Goal: Task Accomplishment & Management: Complete application form

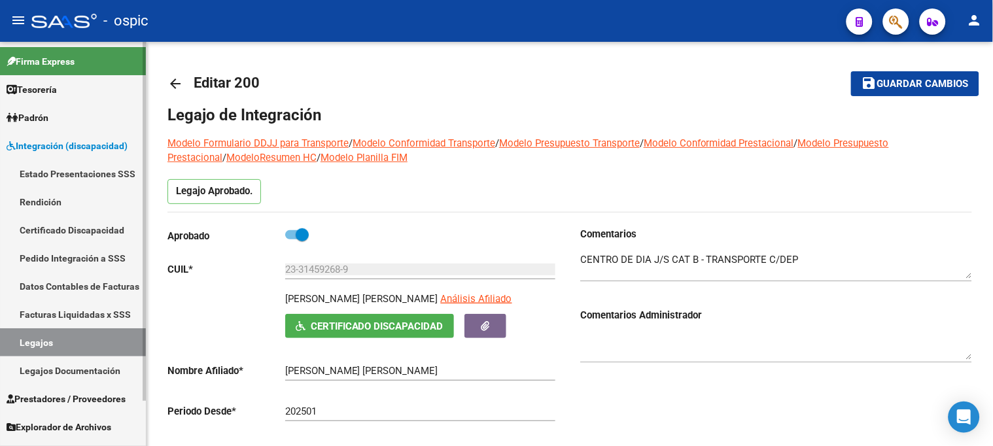
scroll to position [436, 0]
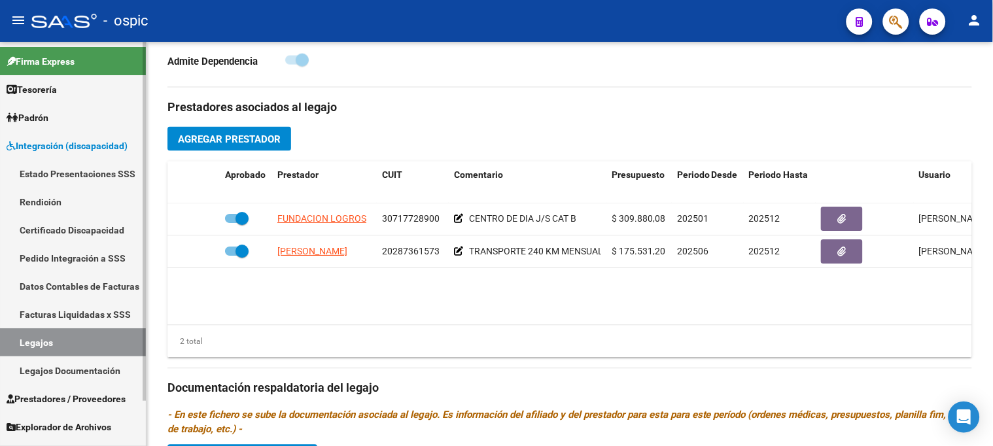
click at [43, 135] on link "Integración (discapacidad)" at bounding box center [73, 145] width 146 height 28
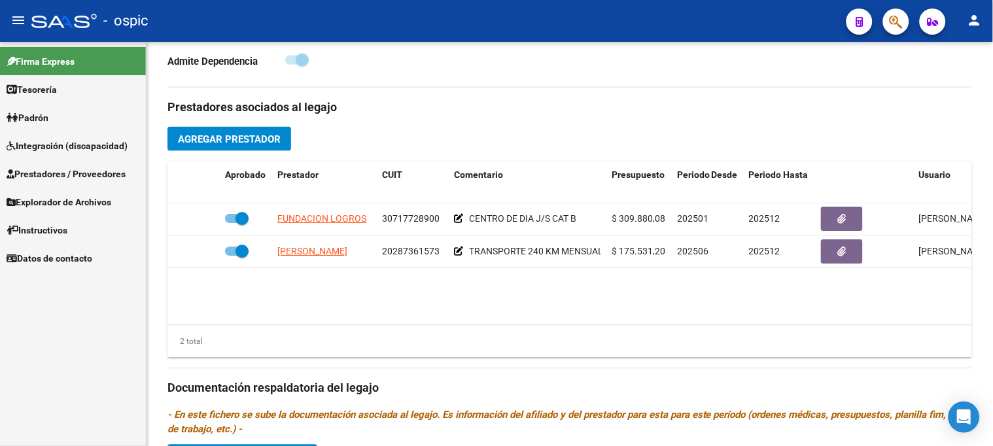
click at [42, 143] on span "Integración (discapacidad)" at bounding box center [67, 146] width 121 height 14
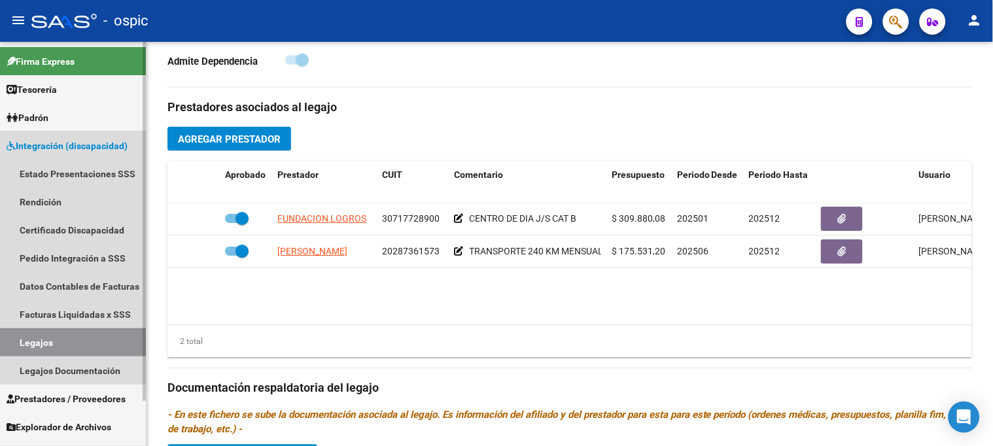
drag, startPoint x: 51, startPoint y: 345, endPoint x: 56, endPoint y: 338, distance: 9.1
click at [51, 345] on link "Legajos" at bounding box center [73, 342] width 146 height 28
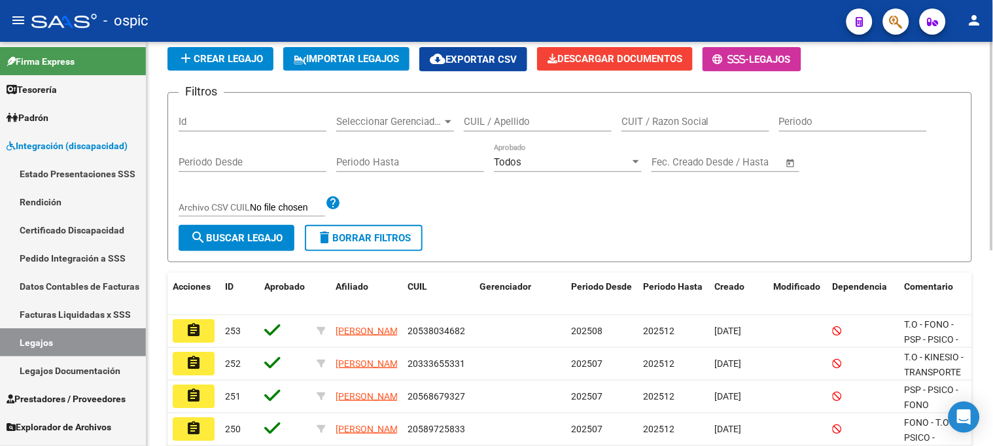
scroll to position [88, 0]
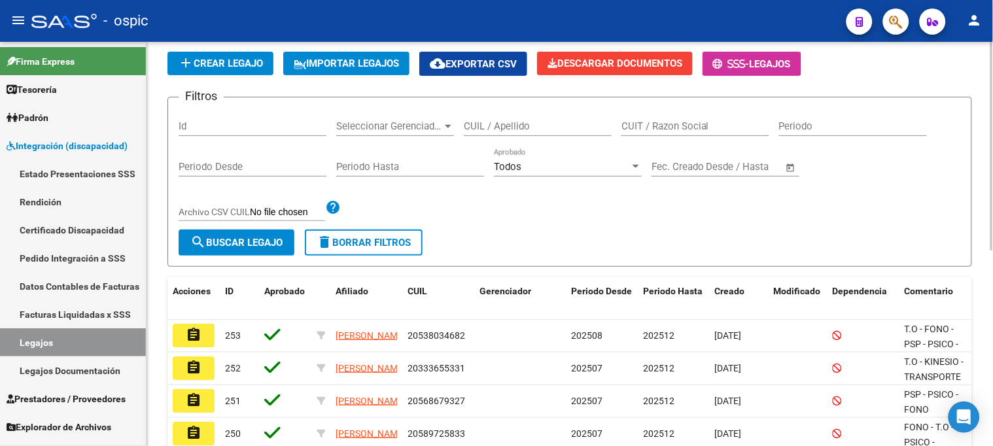
click at [224, 65] on span "add Crear Legajo" at bounding box center [220, 64] width 85 height 12
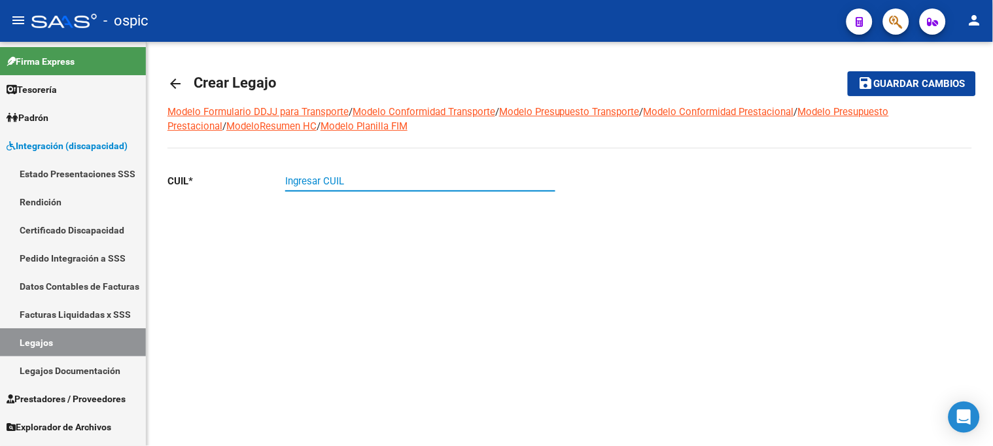
click at [338, 175] on input "Ingresar CUIL" at bounding box center [420, 181] width 270 height 12
type input "20-58488997-8"
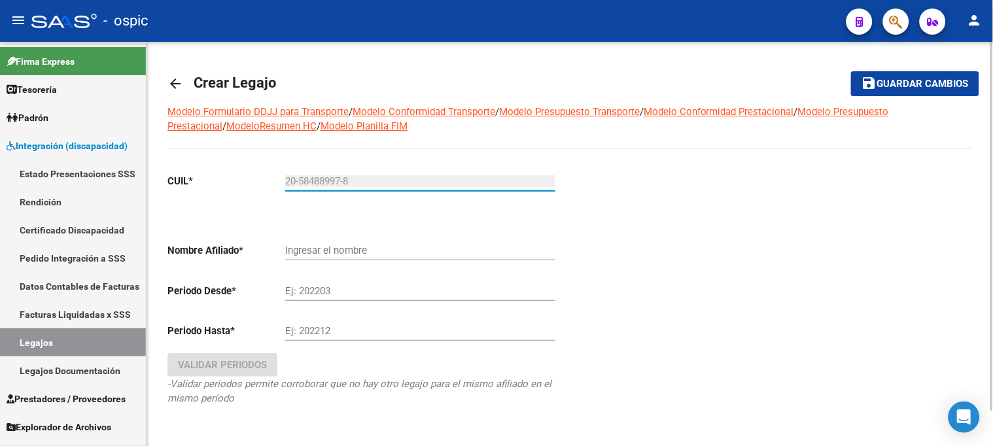
type input "[PERSON_NAME]"
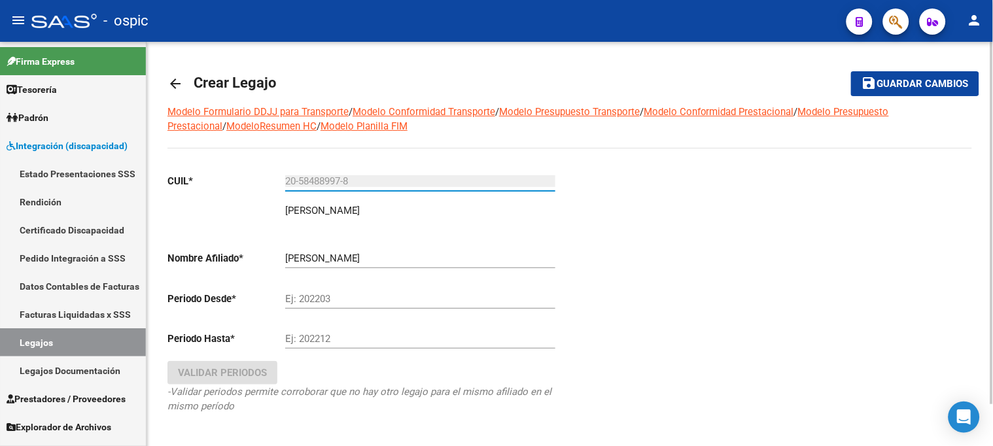
type input "20-58488997-8"
click at [342, 300] on input "Ej: 202203" at bounding box center [420, 299] width 270 height 12
type input "202508"
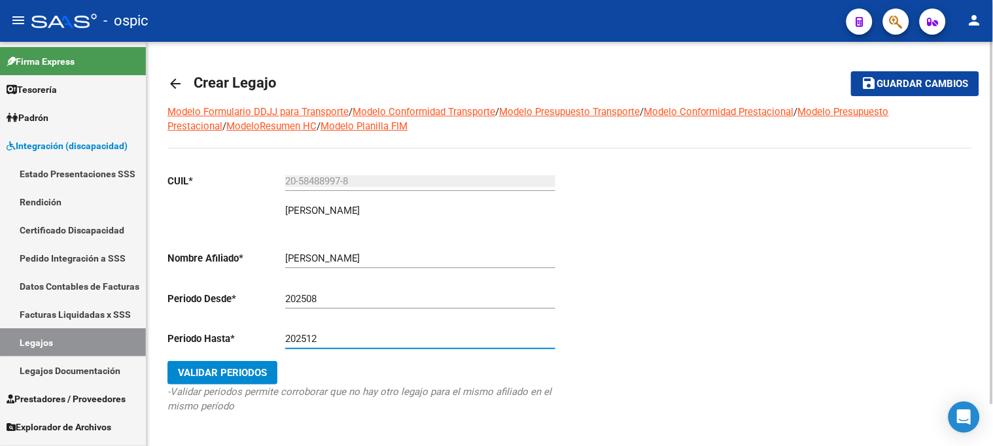
type input "202512"
click at [245, 363] on button "Validar Periodos" at bounding box center [222, 373] width 110 height 24
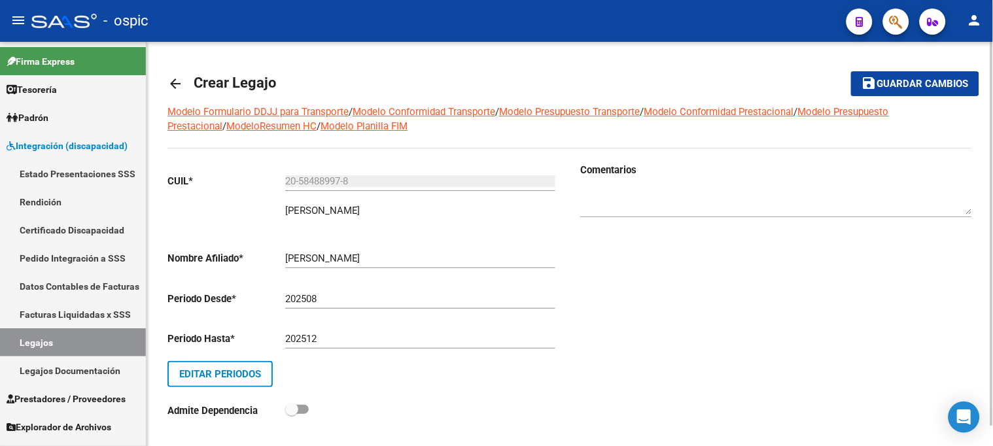
click at [678, 199] on textarea at bounding box center [776, 201] width 392 height 26
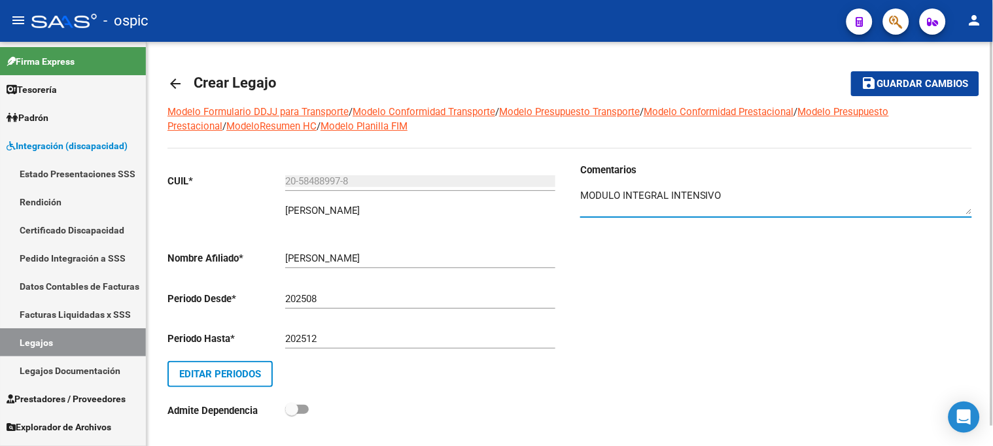
type textarea "MODULO INTEGRAL INTENSIVO"
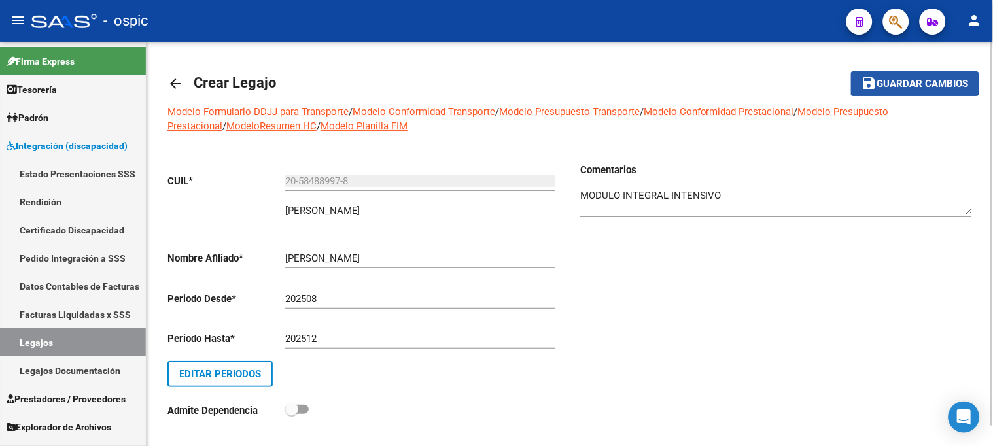
click at [895, 82] on span "Guardar cambios" at bounding box center [923, 84] width 92 height 12
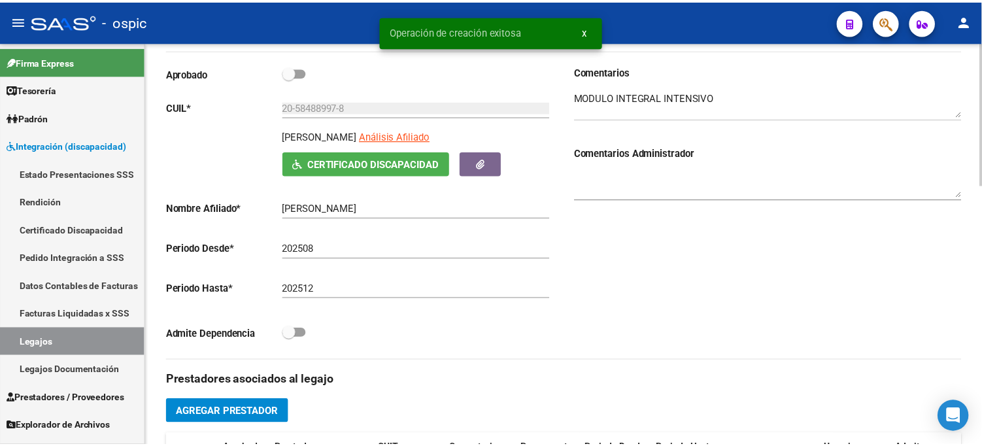
scroll to position [218, 0]
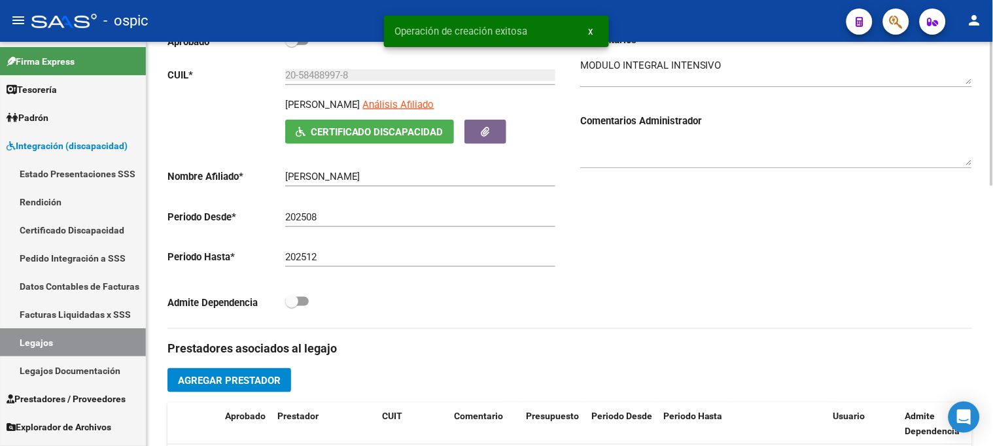
click at [249, 381] on span "Agregar Prestador" at bounding box center [229, 381] width 103 height 12
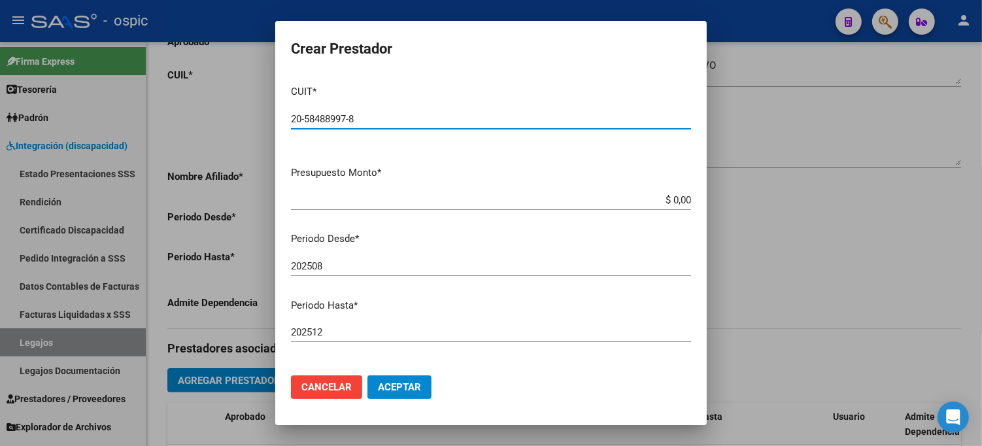
type input "20-58488997-8"
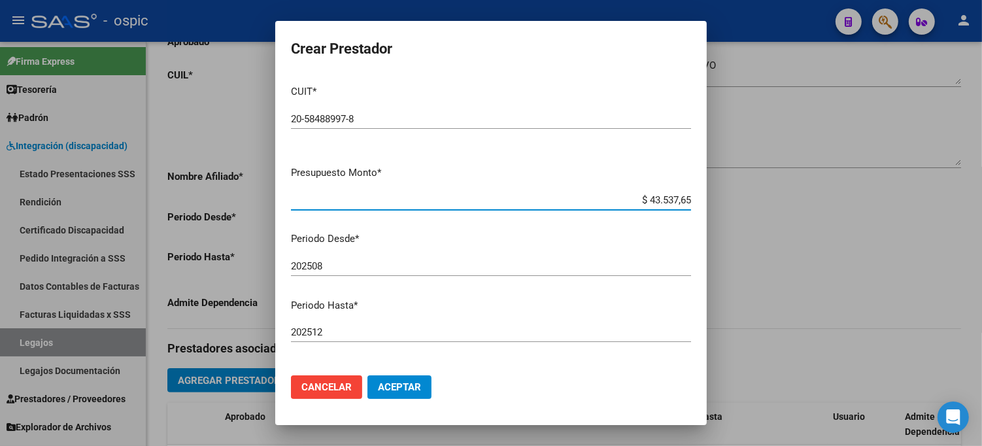
type input "$ 435.376,56"
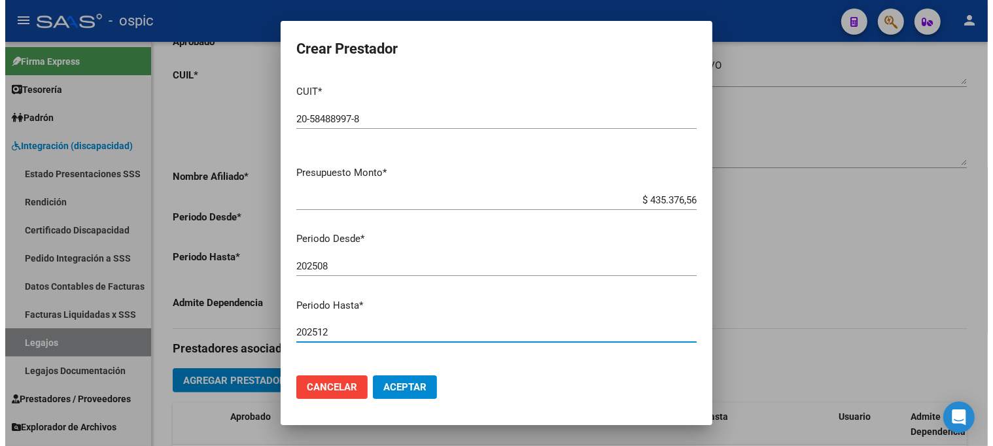
scroll to position [158, 0]
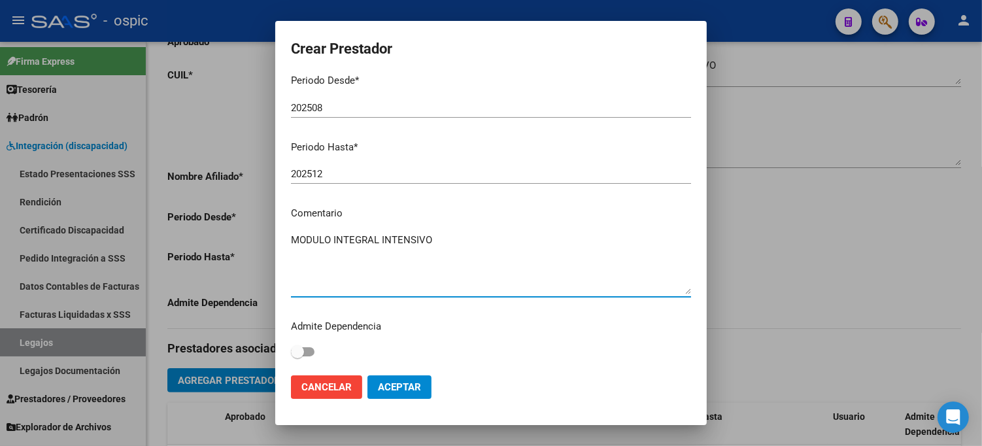
type textarea "MODULO INTEGRAL INTENSIVO"
click at [393, 384] on span "Aceptar" at bounding box center [399, 387] width 43 height 12
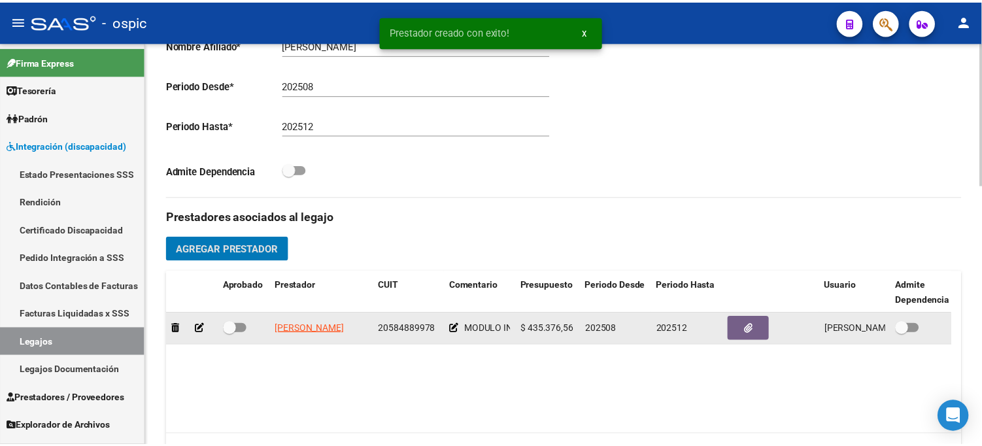
scroll to position [363, 0]
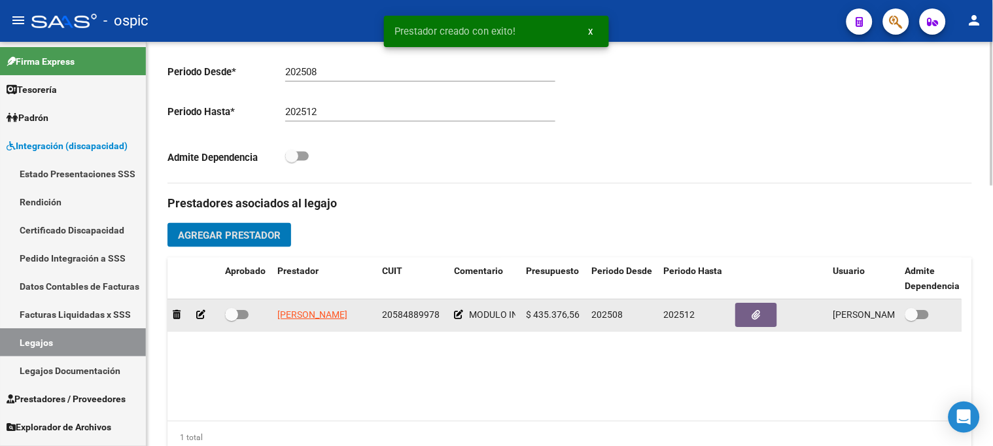
click at [234, 316] on span at bounding box center [231, 315] width 13 height 13
click at [232, 320] on input "checkbox" at bounding box center [231, 320] width 1 height 1
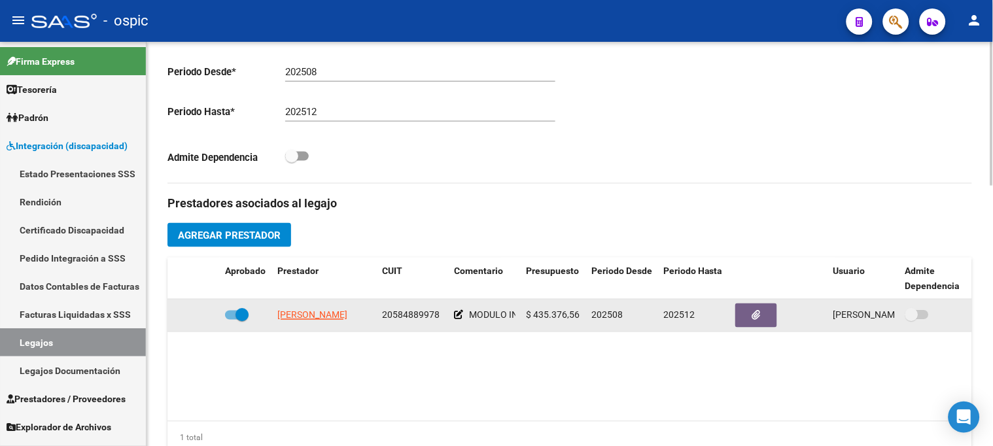
click at [241, 317] on span at bounding box center [241, 315] width 13 height 13
click at [232, 320] on input "checkbox" at bounding box center [231, 320] width 1 height 1
checkbox input "false"
click at [200, 313] on icon at bounding box center [200, 315] width 9 height 9
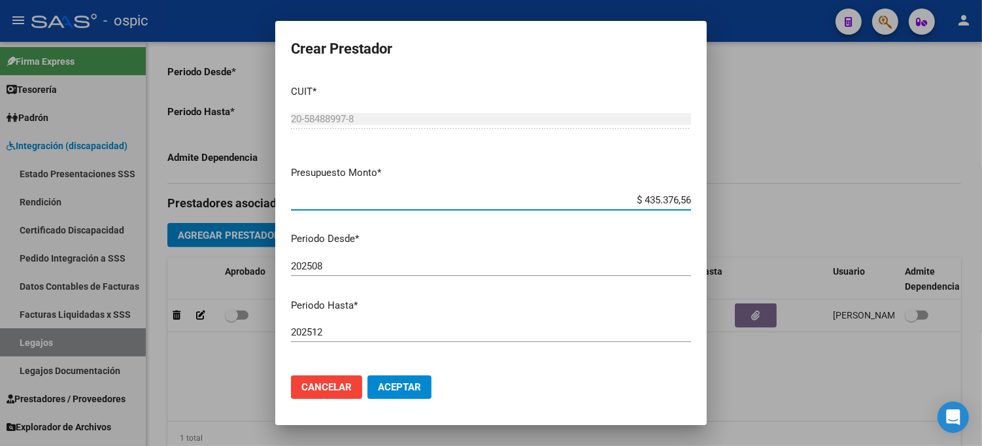
click at [341, 386] on span "Cancelar" at bounding box center [327, 387] width 50 height 12
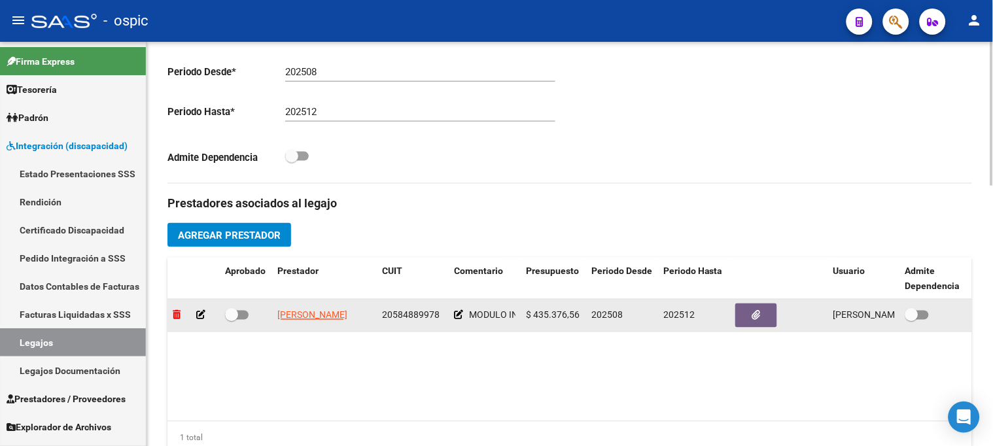
click at [179, 319] on icon at bounding box center [177, 315] width 8 height 9
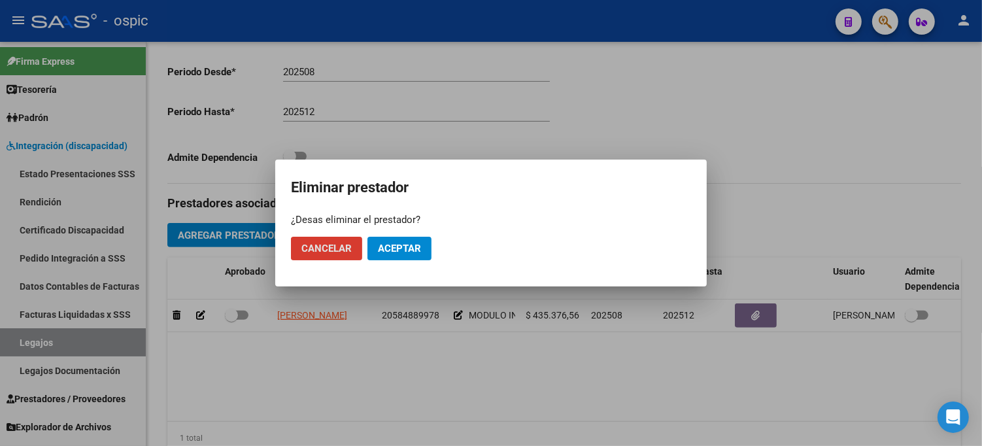
click at [390, 250] on span "Aceptar" at bounding box center [399, 249] width 43 height 12
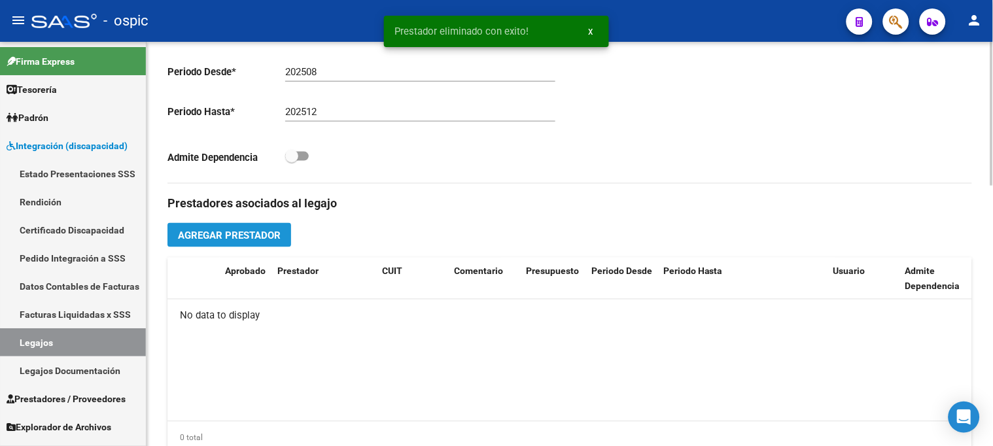
click at [209, 226] on button "Agregar Prestador" at bounding box center [229, 235] width 124 height 24
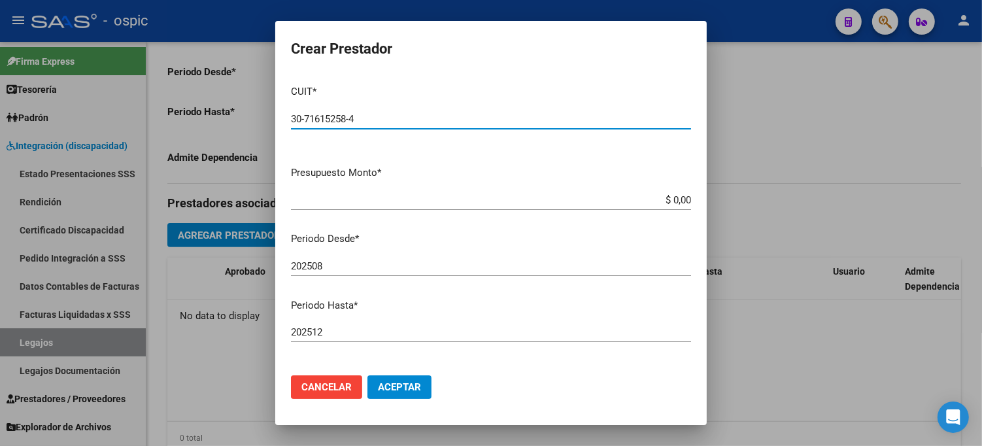
type input "30-71615258-4"
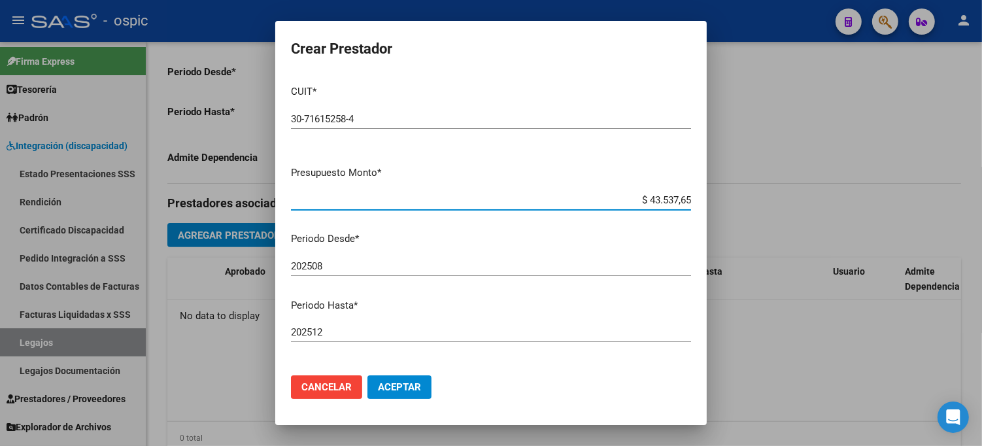
type input "$ 435.376,56"
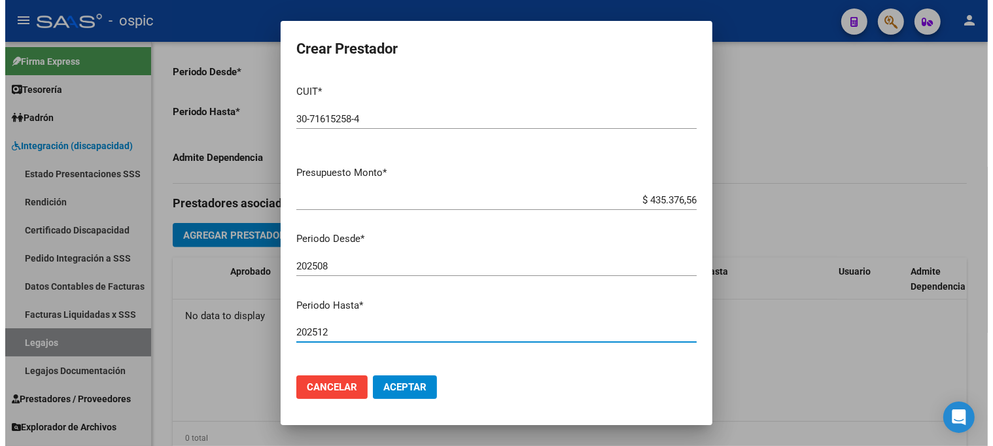
scroll to position [158, 0]
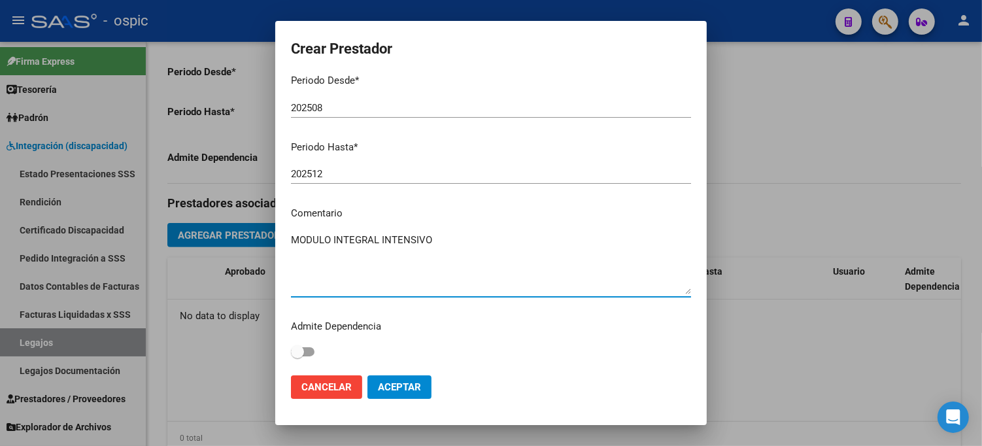
type textarea "MODULO INTEGRAL INTENSIVO"
click at [397, 383] on span "Aceptar" at bounding box center [399, 387] width 43 height 12
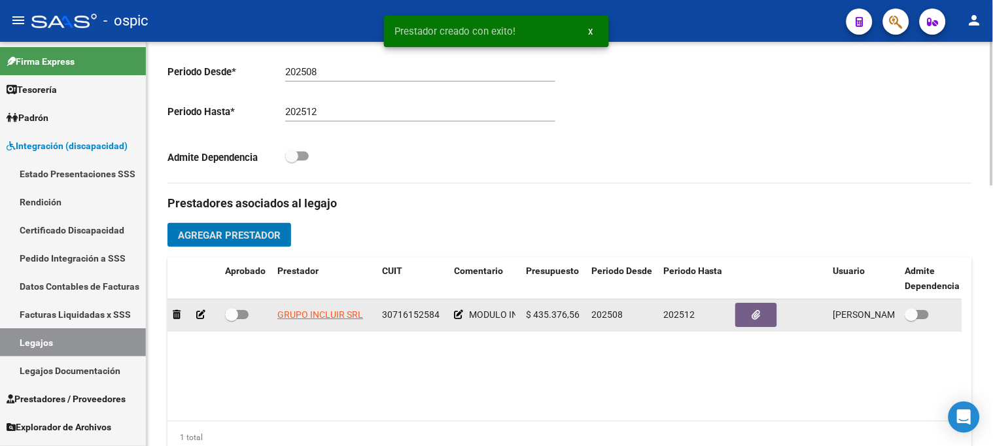
click at [237, 315] on span at bounding box center [231, 315] width 13 height 13
click at [232, 320] on input "checkbox" at bounding box center [231, 320] width 1 height 1
checkbox input "true"
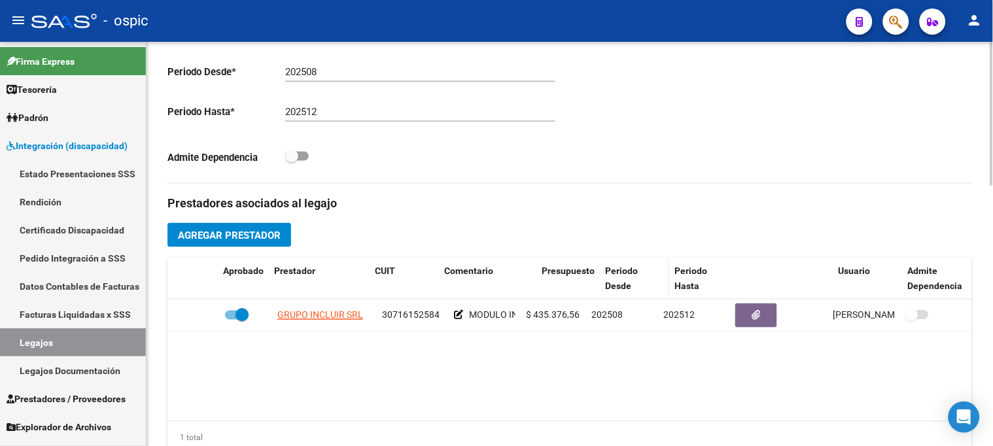
drag, startPoint x: 519, startPoint y: 279, endPoint x: 702, endPoint y: 269, distance: 183.4
click at [702, 269] on div "Aprobado Prestador CUIT Comentario Presupuesto Periodo Desde Periodo Hasta Usua…" at bounding box center [569, 279] width 805 height 43
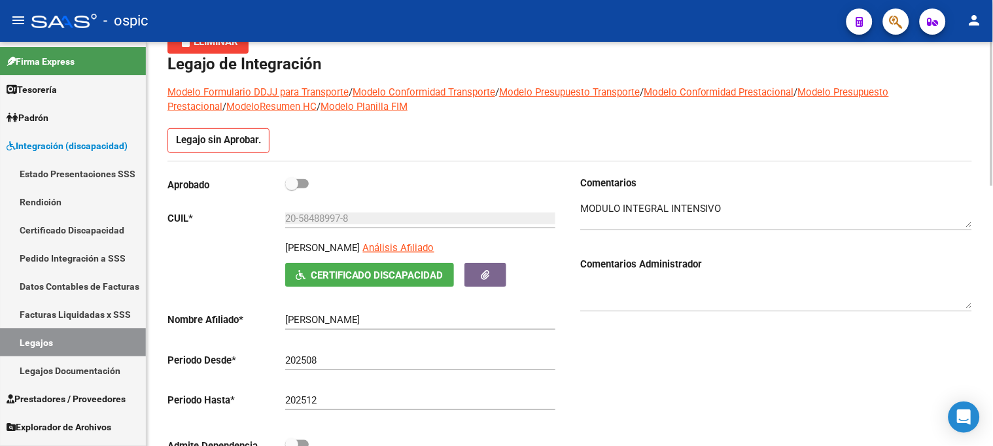
scroll to position [42, 0]
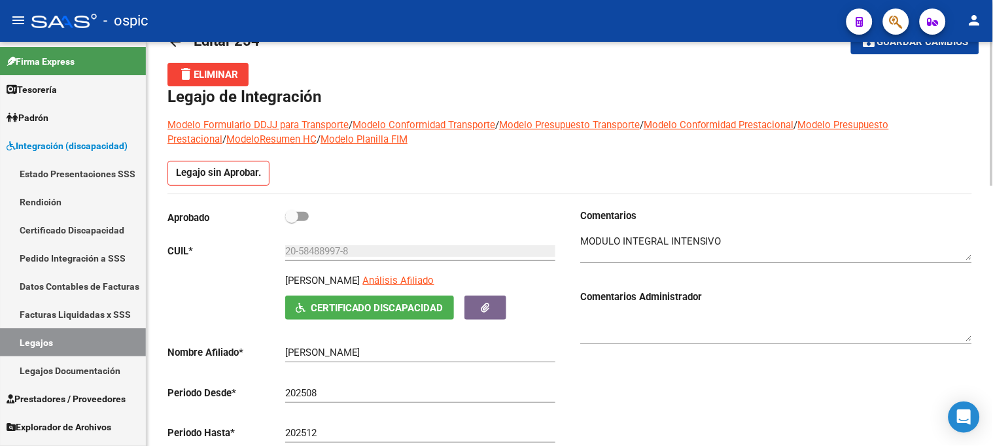
drag, startPoint x: 295, startPoint y: 213, endPoint x: 304, endPoint y: 213, distance: 9.2
click at [296, 213] on span at bounding box center [291, 216] width 13 height 13
click at [292, 221] on input "checkbox" at bounding box center [291, 221] width 1 height 1
checkbox input "true"
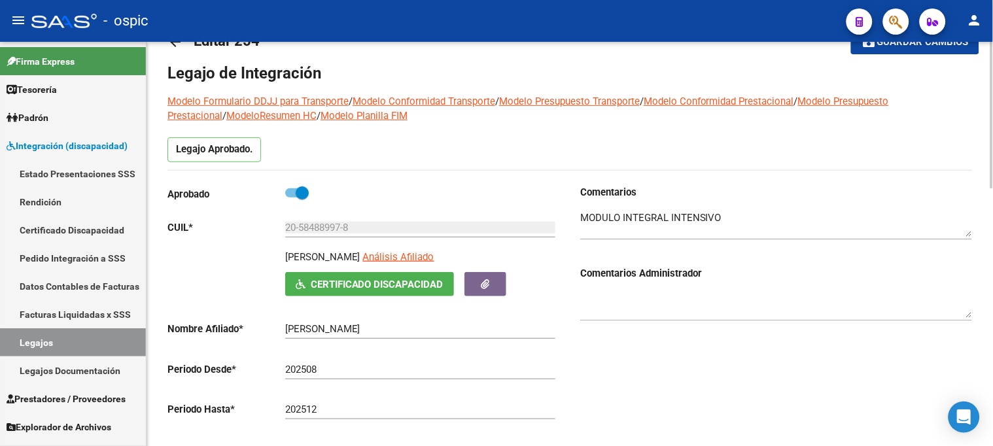
scroll to position [0, 0]
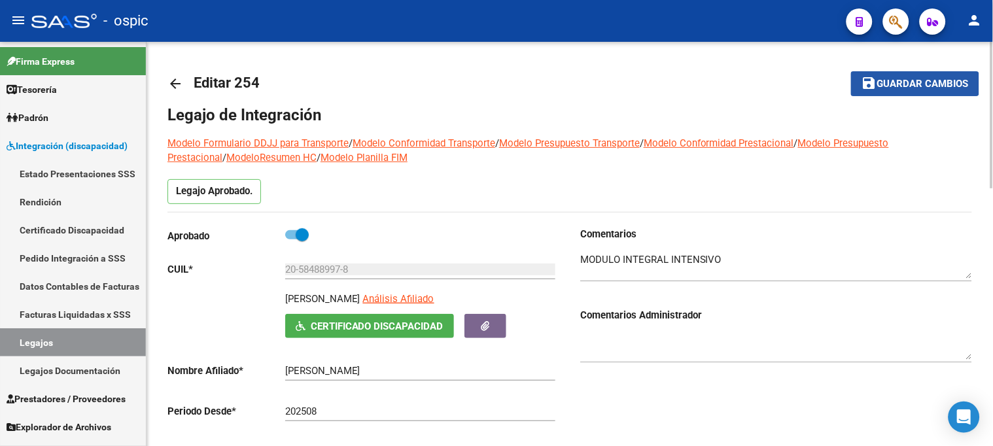
click at [894, 82] on span "Guardar cambios" at bounding box center [923, 84] width 92 height 12
click at [914, 84] on span "Guardar cambios" at bounding box center [923, 84] width 92 height 12
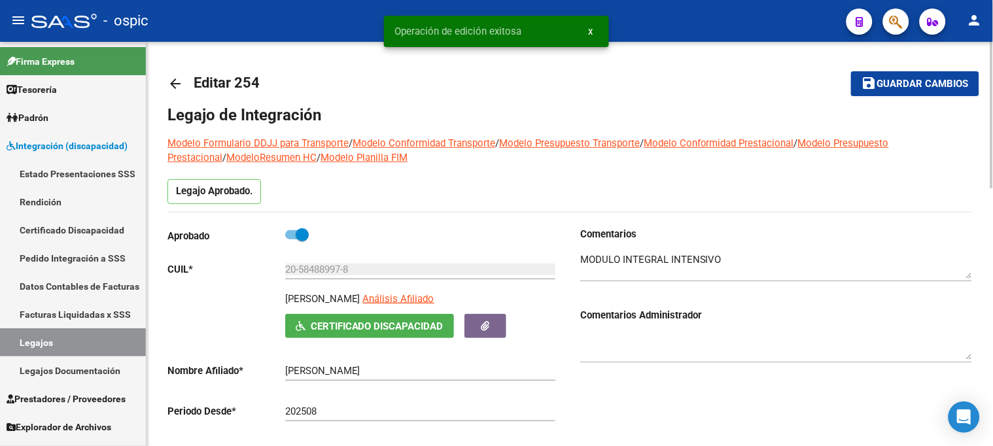
click at [179, 82] on mat-icon "arrow_back" at bounding box center [175, 84] width 16 height 16
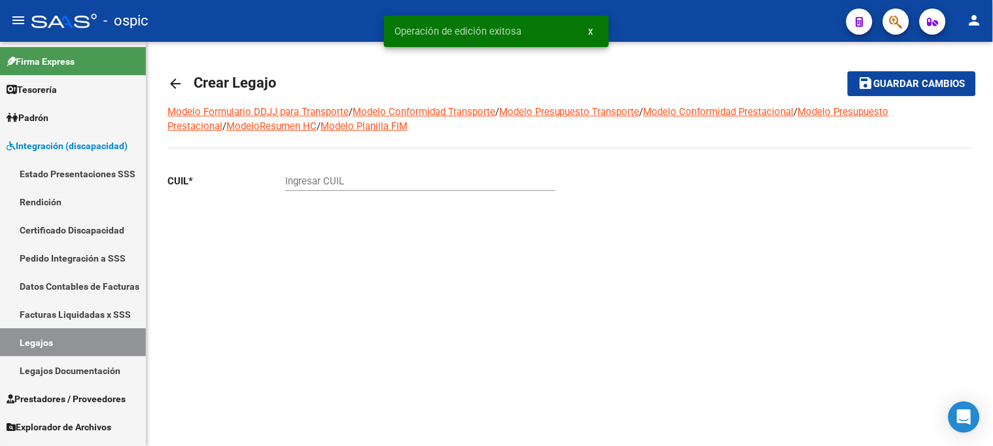
click at [179, 82] on mat-icon "arrow_back" at bounding box center [175, 84] width 16 height 16
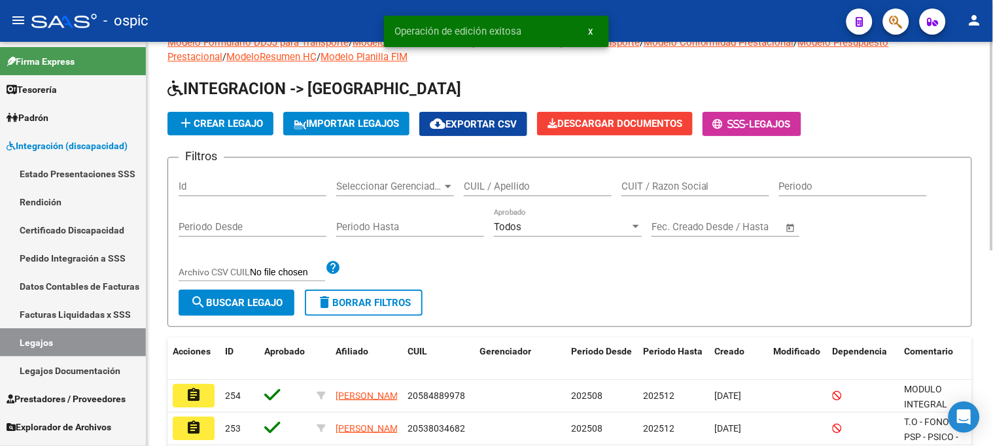
scroll to position [73, 0]
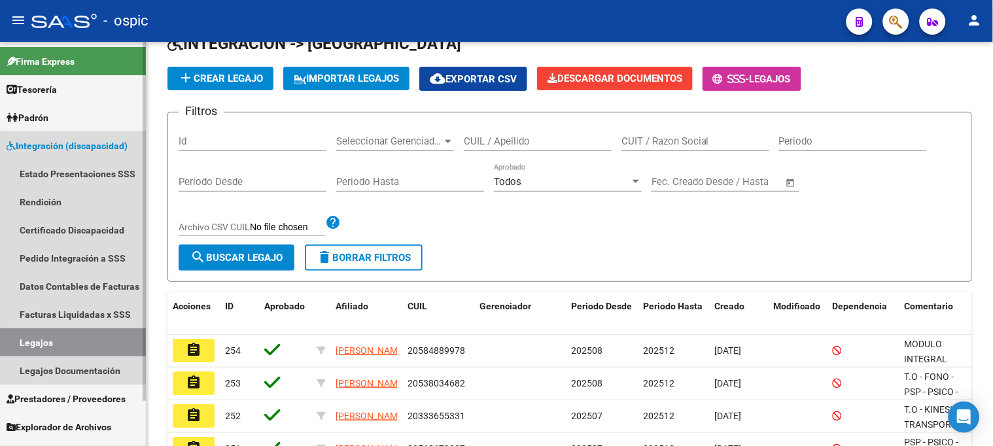
click at [52, 145] on span "Integración (discapacidad)" at bounding box center [67, 146] width 121 height 14
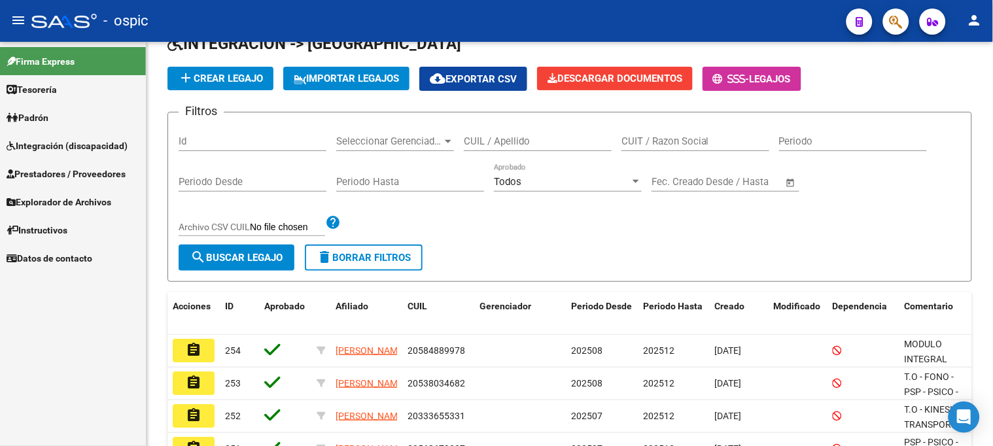
click at [47, 150] on span "Integración (discapacidad)" at bounding box center [67, 146] width 121 height 14
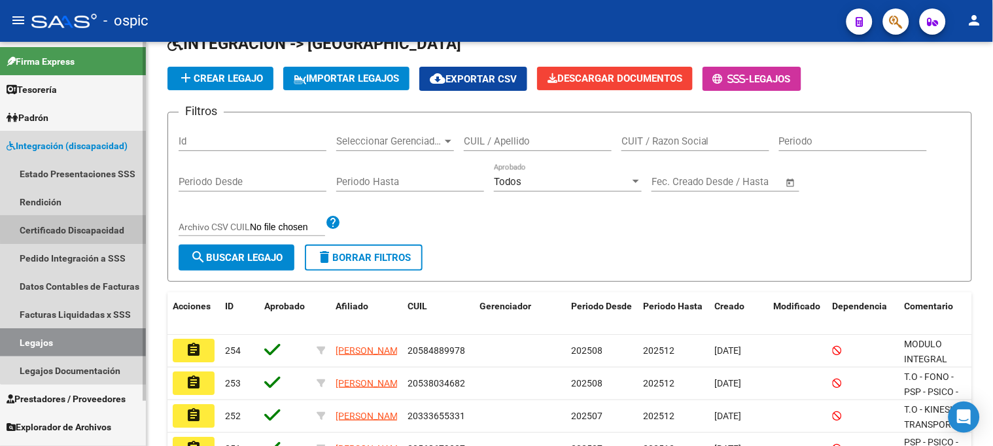
drag, startPoint x: 95, startPoint y: 226, endPoint x: 94, endPoint y: 217, distance: 9.4
click at [96, 226] on link "Certificado Discapacidad" at bounding box center [73, 230] width 146 height 28
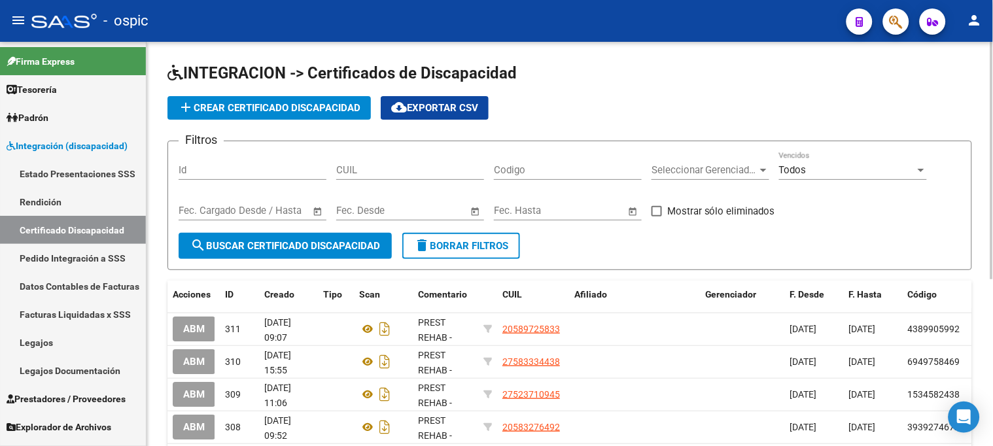
click at [272, 99] on button "add Crear Certificado Discapacidad" at bounding box center [268, 108] width 203 height 24
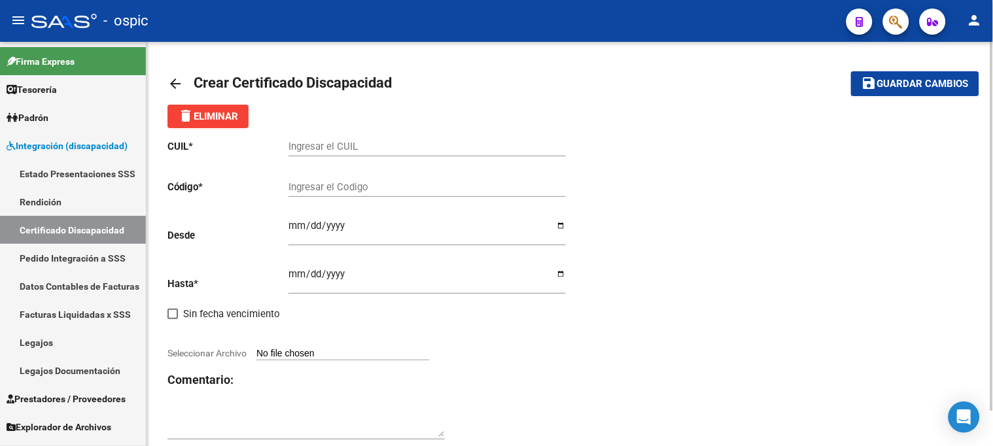
click at [349, 142] on input "Ingresar el CUIL" at bounding box center [426, 147] width 277 height 12
drag, startPoint x: 986, startPoint y: 162, endPoint x: 958, endPoint y: 24, distance: 140.9
click at [985, 162] on div "arrow_back Crear Certificado Discapacidad save Guardar cambios delete Eliminar …" at bounding box center [570, 263] width 846 height 442
click at [397, 145] on input "Ingresar el CUIL" at bounding box center [426, 147] width 277 height 12
click at [383, 144] on input "Ingresar el CUIL" at bounding box center [426, 147] width 277 height 12
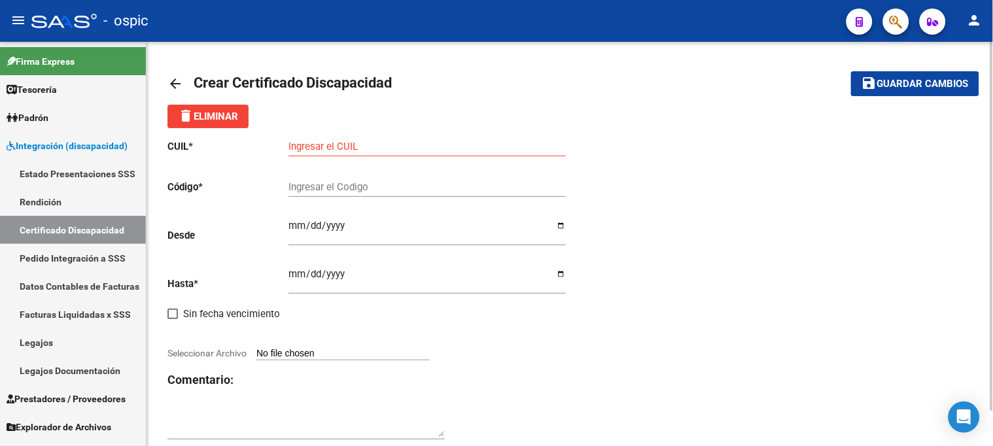
click at [357, 147] on input "Ingresar el CUIL" at bounding box center [426, 147] width 277 height 12
type input "20-43426361-2"
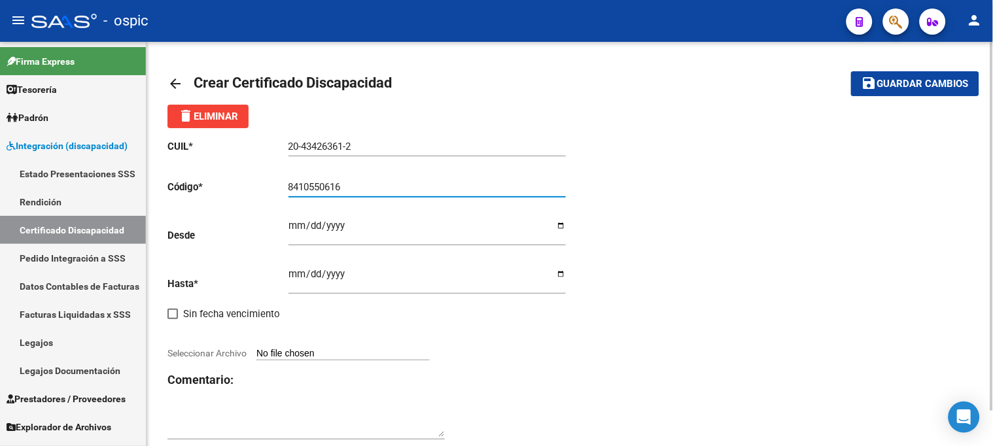
type input "8410550616"
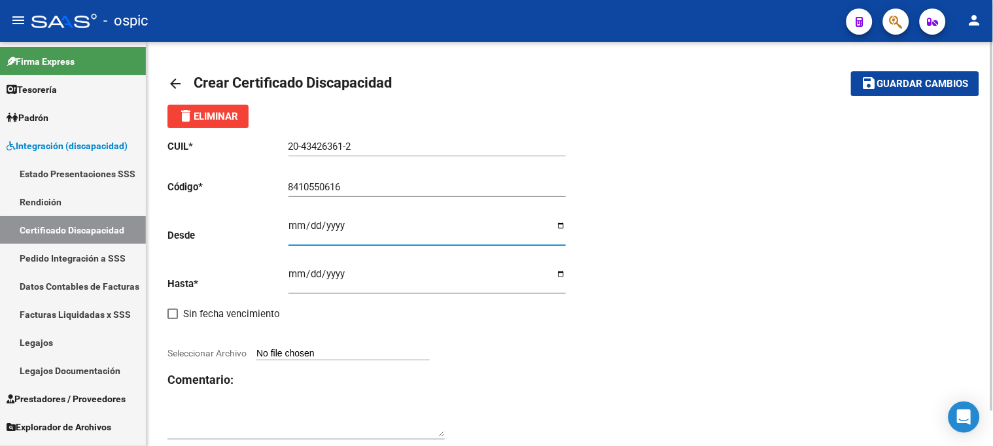
type input "[DATE]"
click at [334, 356] on input "Seleccionar Archivo" at bounding box center [342, 354] width 173 height 12
type input "C:\fakepath\[PERSON_NAME].pdf"
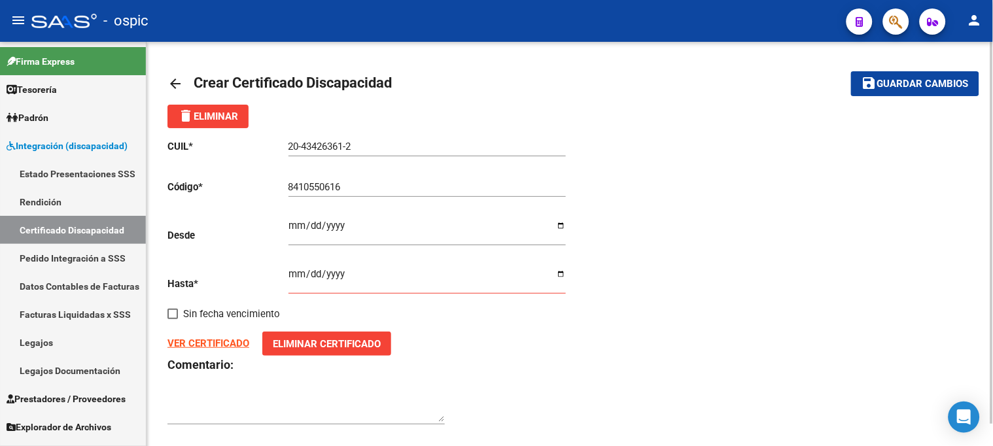
scroll to position [23, 0]
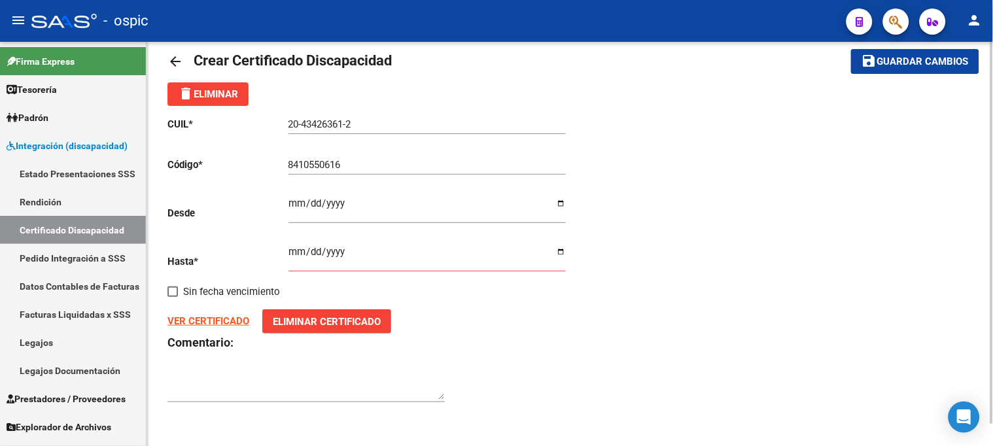
click at [193, 368] on div at bounding box center [305, 382] width 277 height 40
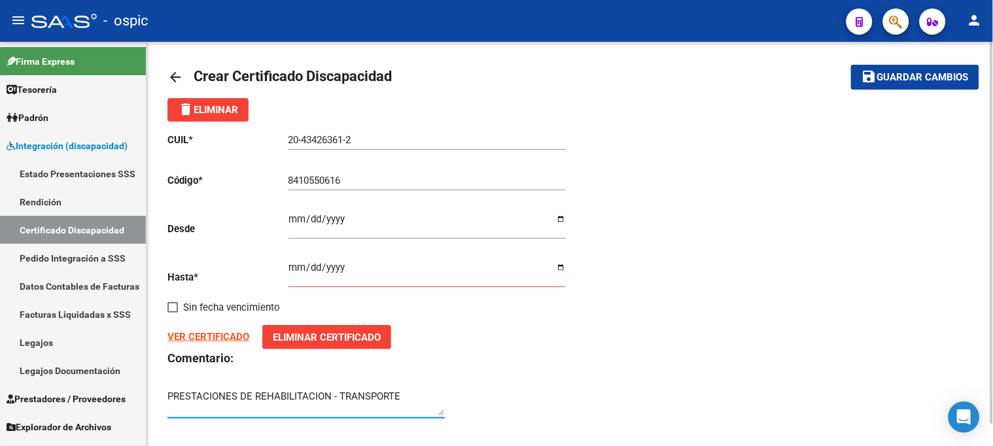
scroll to position [0, 0]
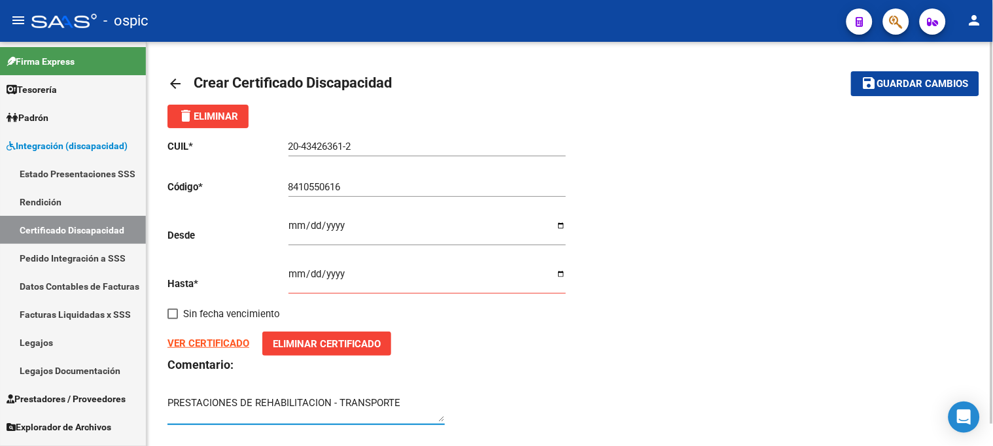
type textarea "PRESTACIONES DE REHABILITACION - TRANSPORTE"
click at [910, 87] on span "Guardar cambios" at bounding box center [923, 84] width 92 height 12
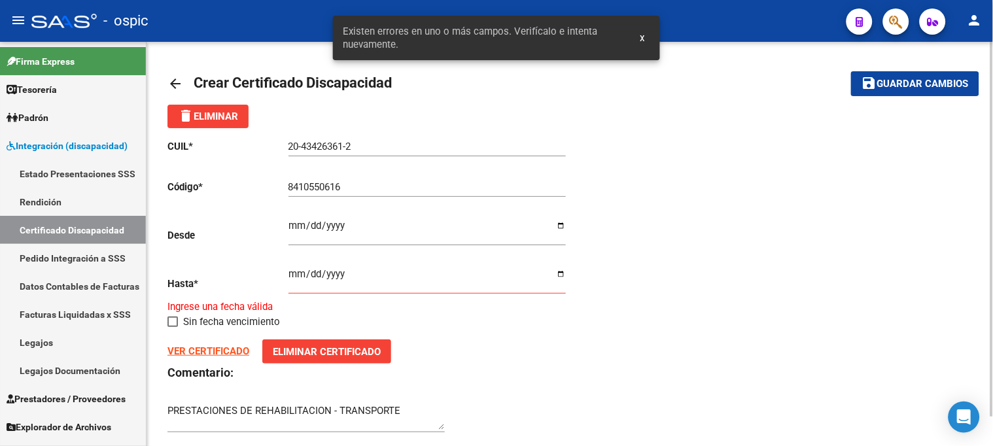
click at [294, 277] on input "Ingresar fec. Hasta" at bounding box center [426, 279] width 277 height 21
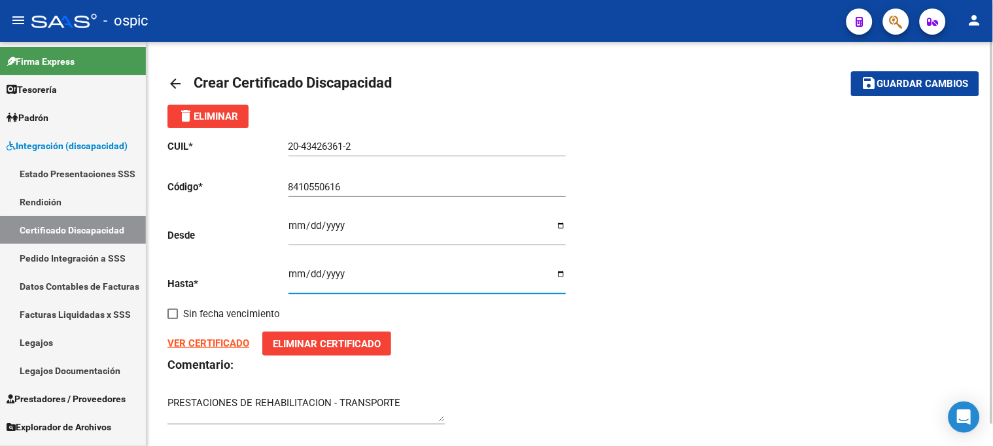
type input "[DATE]"
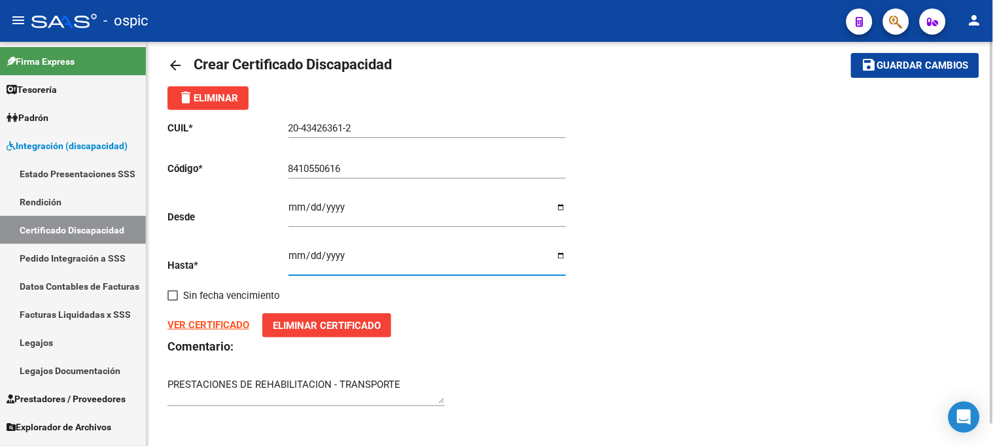
scroll to position [23, 0]
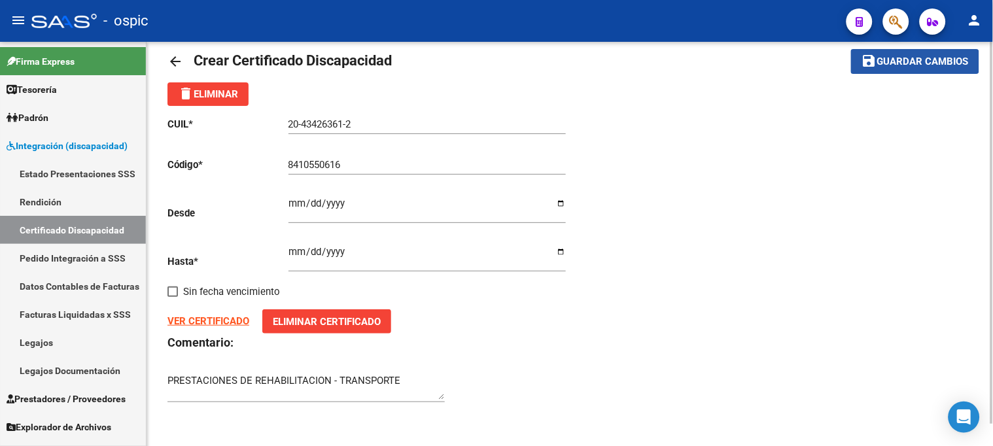
click at [934, 63] on span "Guardar cambios" at bounding box center [923, 62] width 92 height 12
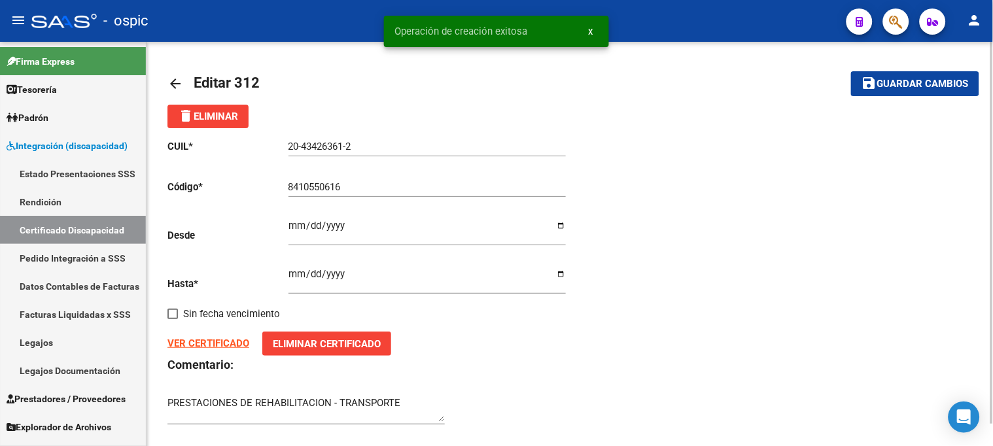
click at [214, 337] on div "VER CERTIFICADO Eliminar Certificado" at bounding box center [368, 344] width 402 height 24
click at [217, 342] on strong "VER CERTIFICADO" at bounding box center [208, 344] width 82 height 12
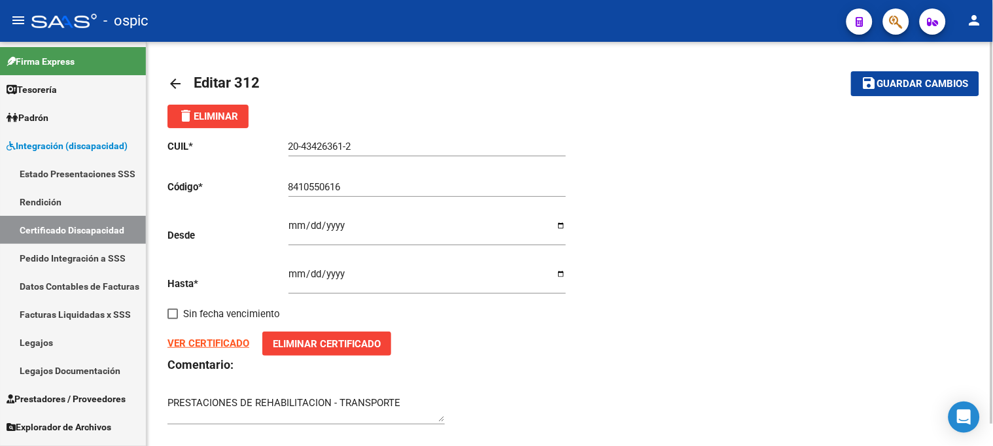
click at [427, 73] on mat-toolbar-row "arrow_back Editar 312" at bounding box center [480, 84] width 627 height 42
click at [917, 82] on span "Guardar cambios" at bounding box center [923, 84] width 92 height 12
click at [923, 80] on span "Guardar cambios" at bounding box center [923, 84] width 92 height 12
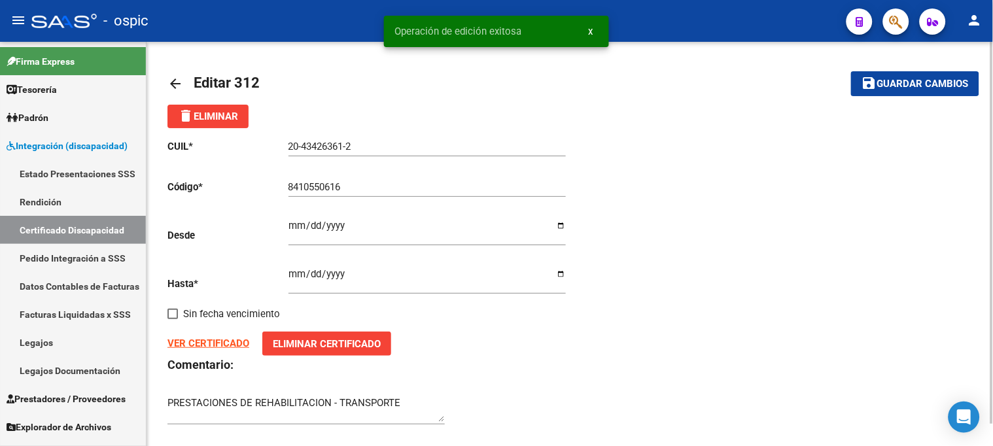
click at [183, 84] on mat-icon "arrow_back" at bounding box center [175, 84] width 16 height 16
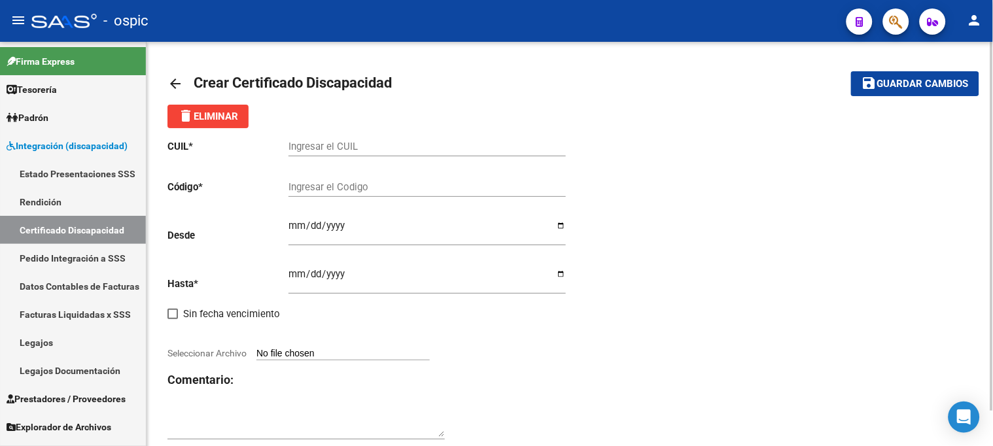
click at [183, 84] on mat-icon "arrow_back" at bounding box center [175, 84] width 16 height 16
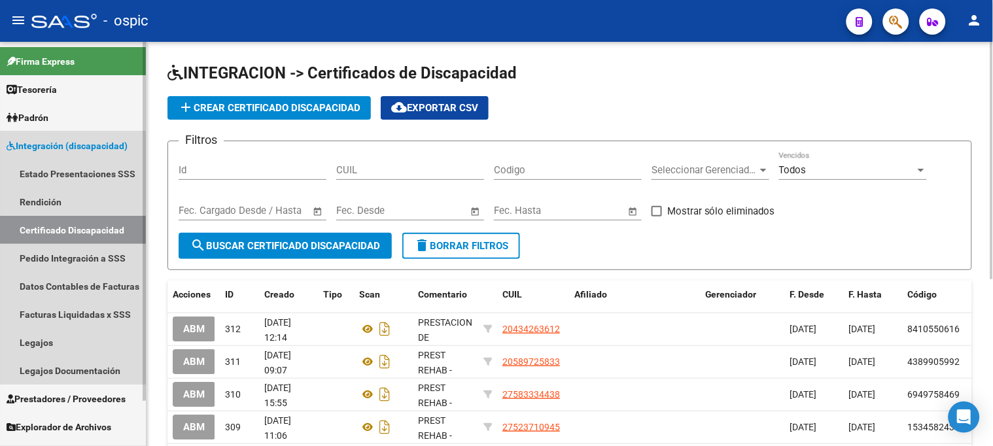
click at [70, 148] on span "Integración (discapacidad)" at bounding box center [67, 146] width 121 height 14
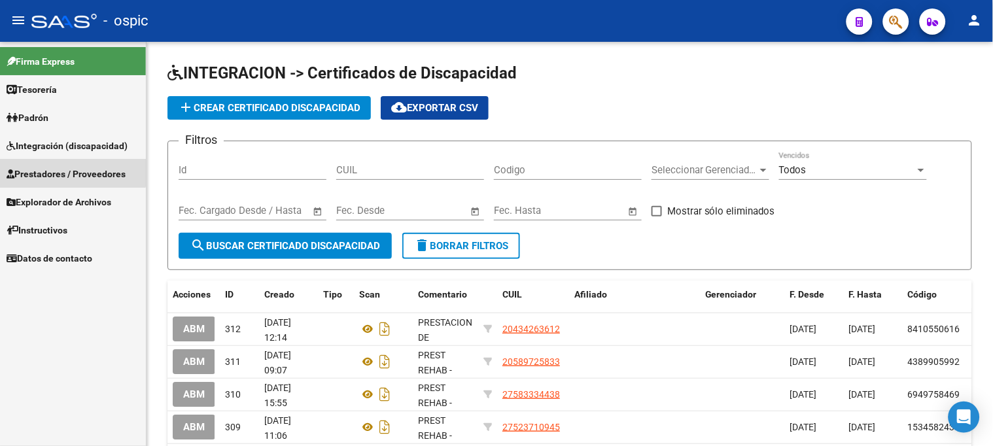
click at [54, 162] on link "Prestadores / Proveedores" at bounding box center [73, 174] width 146 height 28
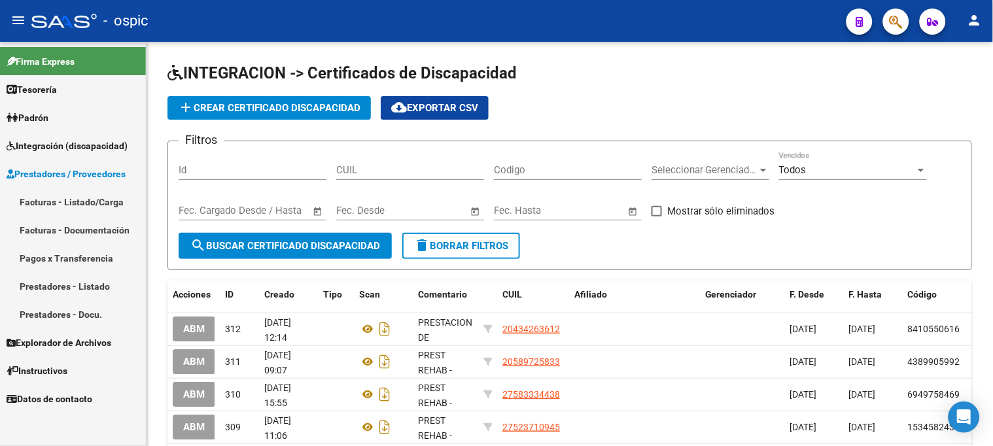
click at [50, 173] on span "Prestadores / Proveedores" at bounding box center [66, 174] width 119 height 14
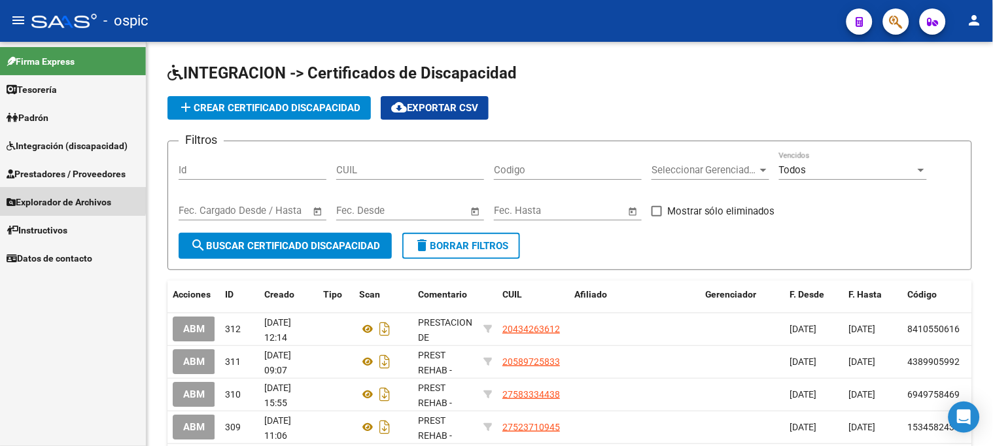
click at [50, 195] on span "Explorador de Archivos" at bounding box center [59, 202] width 105 height 14
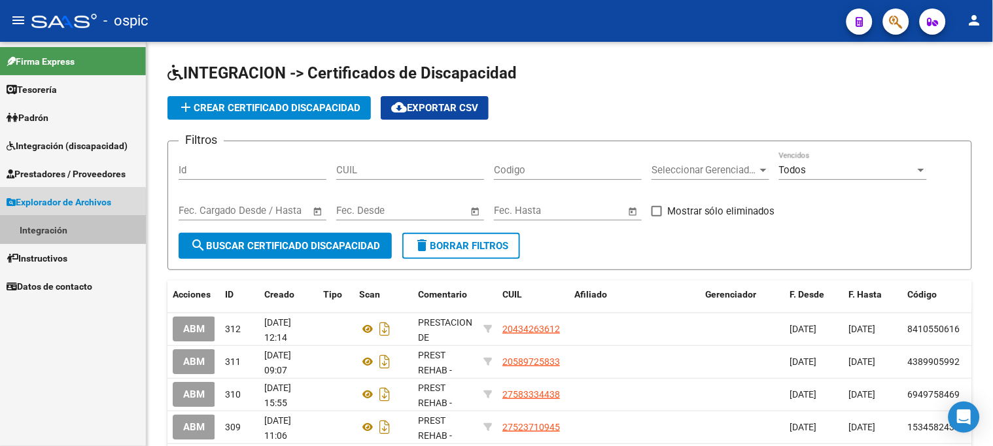
click at [67, 227] on link "Integración" at bounding box center [73, 230] width 146 height 28
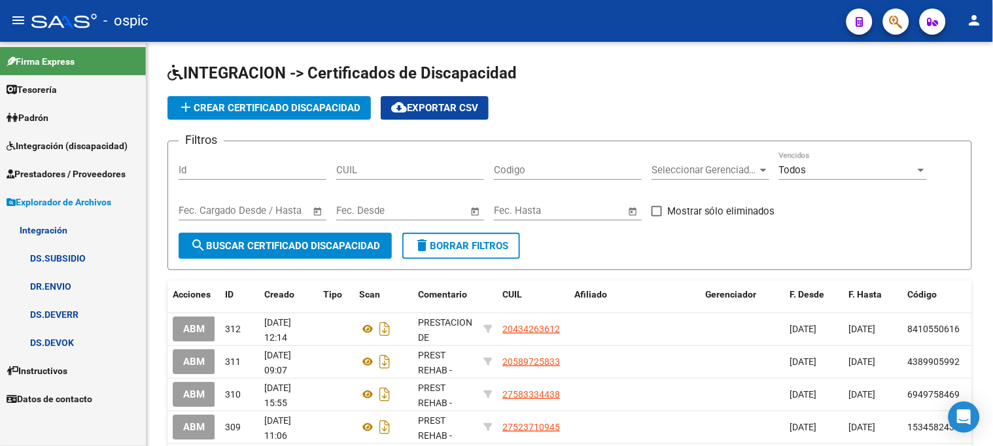
click at [67, 227] on link "Integración" at bounding box center [73, 230] width 146 height 28
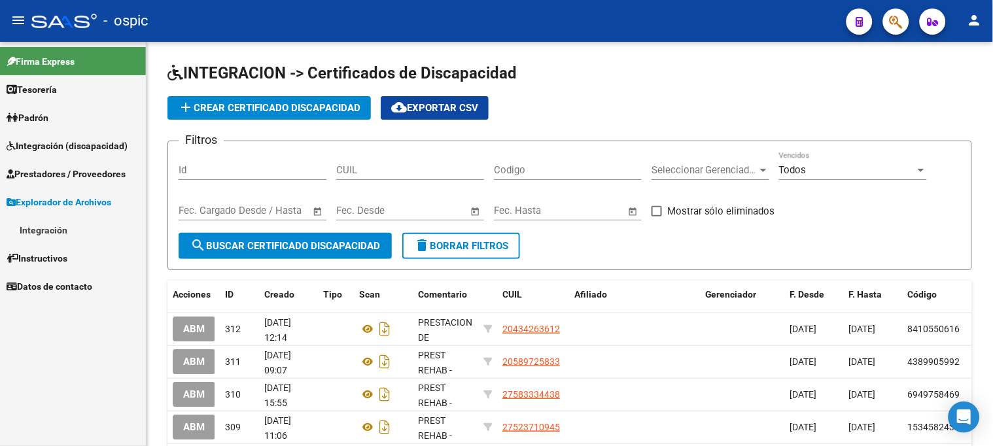
click at [72, 192] on link "Explorador de Archivos" at bounding box center [73, 202] width 146 height 28
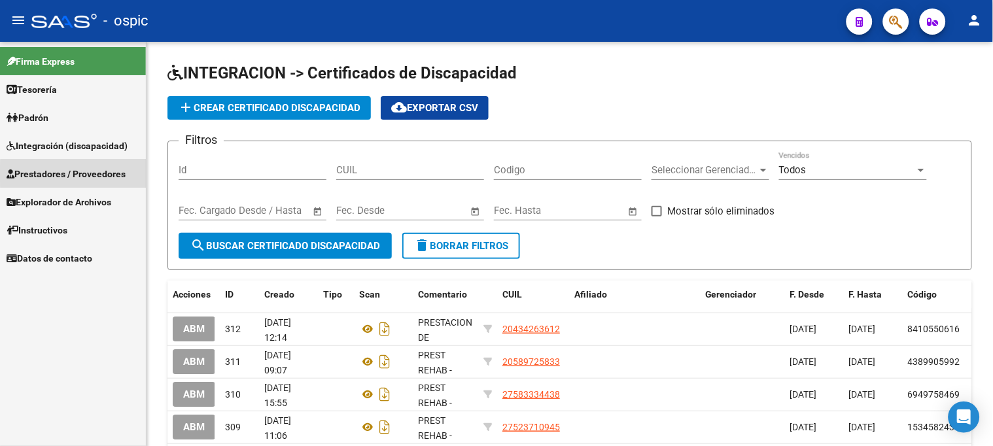
click at [76, 174] on span "Prestadores / Proveedores" at bounding box center [66, 174] width 119 height 14
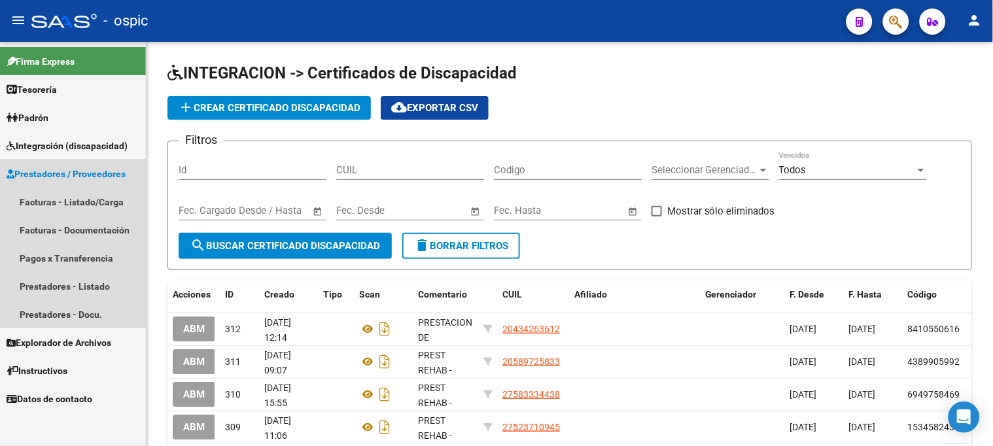
click at [71, 167] on span "Prestadores / Proveedores" at bounding box center [66, 174] width 119 height 14
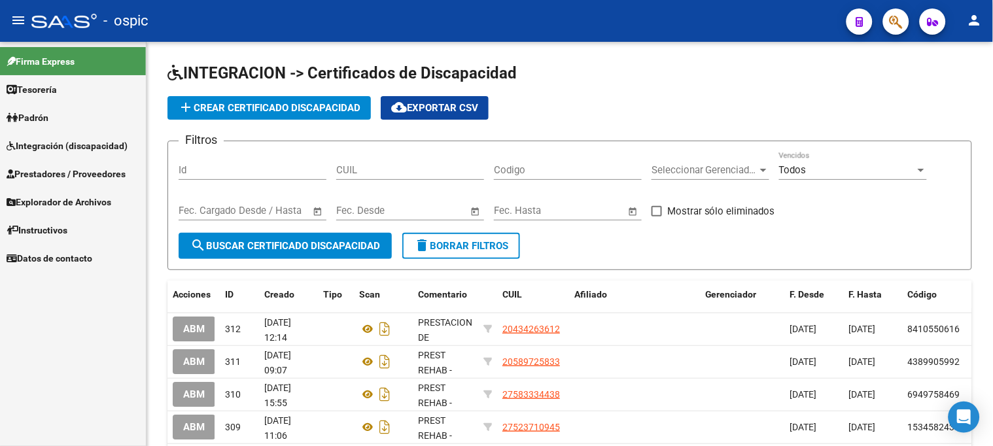
click at [73, 139] on span "Integración (discapacidad)" at bounding box center [67, 146] width 121 height 14
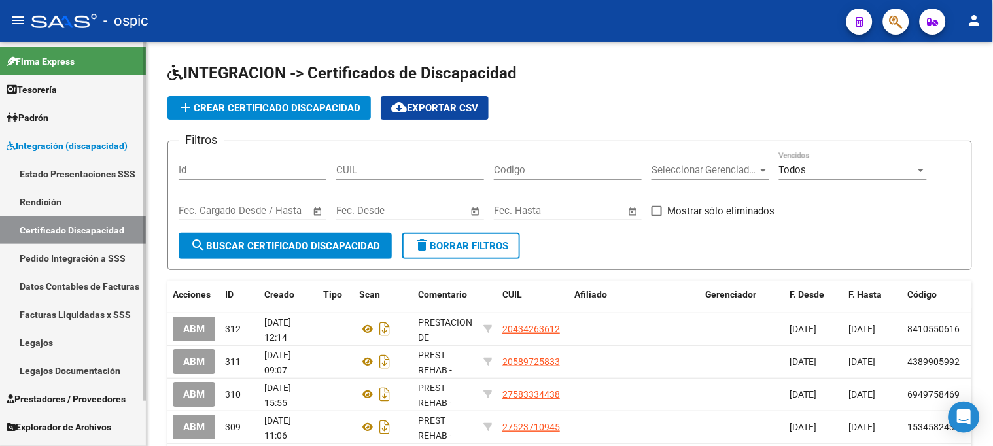
click at [60, 340] on link "Legajos" at bounding box center [73, 342] width 146 height 28
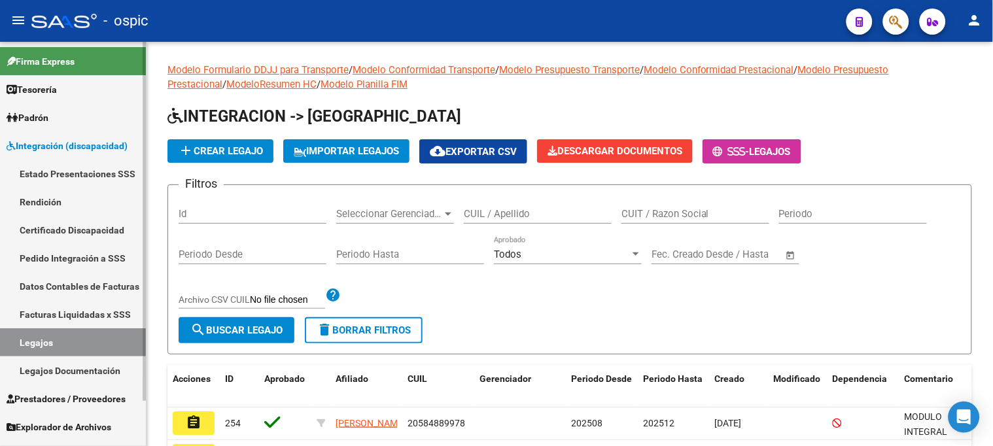
click at [85, 141] on span "Integración (discapacidad)" at bounding box center [67, 146] width 121 height 14
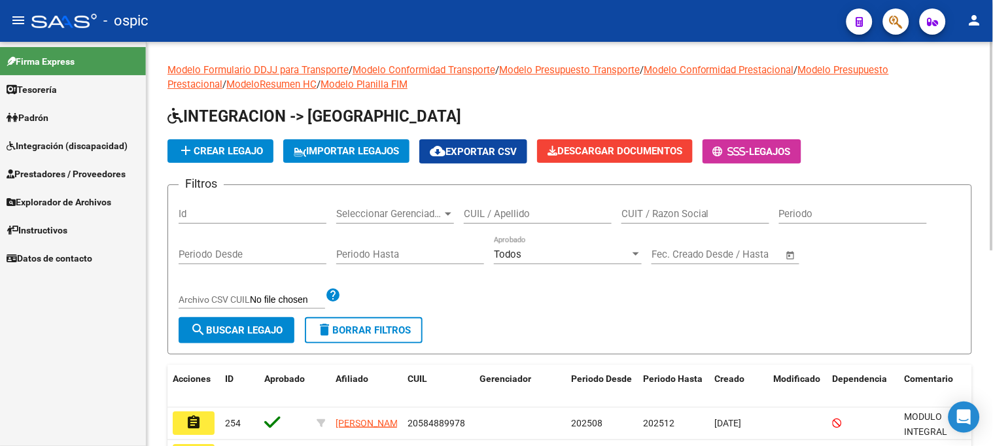
click at [402, 332] on span "delete Borrar Filtros" at bounding box center [364, 330] width 94 height 12
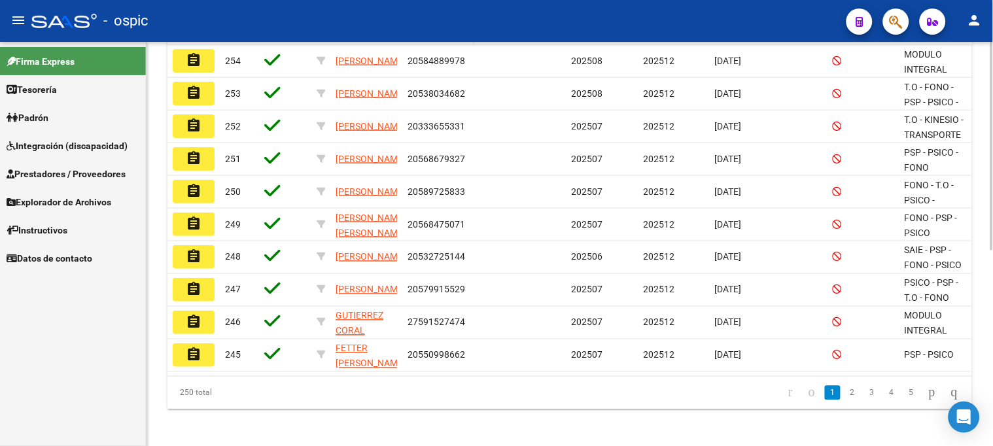
scroll to position [363, 0]
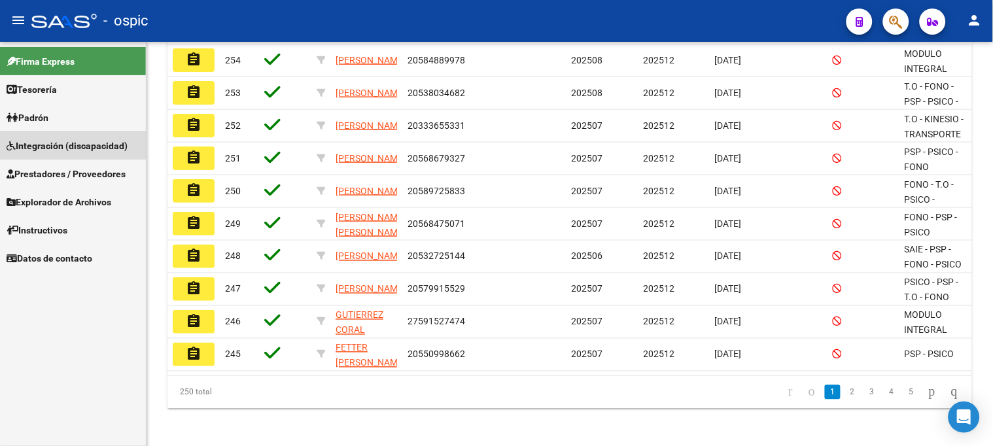
click at [67, 151] on span "Integración (discapacidad)" at bounding box center [67, 146] width 121 height 14
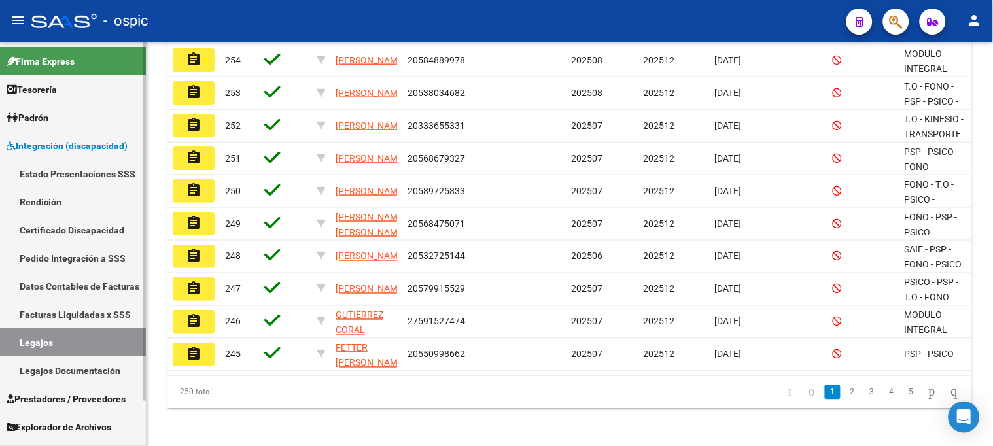
click at [69, 141] on span "Integración (discapacidad)" at bounding box center [67, 146] width 121 height 14
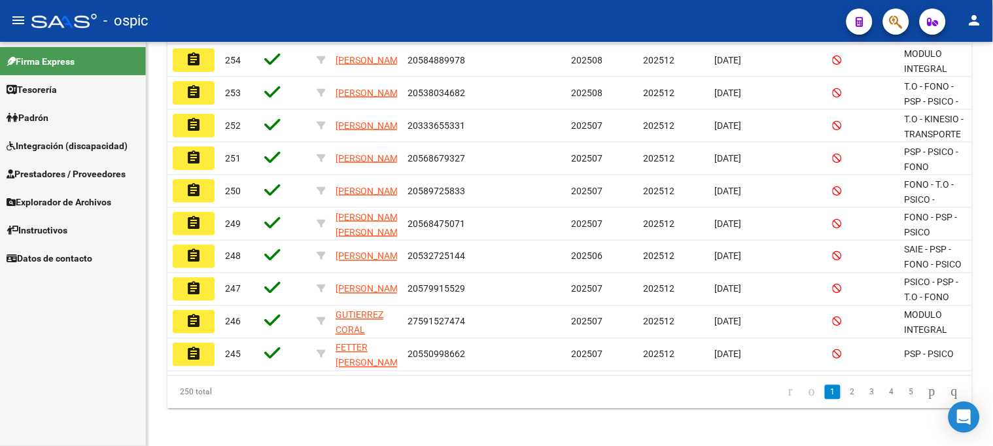
click at [54, 175] on span "Prestadores / Proveedores" at bounding box center [66, 174] width 119 height 14
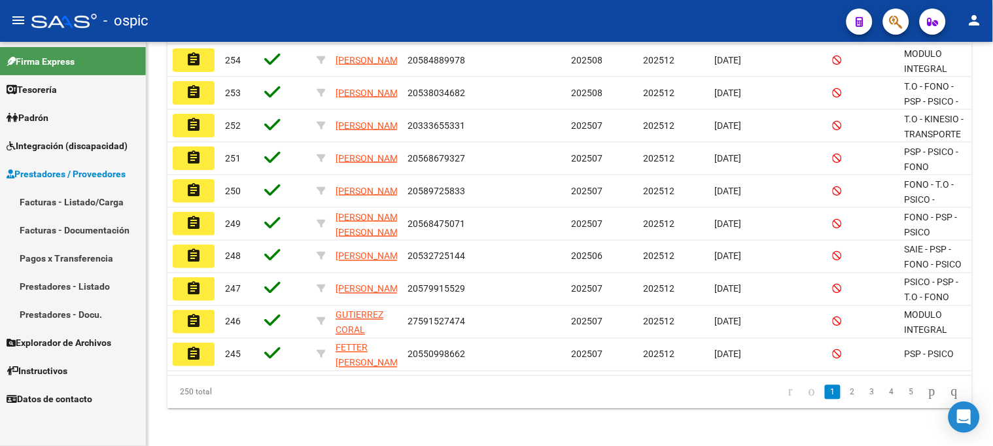
click at [60, 196] on link "Facturas - Listado/Carga" at bounding box center [73, 202] width 146 height 28
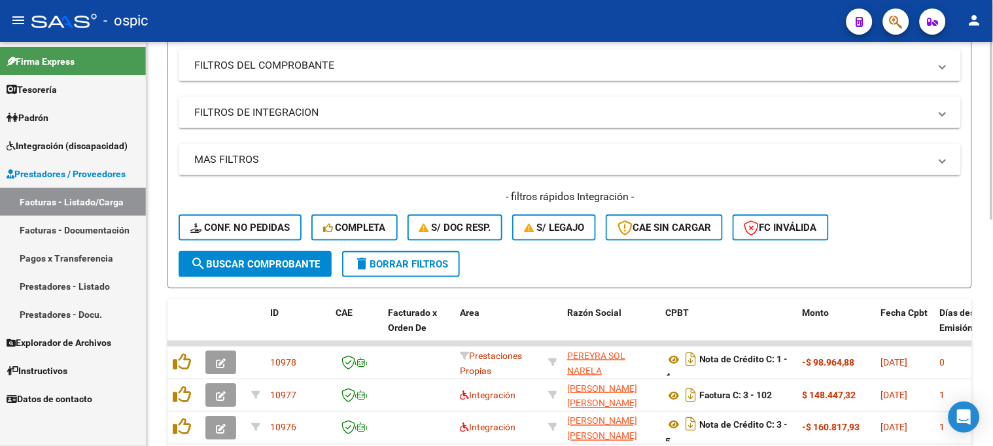
scroll to position [73, 0]
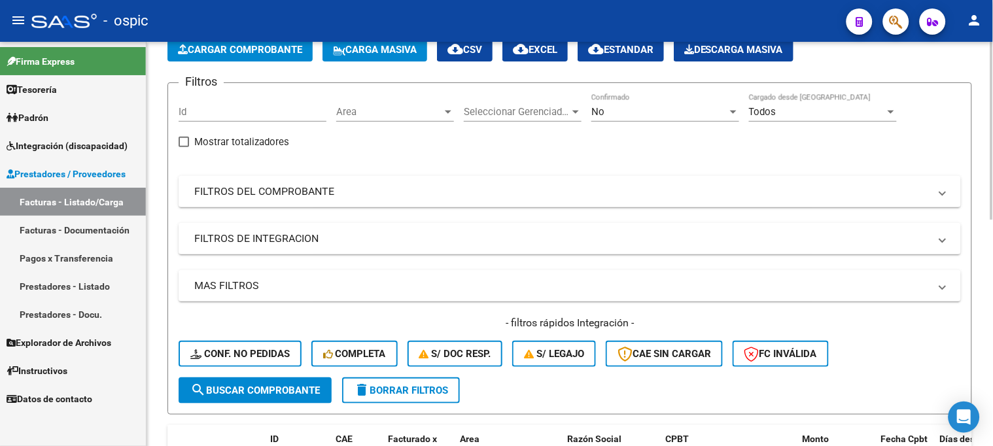
drag, startPoint x: 269, startPoint y: 193, endPoint x: 259, endPoint y: 232, distance: 39.8
click at [269, 192] on mat-panel-title "FILTROS DEL COMPROBANTE" at bounding box center [561, 191] width 735 height 14
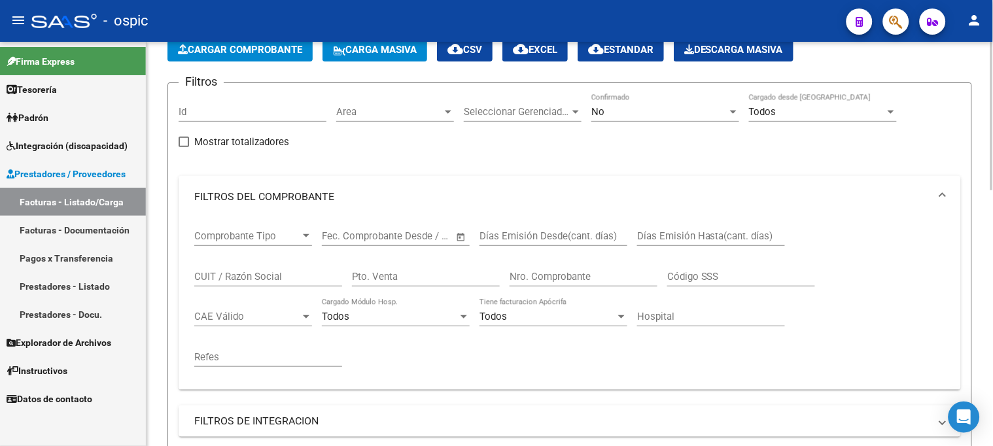
click at [260, 279] on input "CUIT / Razón Social" at bounding box center [268, 277] width 148 height 12
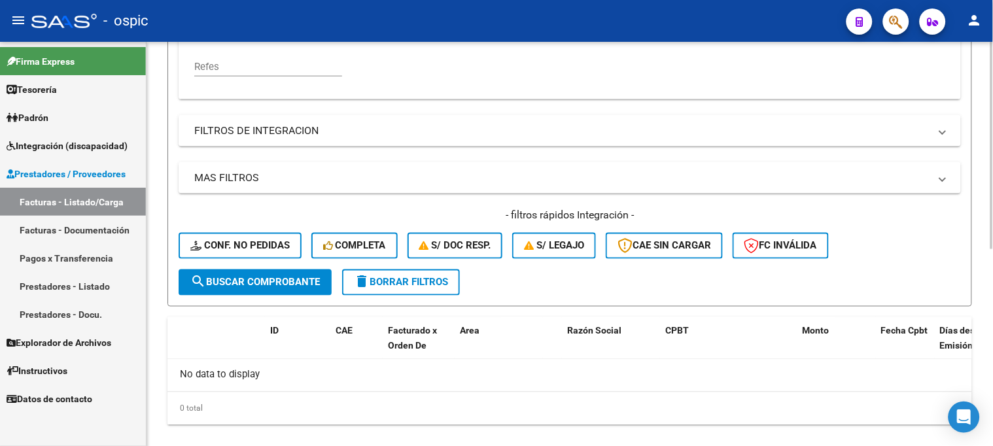
click at [266, 278] on span "search Buscar Comprobante" at bounding box center [255, 283] width 130 height 12
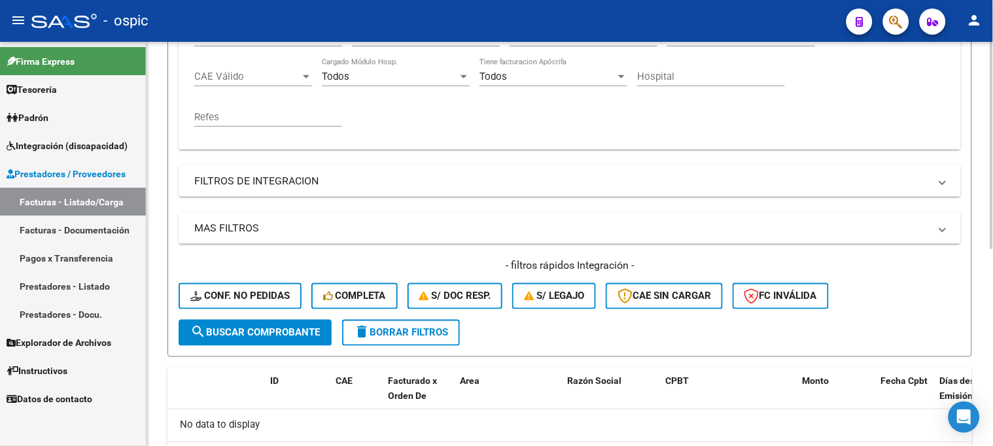
scroll to position [218, 0]
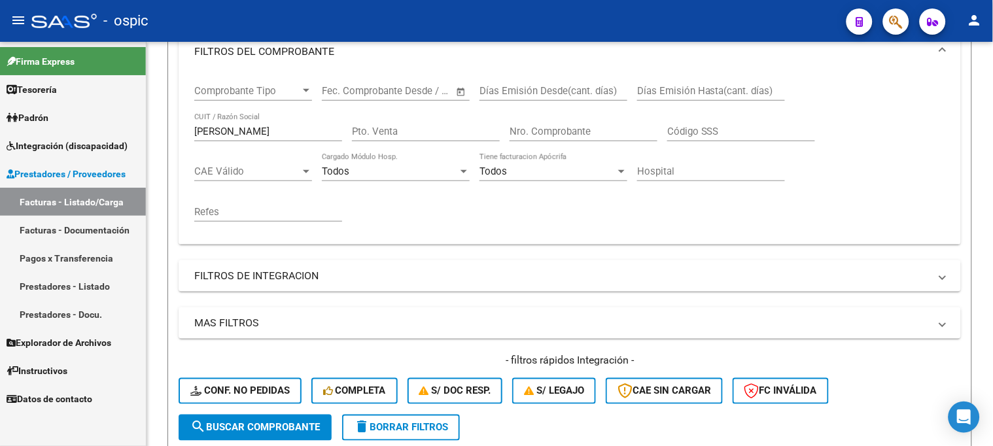
drag, startPoint x: 209, startPoint y: 121, endPoint x: 1, endPoint y: 98, distance: 209.3
click at [1, 98] on mat-sidenav-container "Firma Express Tesorería Extractos Procesados (csv) Extractos Originales (pdf) P…" at bounding box center [496, 244] width 993 height 404
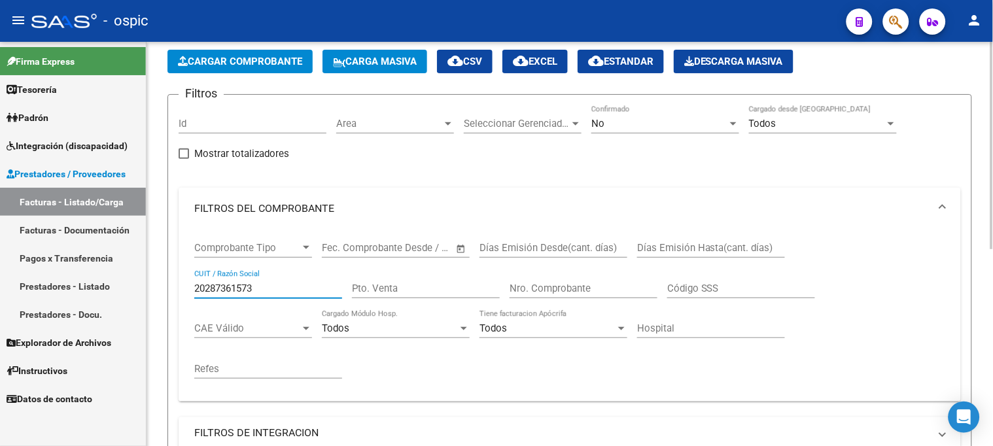
scroll to position [0, 0]
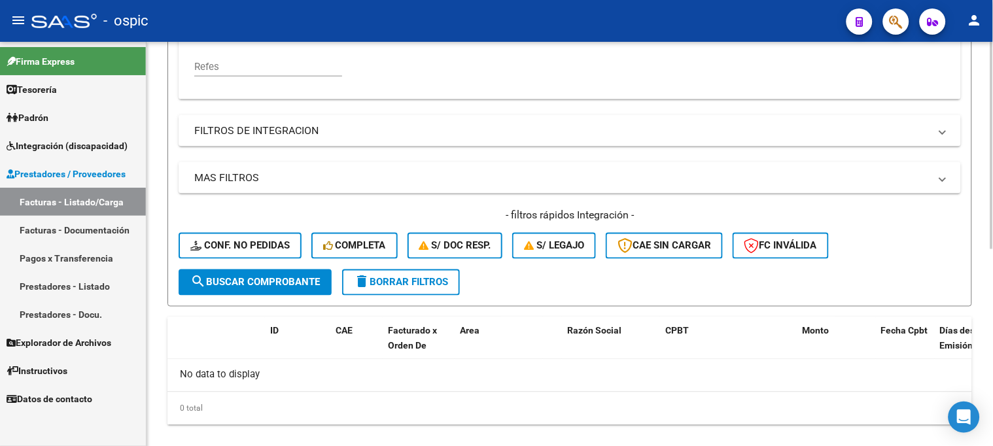
click at [266, 277] on span "search Buscar Comprobante" at bounding box center [255, 283] width 130 height 12
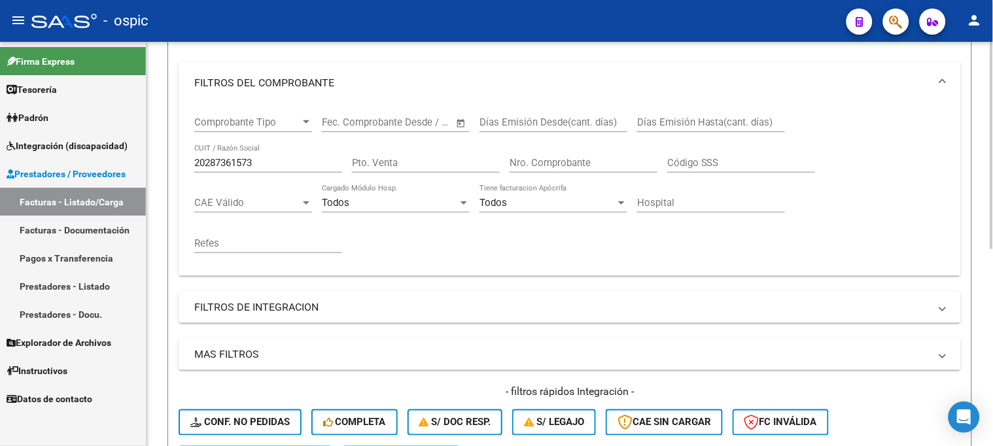
scroll to position [145, 0]
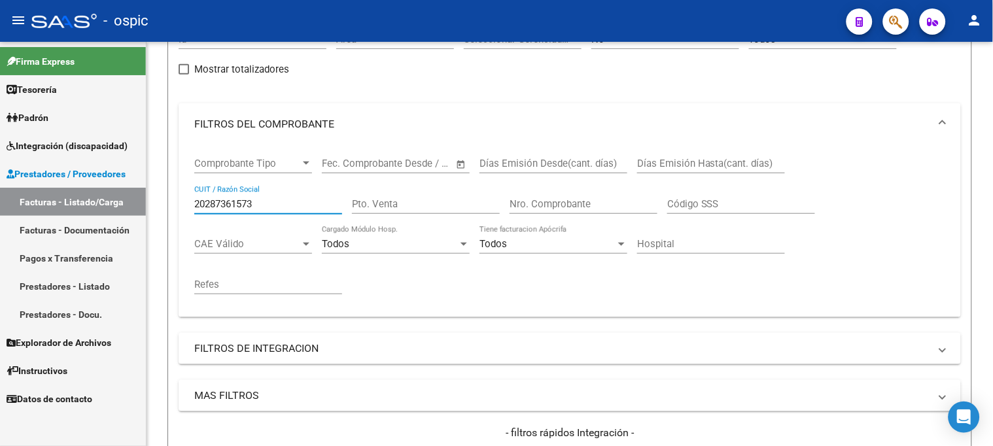
drag, startPoint x: 277, startPoint y: 201, endPoint x: 68, endPoint y: 201, distance: 208.7
click at [68, 201] on mat-sidenav-container "Firma Express Tesorería Extractos Procesados (csv) Extractos Originales (pdf) P…" at bounding box center [496, 244] width 993 height 404
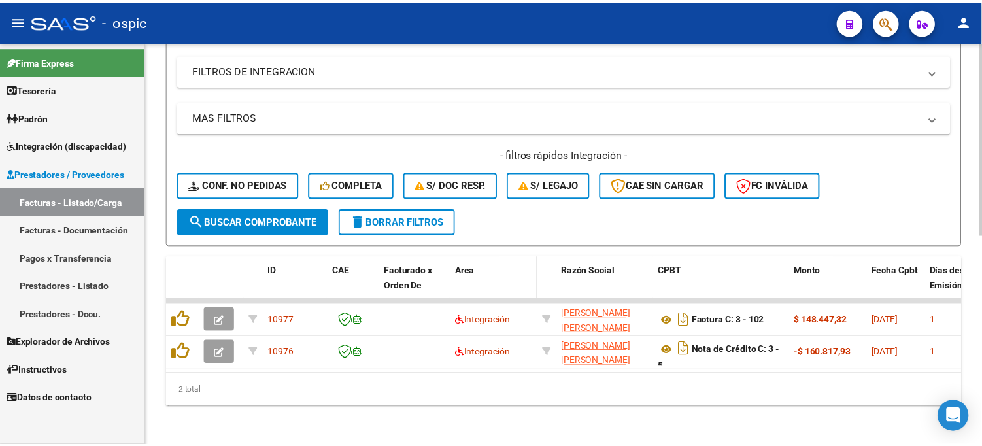
scroll to position [426, 0]
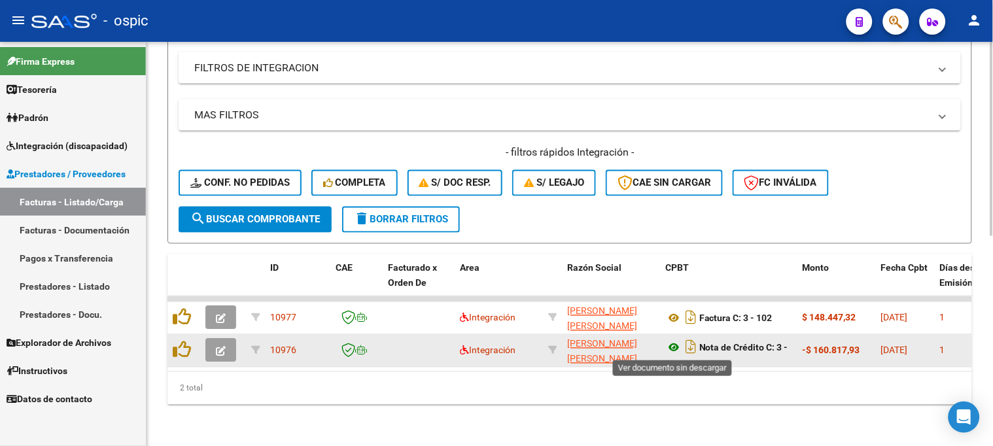
type input "[PERSON_NAME]"
click at [672, 345] on icon at bounding box center [673, 348] width 17 height 16
click at [221, 351] on icon "button" at bounding box center [221, 352] width 10 height 10
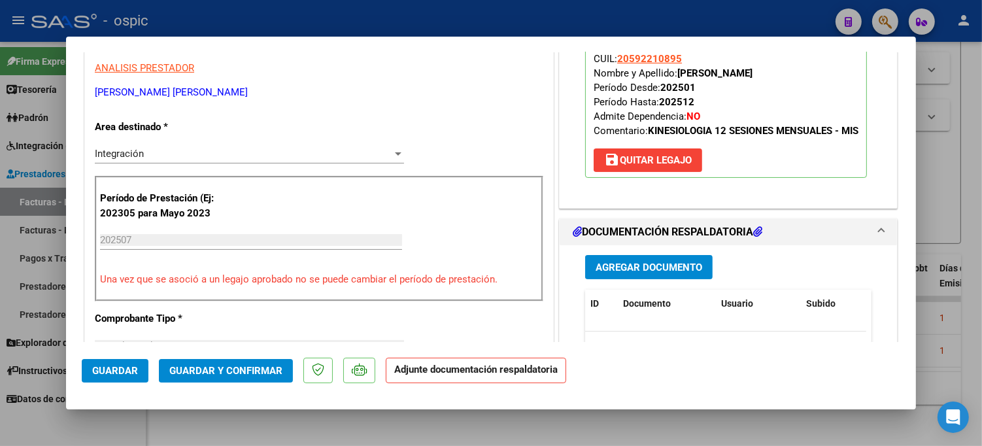
scroll to position [218, 0]
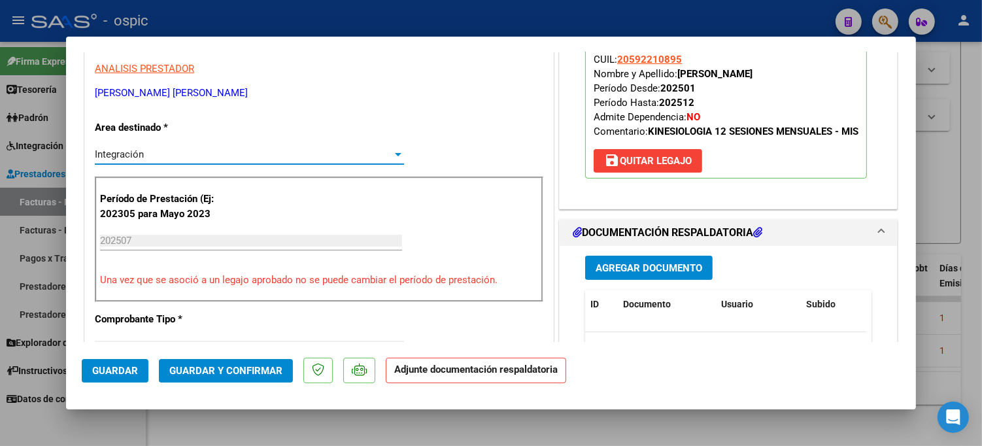
click at [125, 154] on span "Integración" at bounding box center [119, 154] width 49 height 12
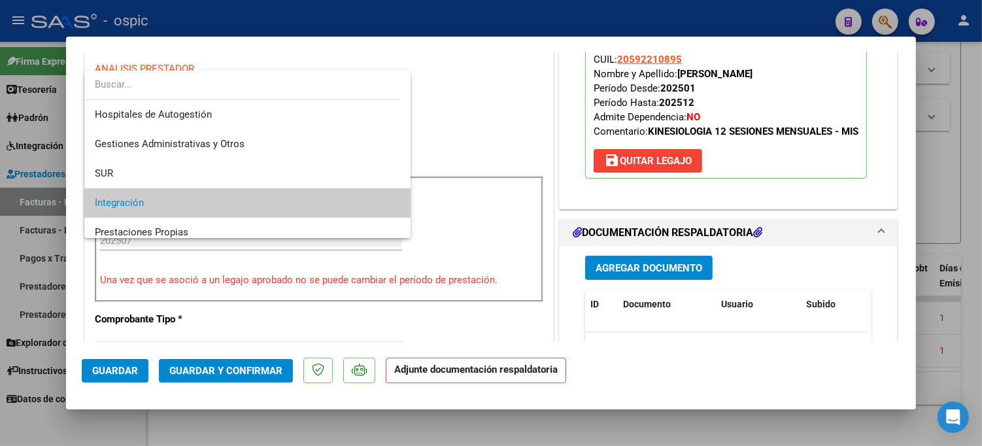
scroll to position [48, 0]
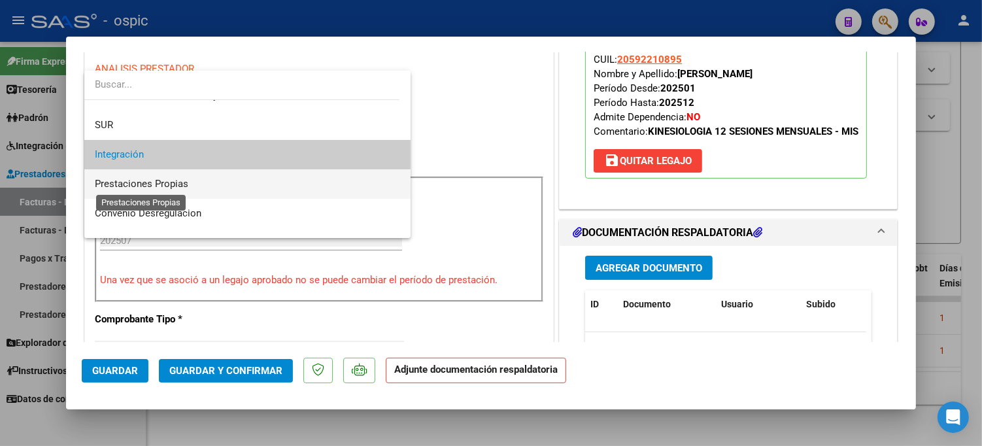
click at [139, 182] on span "Prestaciones Propias" at bounding box center [142, 184] width 94 height 12
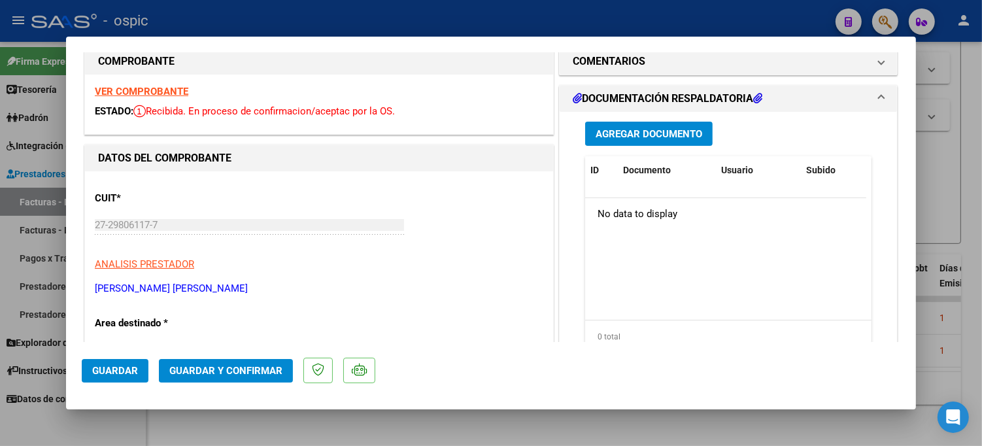
scroll to position [0, 0]
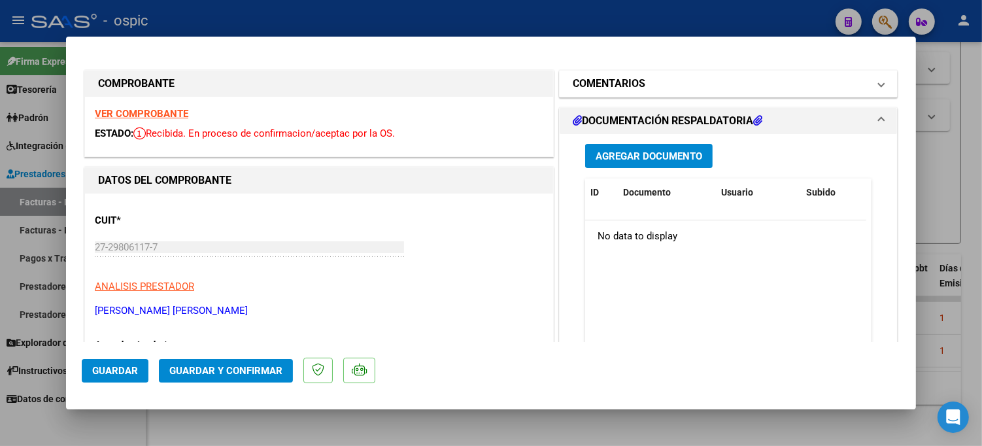
click at [619, 83] on h1 "COMENTARIOS" at bounding box center [609, 84] width 73 height 16
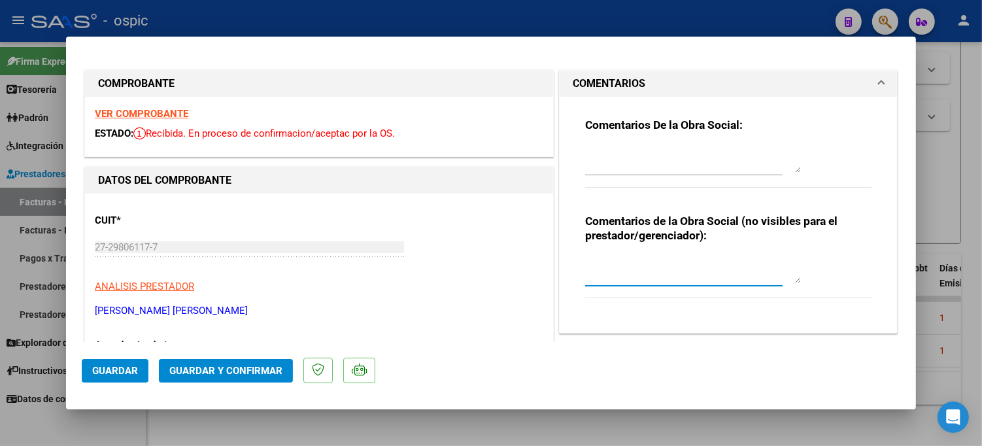
click at [657, 264] on textarea at bounding box center [693, 270] width 216 height 26
type textarea "CORRESPONDE A FC 3-5"
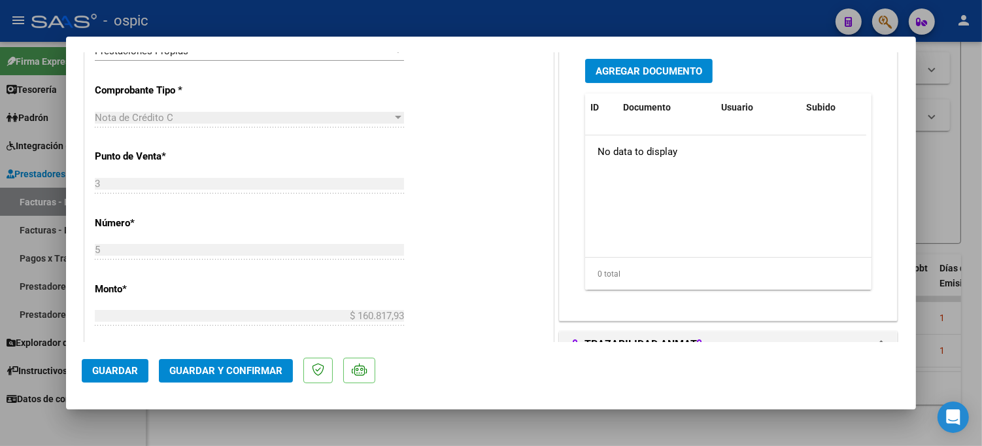
scroll to position [354, 0]
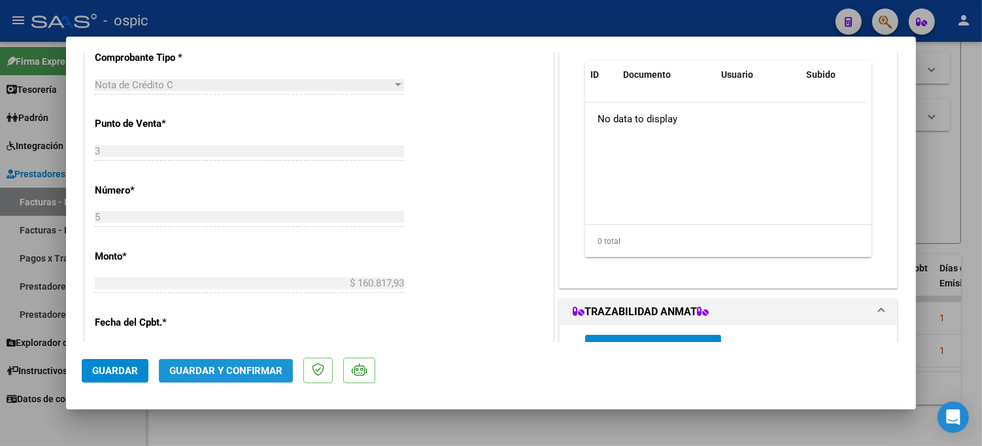
click at [245, 365] on span "Guardar y Confirmar" at bounding box center [225, 371] width 113 height 12
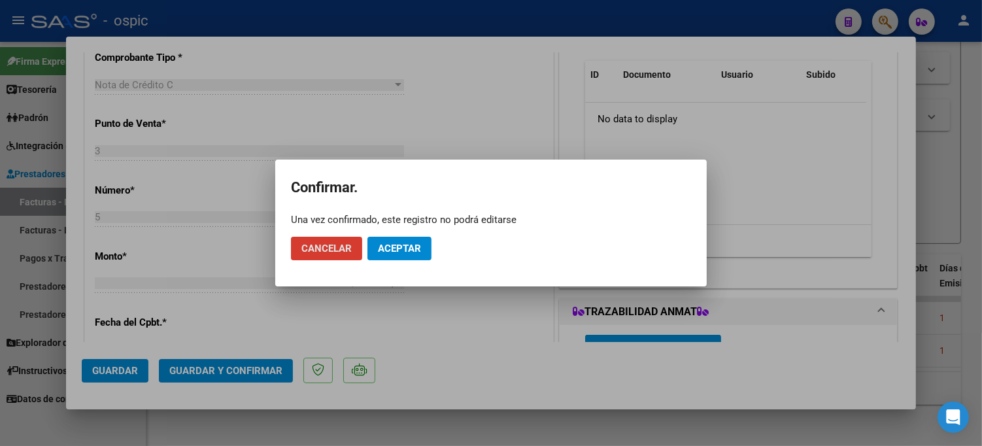
click at [396, 244] on span "Aceptar" at bounding box center [399, 249] width 43 height 12
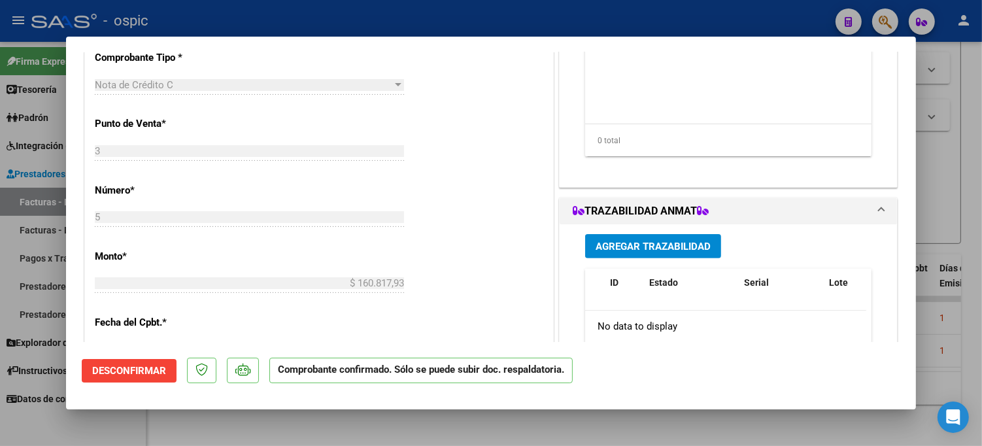
type input "$ 0,00"
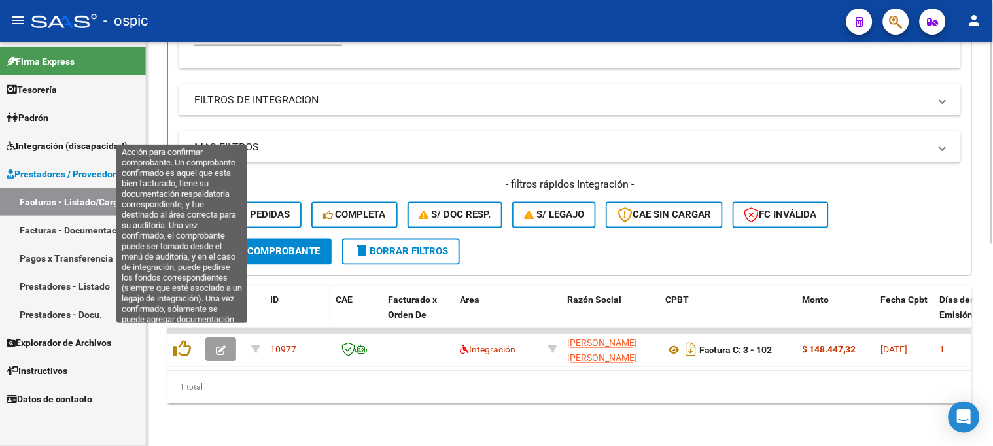
scroll to position [404, 0]
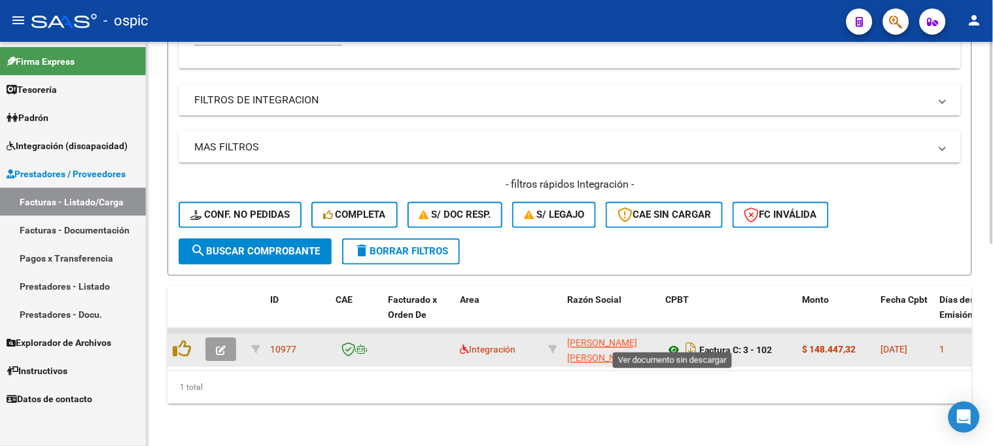
click at [675, 343] on icon at bounding box center [673, 351] width 17 height 16
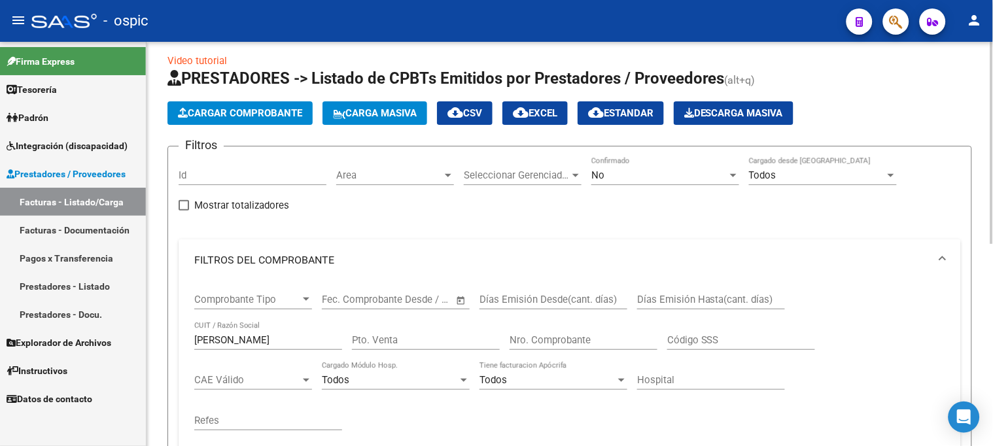
scroll to position [0, 0]
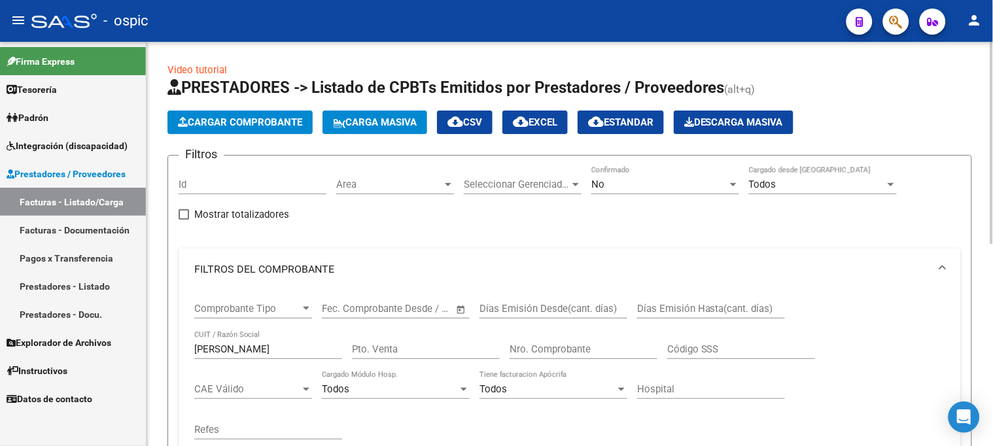
click at [614, 186] on div "No" at bounding box center [659, 185] width 136 height 12
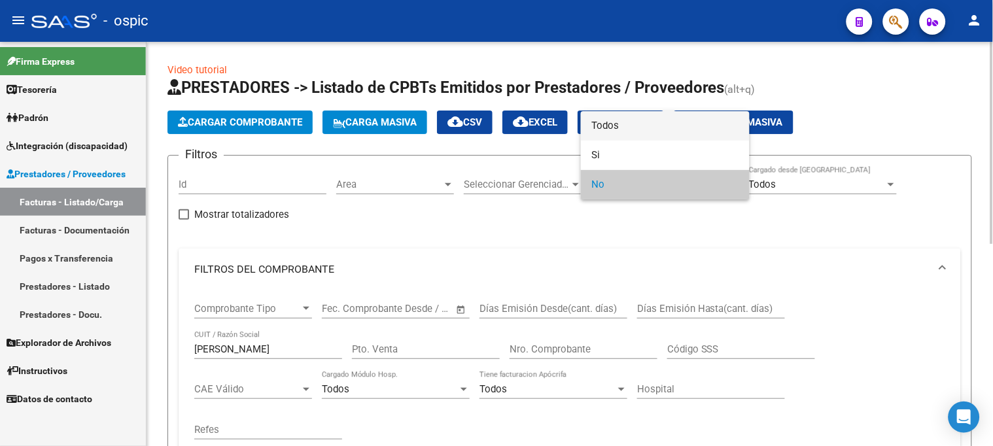
drag, startPoint x: 606, startPoint y: 127, endPoint x: 592, endPoint y: 136, distance: 17.1
click at [602, 128] on span "Todos" at bounding box center [665, 125] width 148 height 29
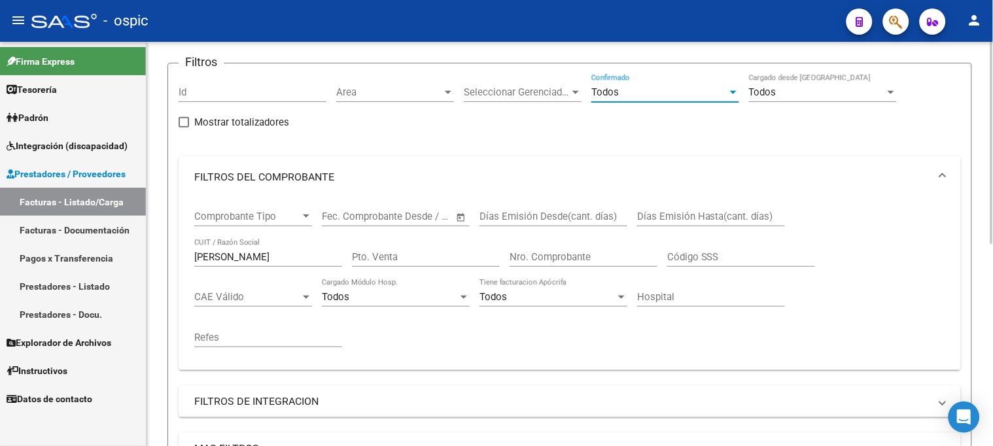
scroll to position [290, 0]
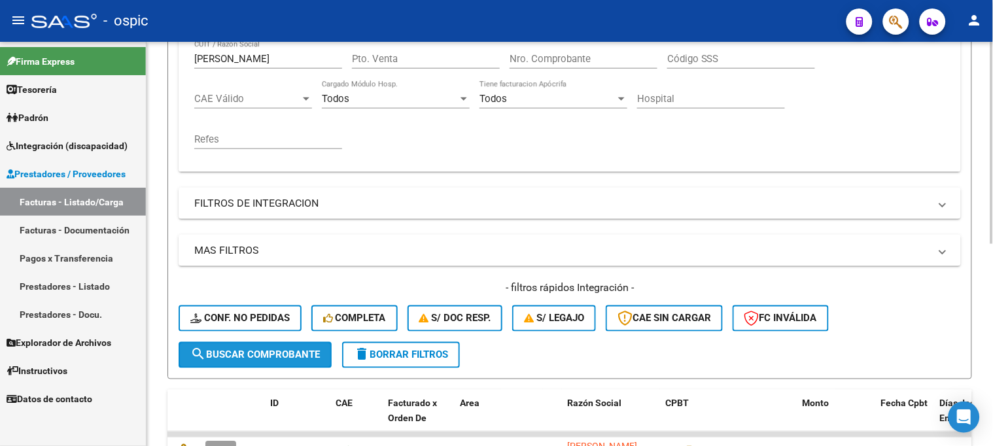
drag, startPoint x: 263, startPoint y: 349, endPoint x: 262, endPoint y: 311, distance: 37.9
click at [262, 347] on button "search Buscar Comprobante" at bounding box center [255, 355] width 153 height 26
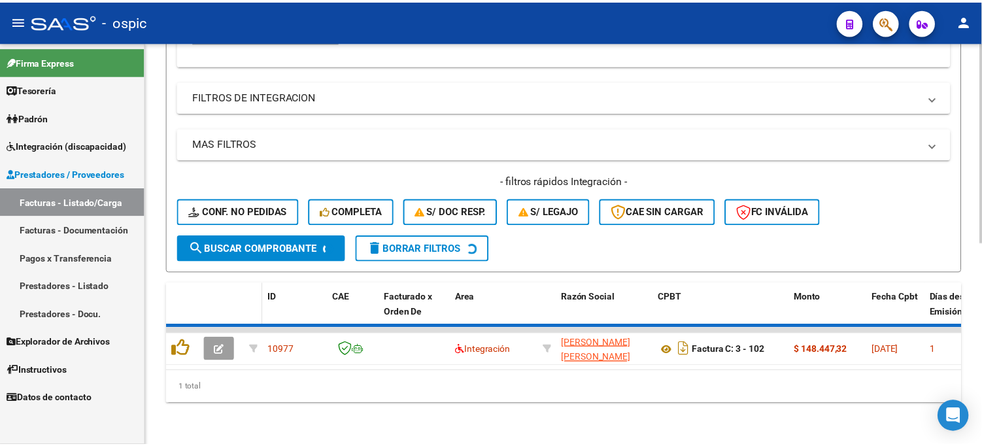
scroll to position [407, 0]
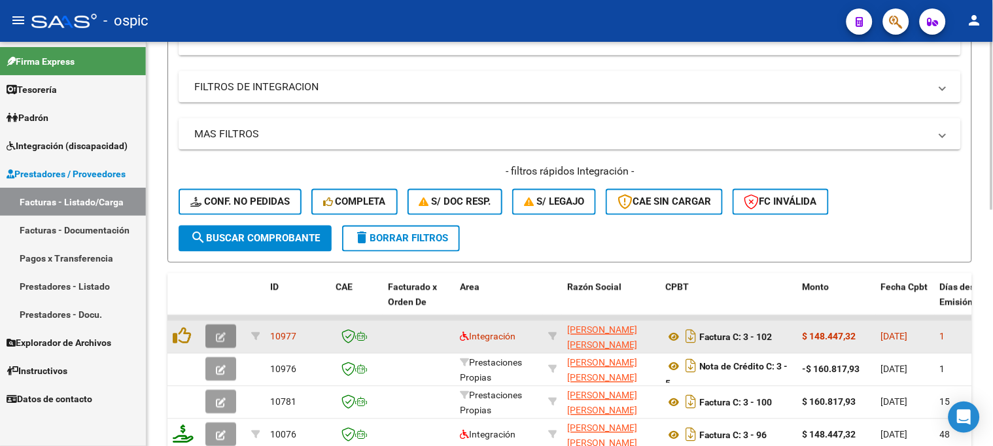
click at [220, 335] on icon "button" at bounding box center [221, 338] width 10 height 10
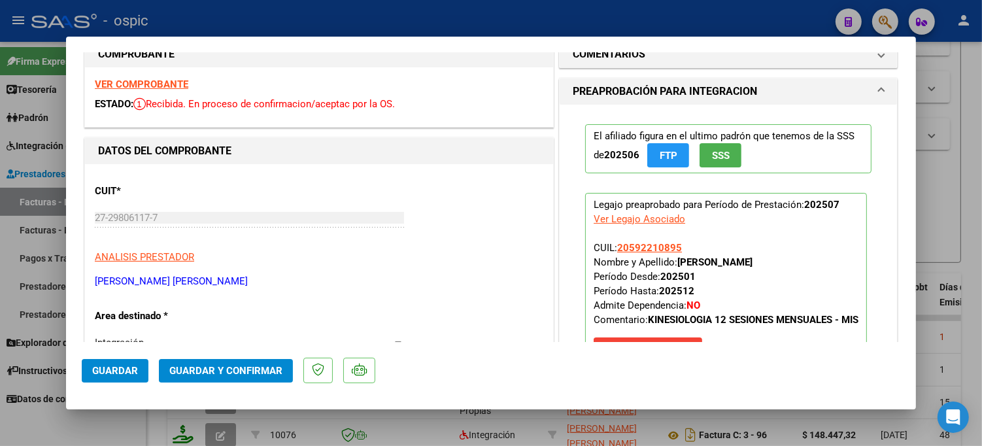
scroll to position [0, 0]
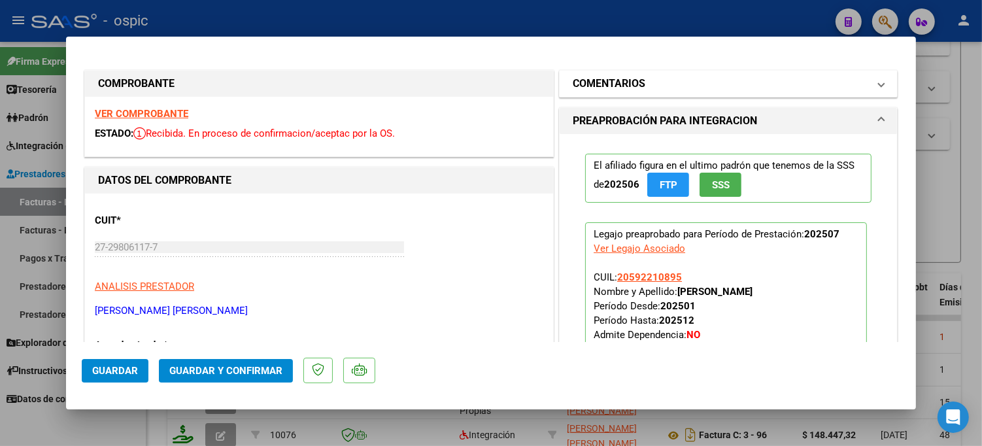
drag, startPoint x: 656, startPoint y: 85, endPoint x: 674, endPoint y: 220, distance: 136.6
click at [657, 86] on mat-panel-title "COMENTARIOS" at bounding box center [721, 84] width 296 height 16
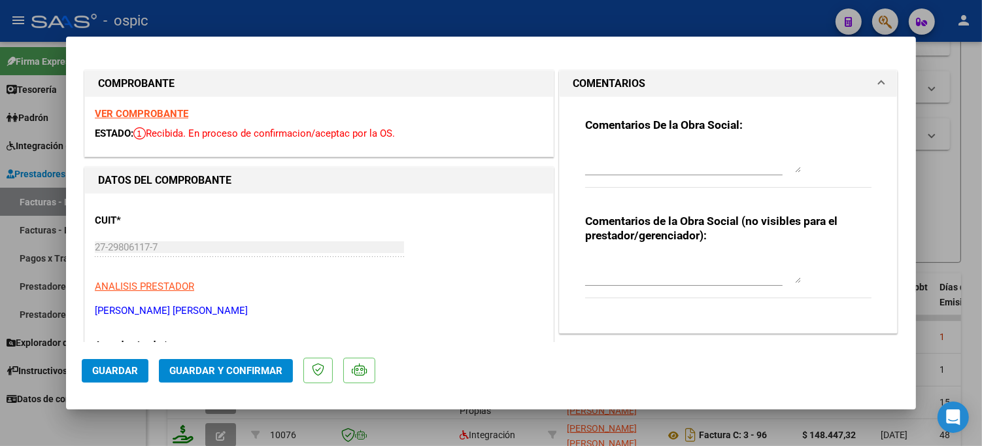
click at [671, 265] on textarea at bounding box center [693, 270] width 216 height 26
type textarea "KINESIO 12 SESIONES"
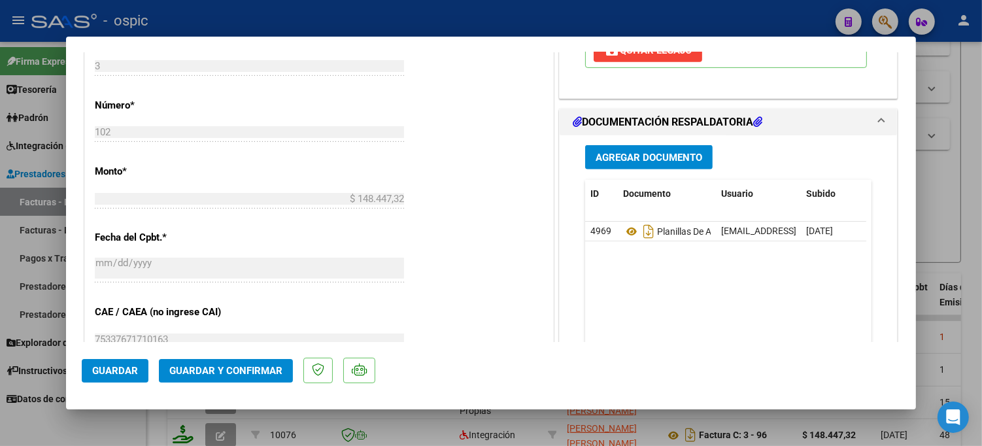
scroll to position [587, 0]
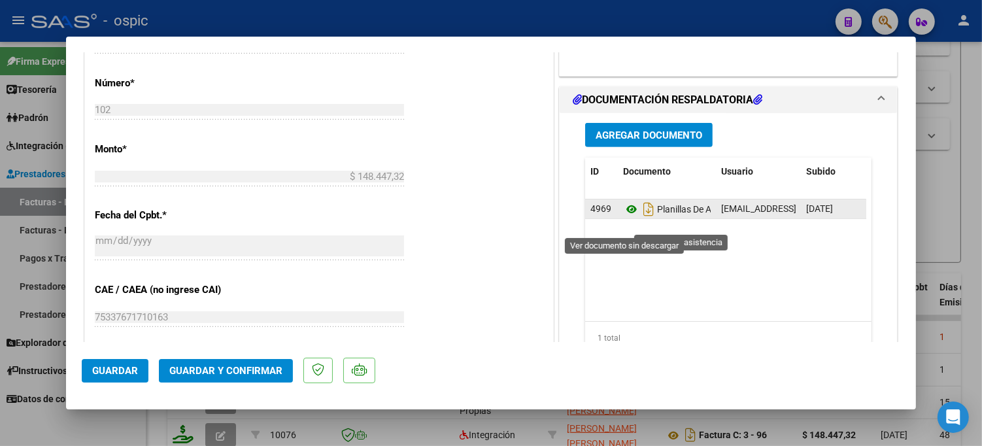
click at [623, 217] on icon at bounding box center [631, 209] width 17 height 16
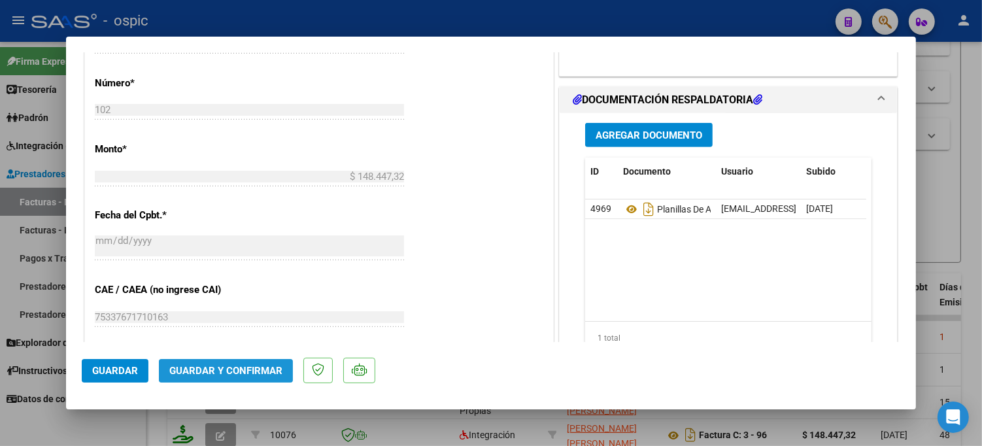
click at [258, 373] on span "Guardar y Confirmar" at bounding box center [225, 371] width 113 height 12
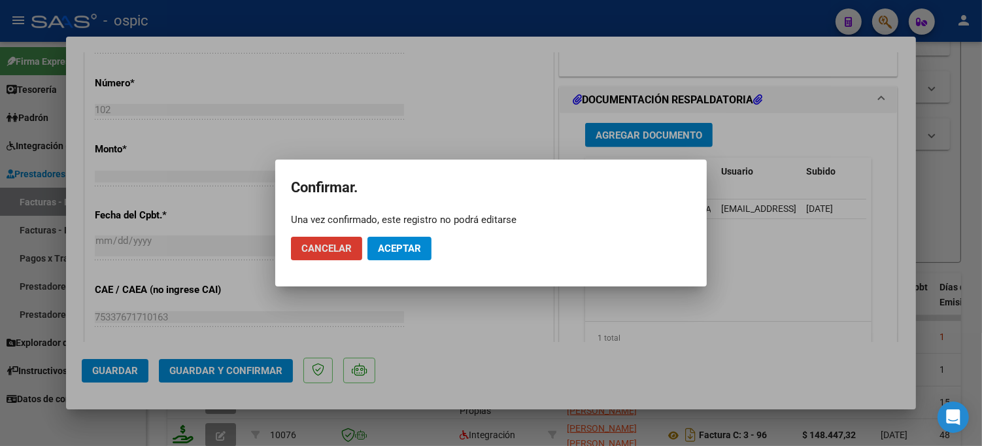
click at [396, 244] on span "Aceptar" at bounding box center [399, 249] width 43 height 12
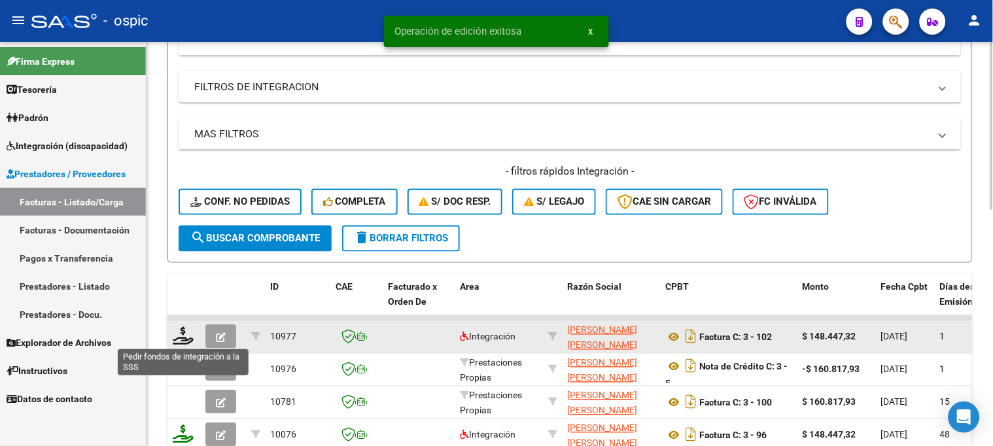
click at [185, 341] on icon at bounding box center [183, 336] width 21 height 18
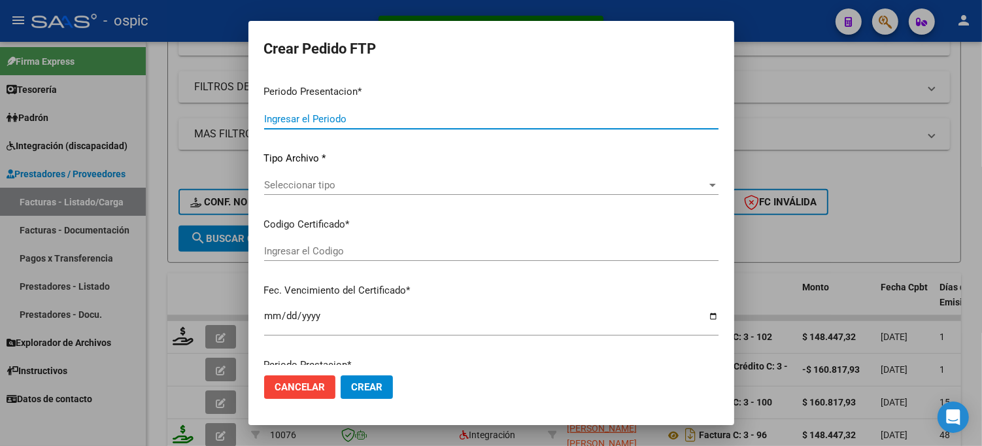
type input "202507"
type input "$ 148.447,32"
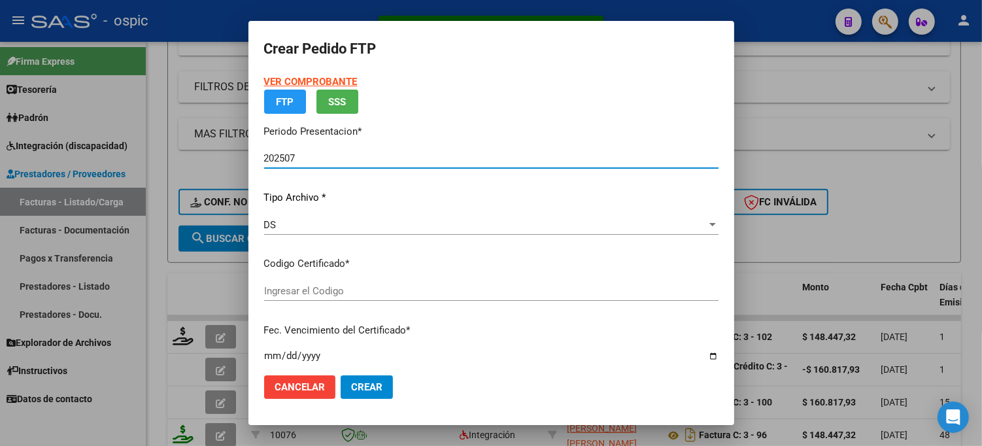
type input "0000000000000000000000000000005699848722"
type input "[DATE]"
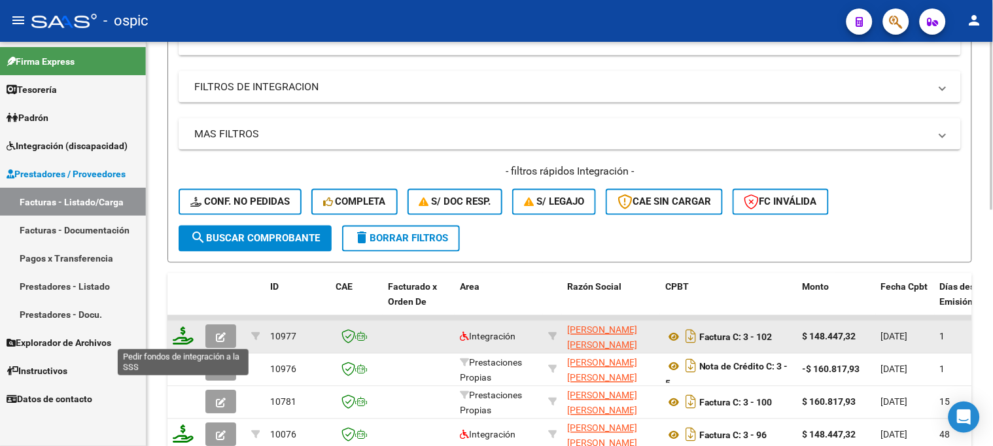
click at [181, 336] on icon at bounding box center [183, 336] width 21 height 18
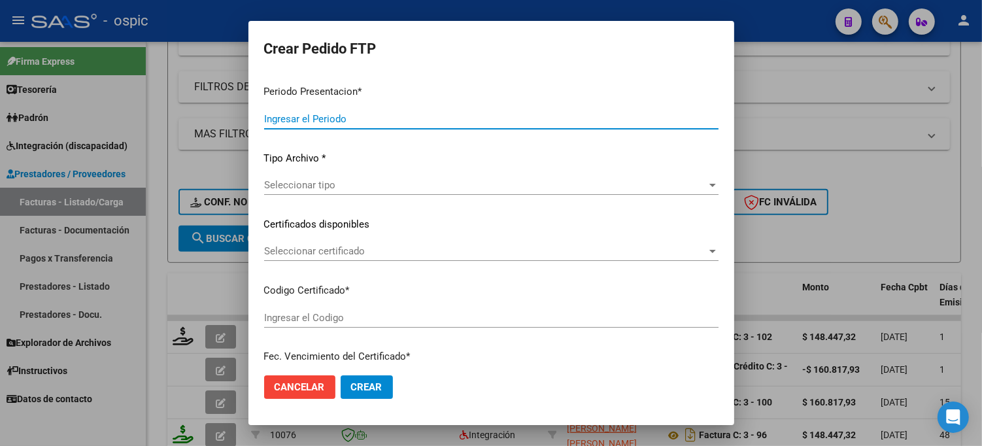
type input "202507"
type input "$ 148.447,32"
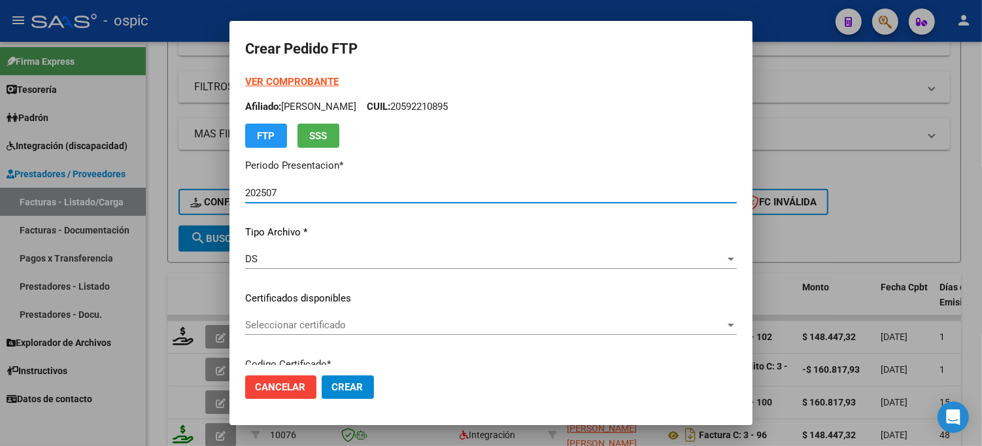
type input "0000000000000000000000000000005699848722"
type input "[DATE]"
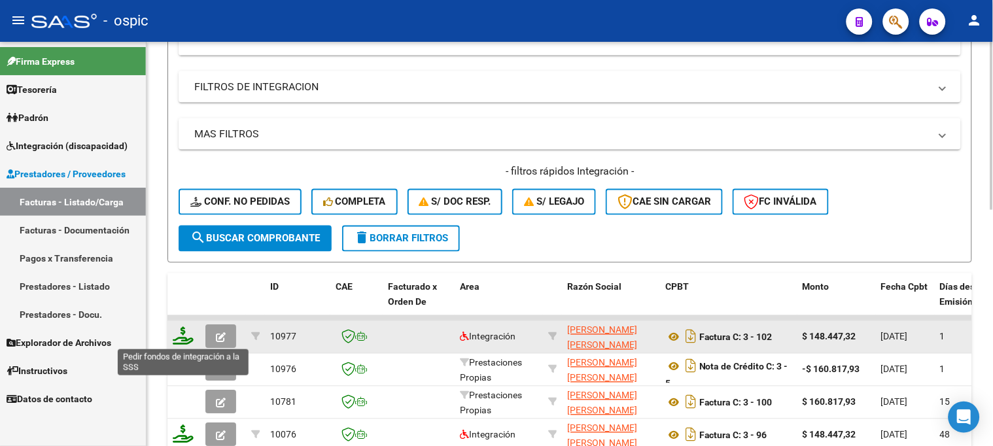
click at [179, 336] on icon at bounding box center [183, 336] width 21 height 18
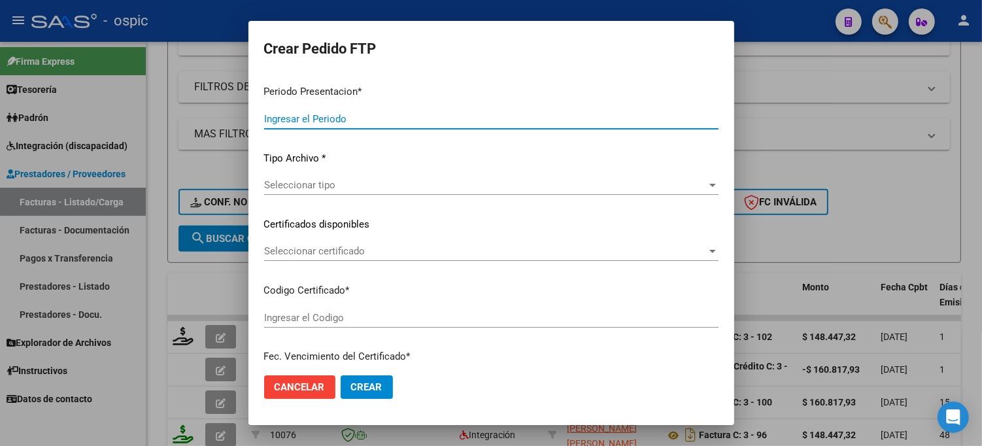
type input "202507"
type input "$ 148.447,32"
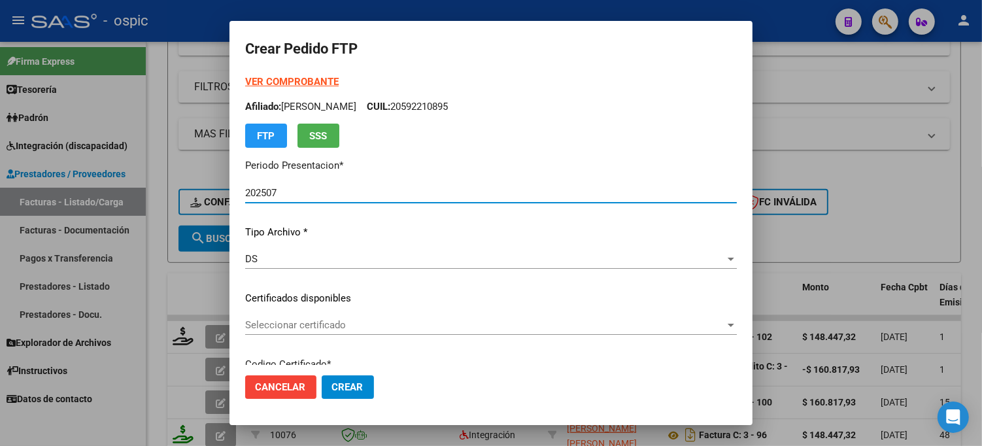
type input "0000000000000000000000000000005699848722"
type input "[DATE]"
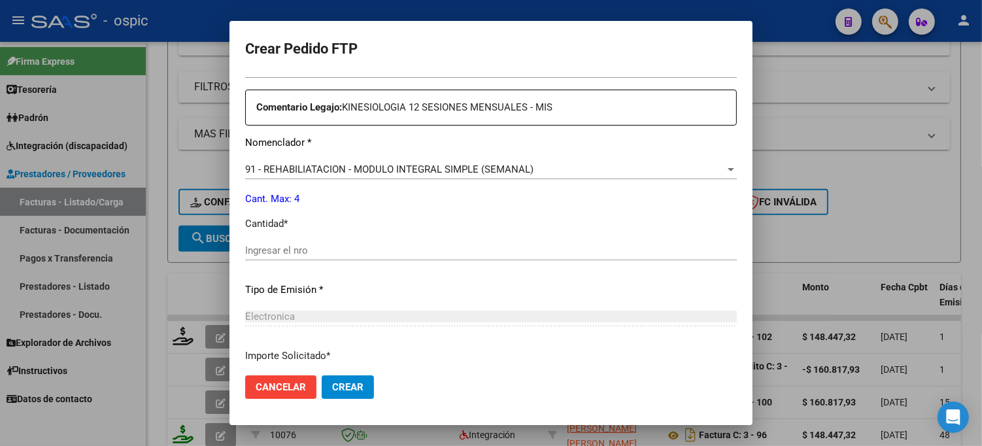
scroll to position [466, 0]
click at [450, 251] on input "Ingresar el nro" at bounding box center [491, 249] width 492 height 12
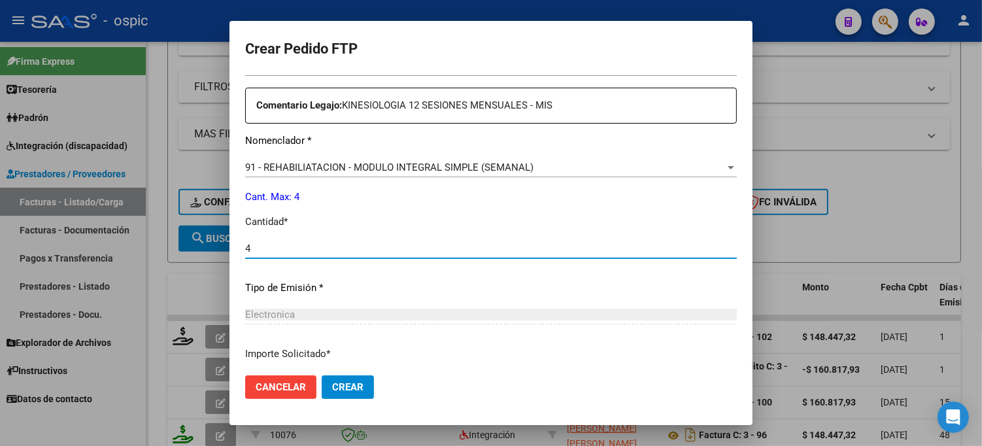
type input "4"
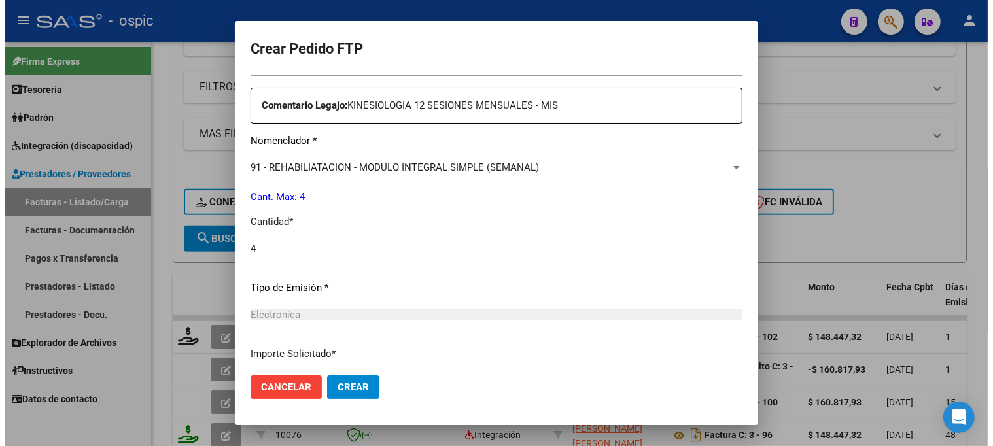
scroll to position [571, 0]
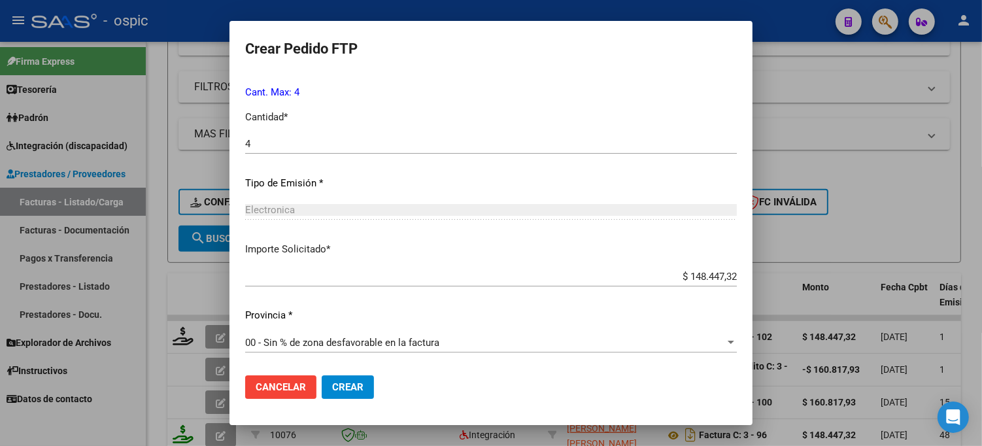
click at [345, 388] on span "Crear" at bounding box center [347, 387] width 31 height 12
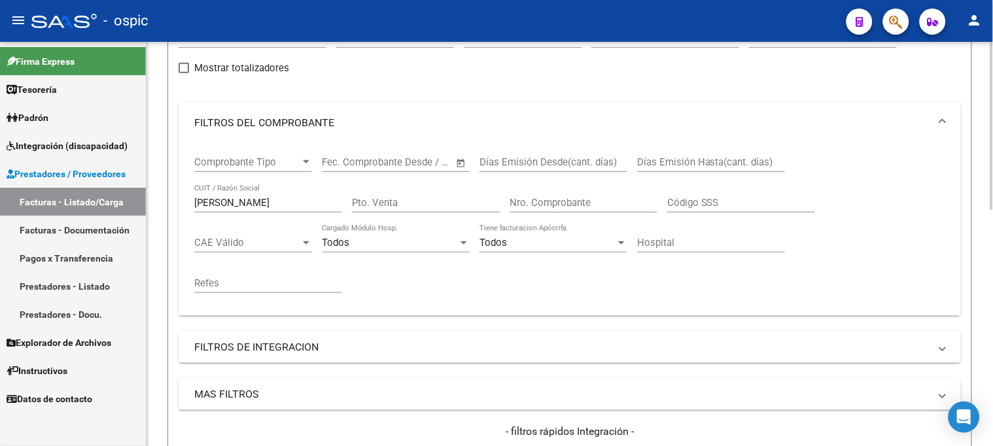
scroll to position [116, 0]
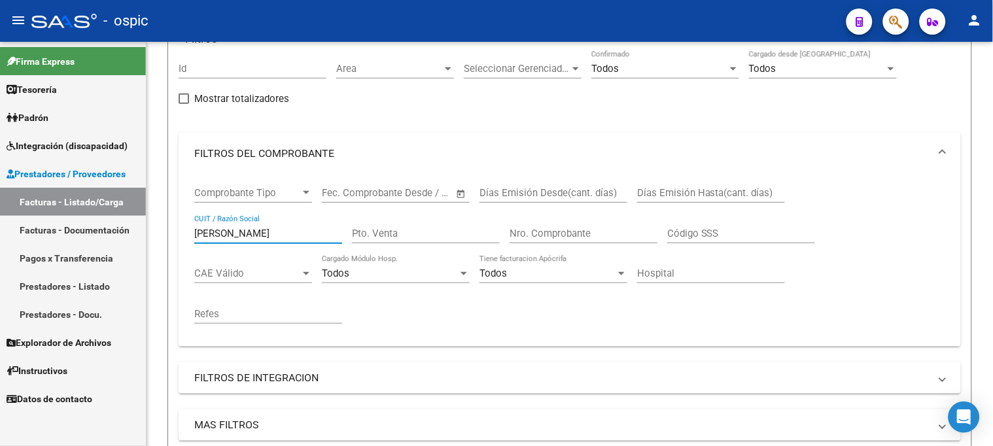
drag, startPoint x: 269, startPoint y: 232, endPoint x: -2, endPoint y: 227, distance: 270.8
click at [0, 227] on html "menu - ospic person Firma Express Tesorería Extractos Procesados (csv) Extracto…" at bounding box center [496, 223] width 993 height 446
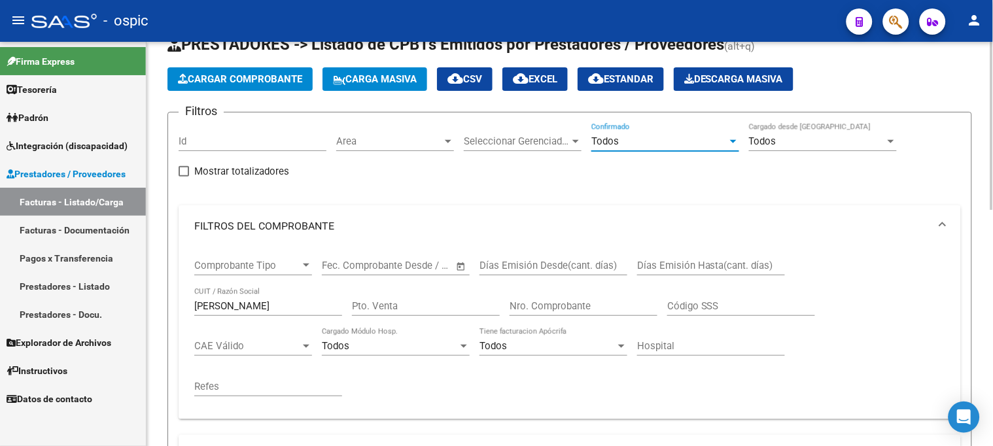
click at [634, 141] on div "Todos" at bounding box center [659, 141] width 136 height 12
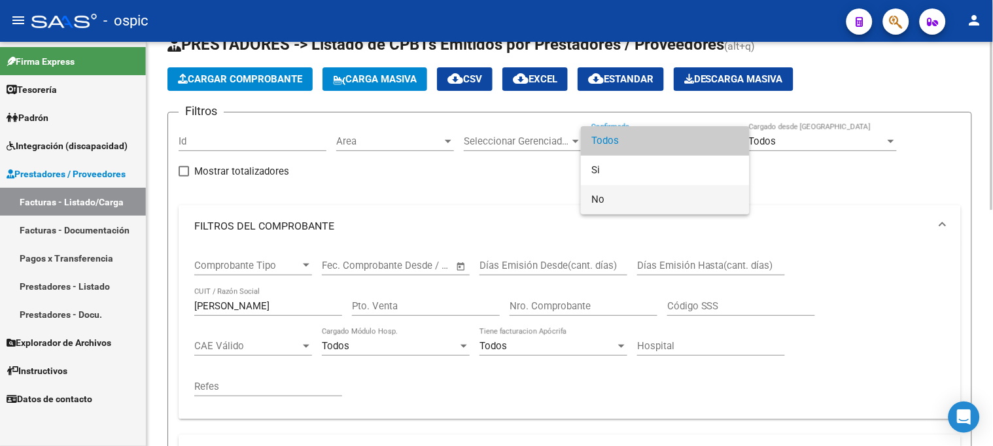
drag, startPoint x: 594, startPoint y: 201, endPoint x: 485, endPoint y: 214, distance: 109.9
click at [594, 201] on span "No" at bounding box center [665, 199] width 148 height 29
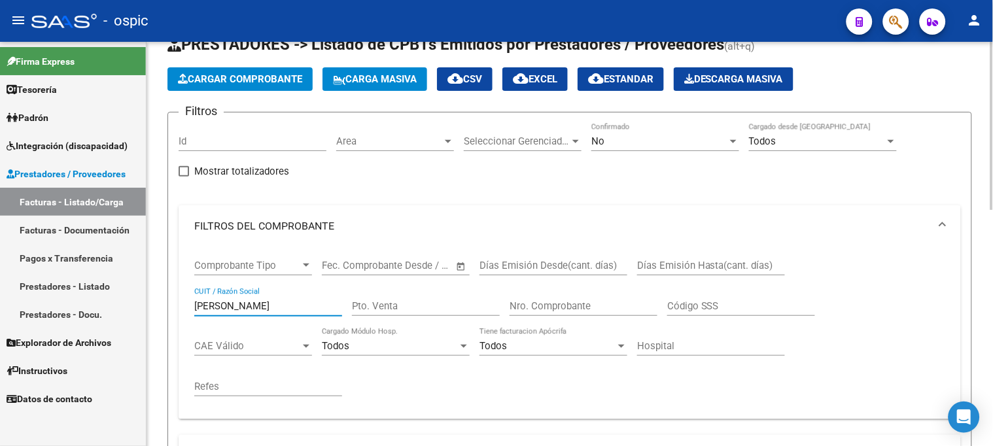
click at [284, 307] on input "[PERSON_NAME]" at bounding box center [268, 306] width 148 height 12
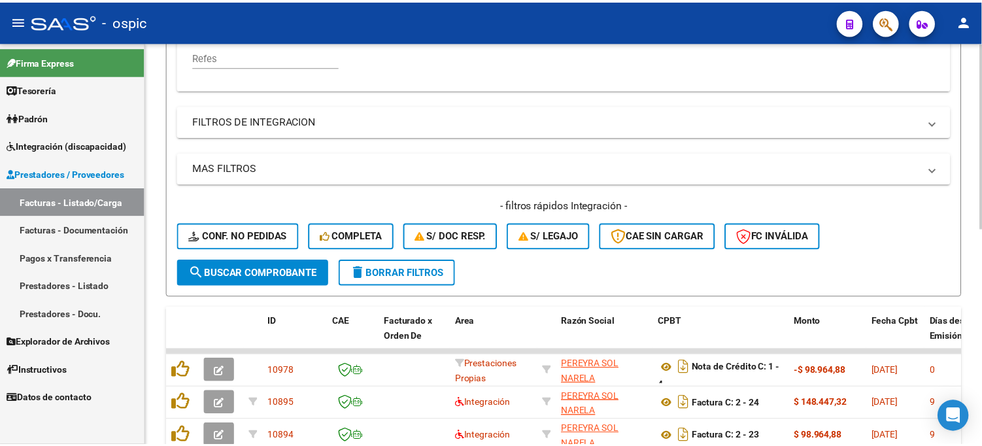
scroll to position [407, 0]
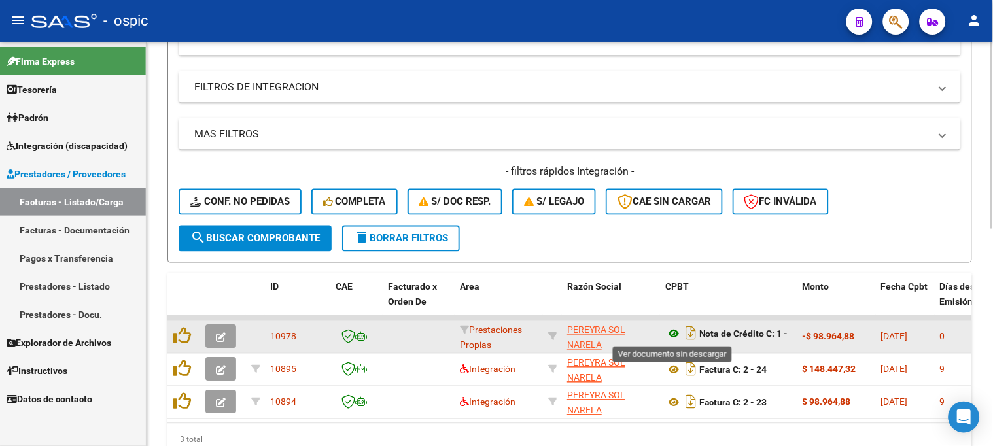
type input "[PERSON_NAME]"
click at [670, 330] on icon at bounding box center [673, 334] width 17 height 16
click at [226, 337] on button "button" at bounding box center [220, 337] width 31 height 24
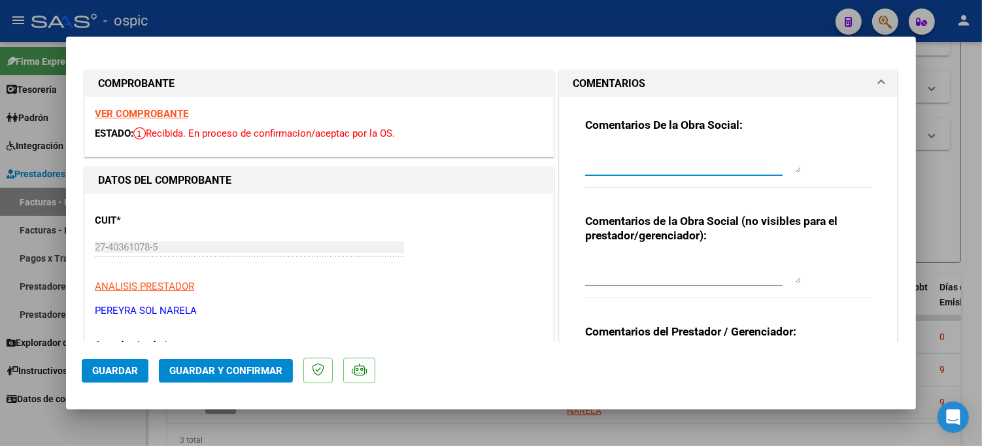
click at [720, 159] on textarea at bounding box center [693, 160] width 216 height 26
click at [662, 151] on textarea "NO CORRESPONDE EL VALOR CON LA FC 2-25. REALIZAR NC COMPLEMENTARIA." at bounding box center [693, 160] width 216 height 26
click at [740, 167] on textarea "NO ES MISMO EL VALOR CON LA FC 2-25. REALIZAR NC COMPLEMENTARIA." at bounding box center [693, 160] width 216 height 26
type textarea "NO ES MISMO EL VALOR CON LA FC 2-25. REALIZAR NC COMPLEMENTARIA. GRACIAS."
click at [676, 258] on textarea at bounding box center [693, 270] width 216 height 26
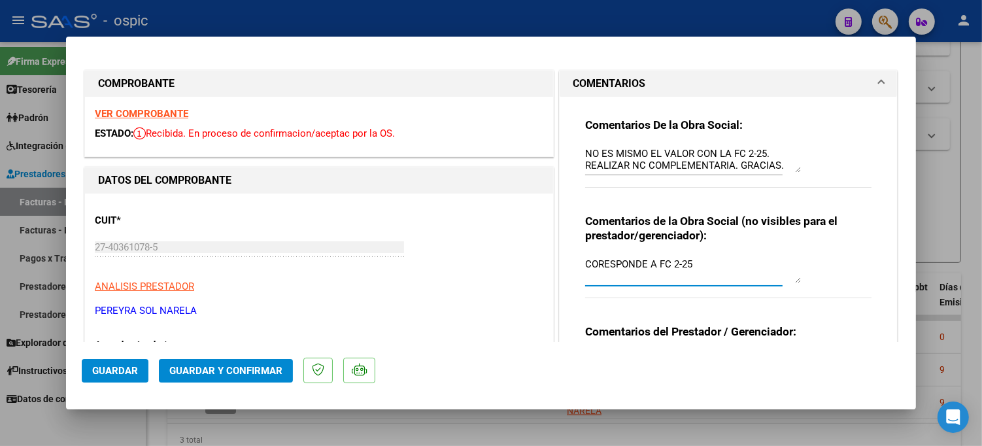
click at [598, 266] on textarea "CORESPONDE A FC 2-25" at bounding box center [693, 270] width 216 height 26
click at [714, 263] on textarea "CORRESPONDE A FC 2-25" at bounding box center [693, 270] width 216 height 26
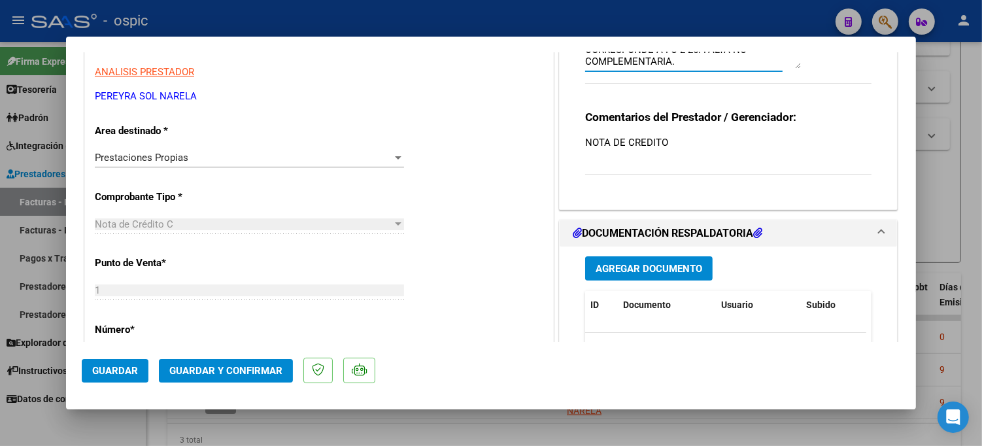
scroll to position [218, 0]
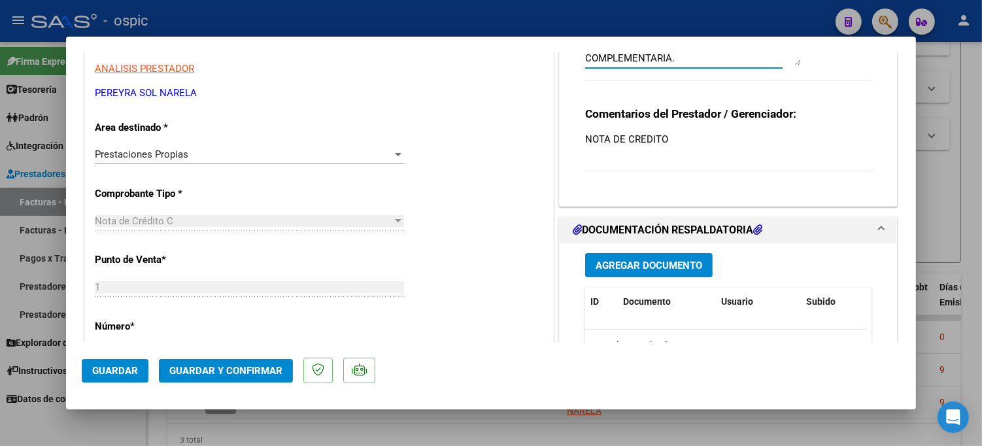
type textarea "CORRESPONDE A FC 2-25. FALTA NC COMPLEMENTARIA."
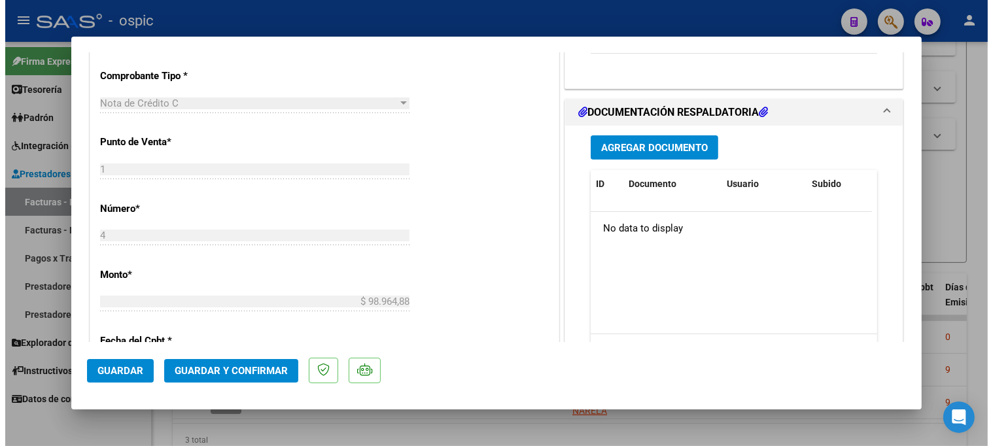
scroll to position [348, 0]
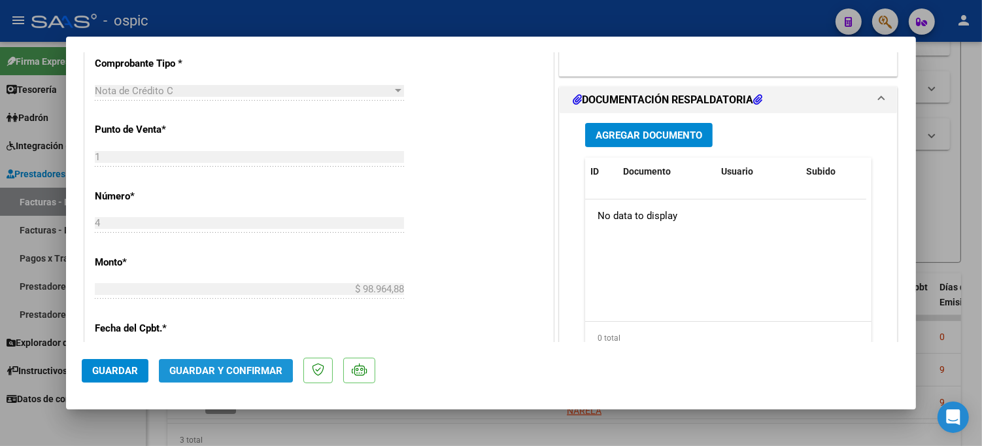
click at [216, 370] on span "Guardar y Confirmar" at bounding box center [225, 371] width 113 height 12
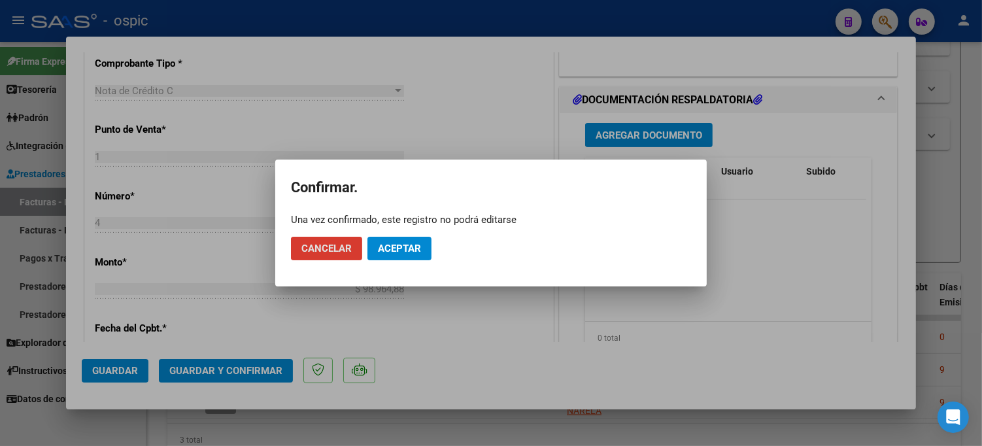
click at [396, 252] on span "Aceptar" at bounding box center [399, 249] width 43 height 12
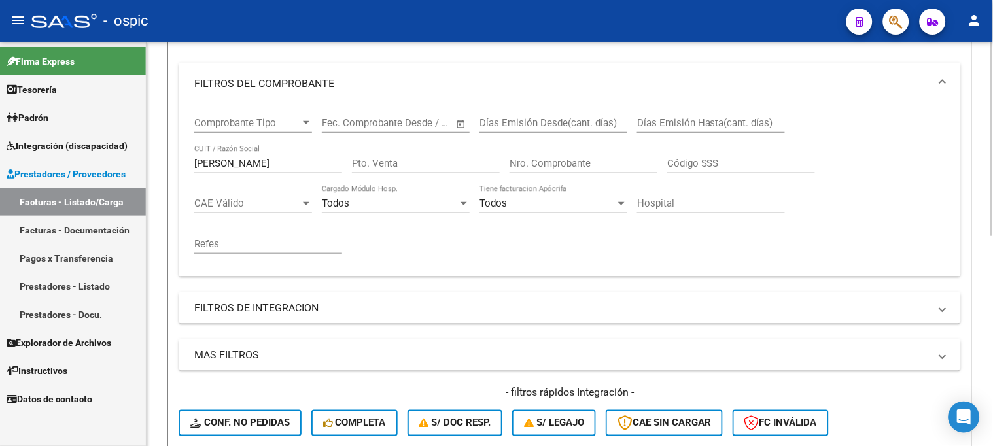
scroll to position [43, 0]
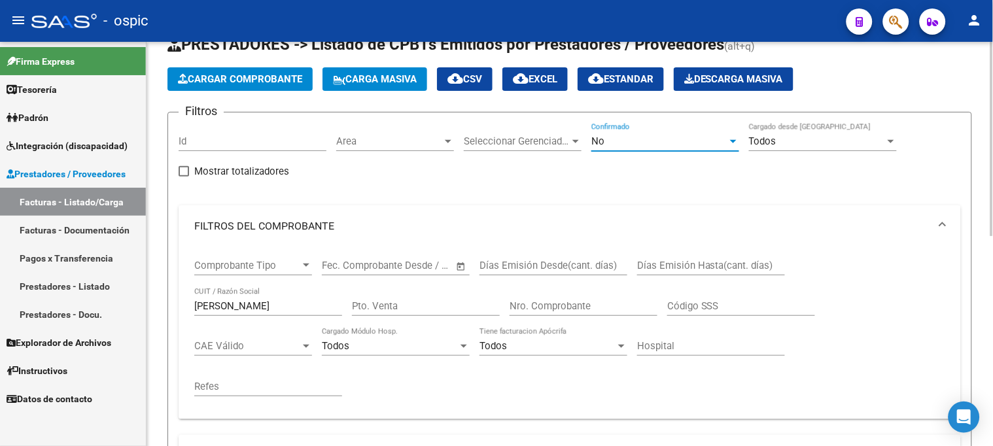
click at [603, 145] on span "No" at bounding box center [597, 141] width 13 height 12
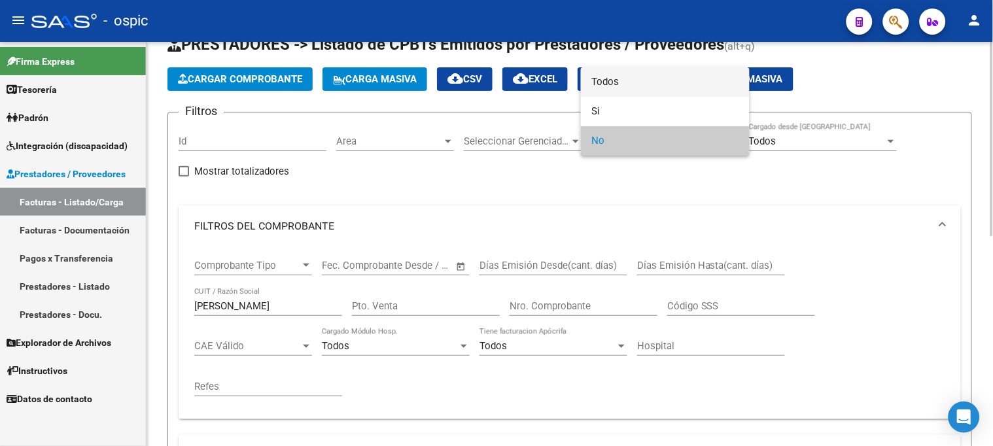
click at [614, 84] on span "Todos" at bounding box center [665, 81] width 148 height 29
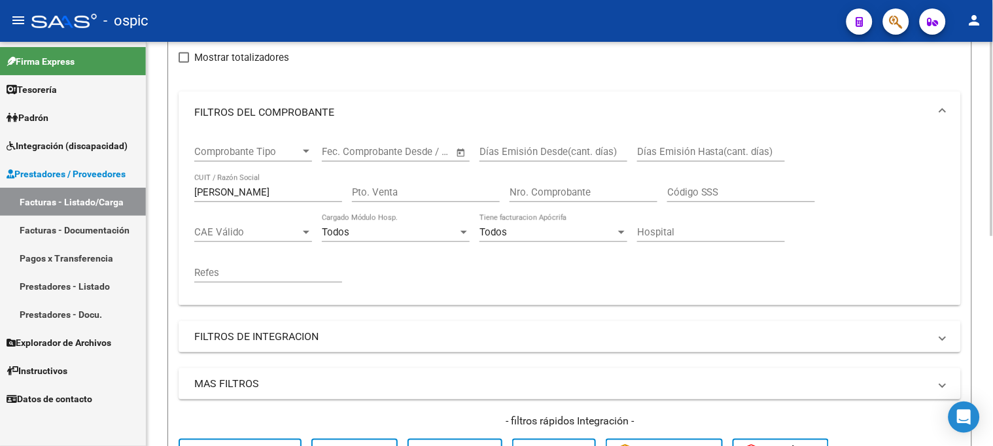
scroll to position [334, 0]
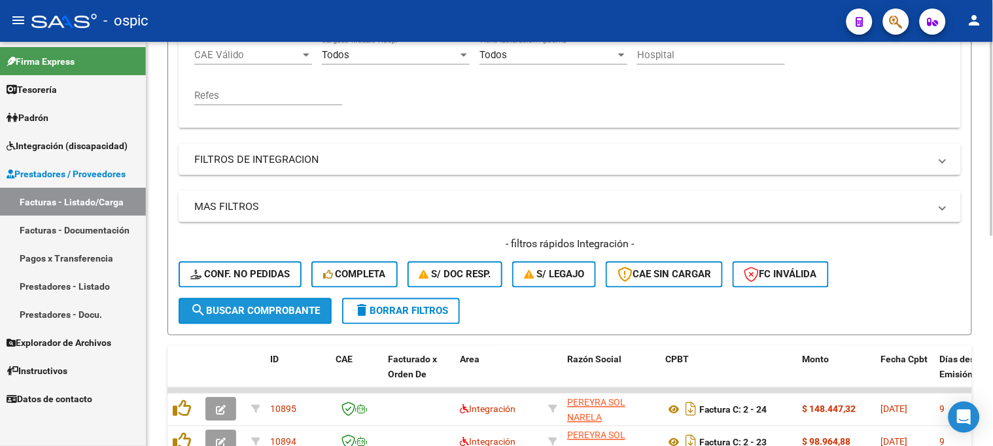
click at [256, 316] on span "search Buscar Comprobante" at bounding box center [255, 311] width 130 height 12
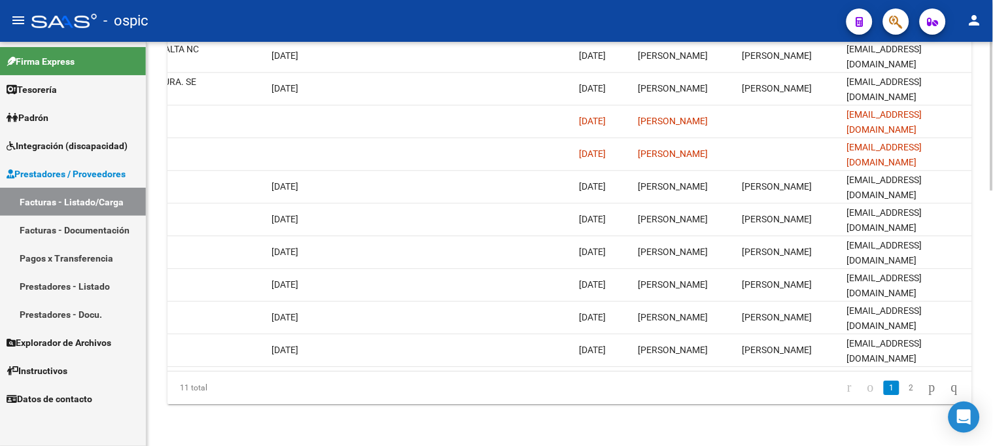
scroll to position [407, 0]
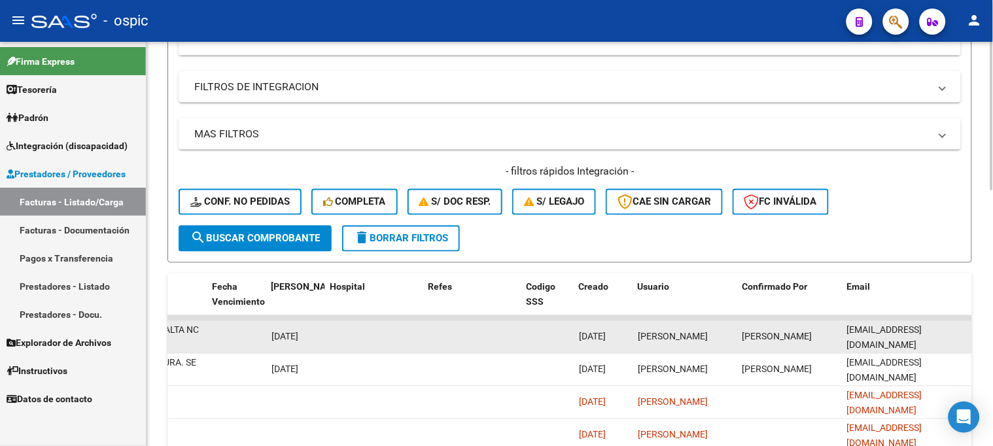
drag, startPoint x: 848, startPoint y: 334, endPoint x: 946, endPoint y: 334, distance: 98.1
click at [946, 334] on div "[EMAIL_ADDRESS][DOMAIN_NAME]" at bounding box center [907, 336] width 120 height 27
copy span "[EMAIL_ADDRESS][DOMAIN_NAME]"
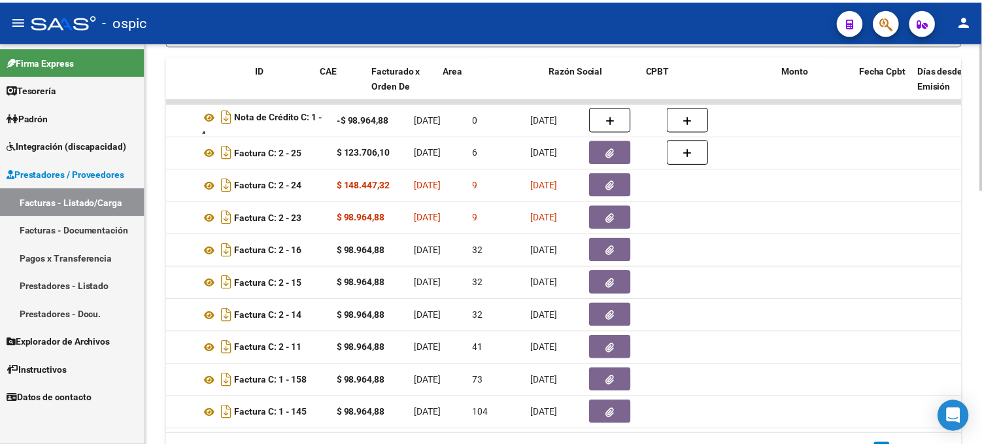
scroll to position [0, 0]
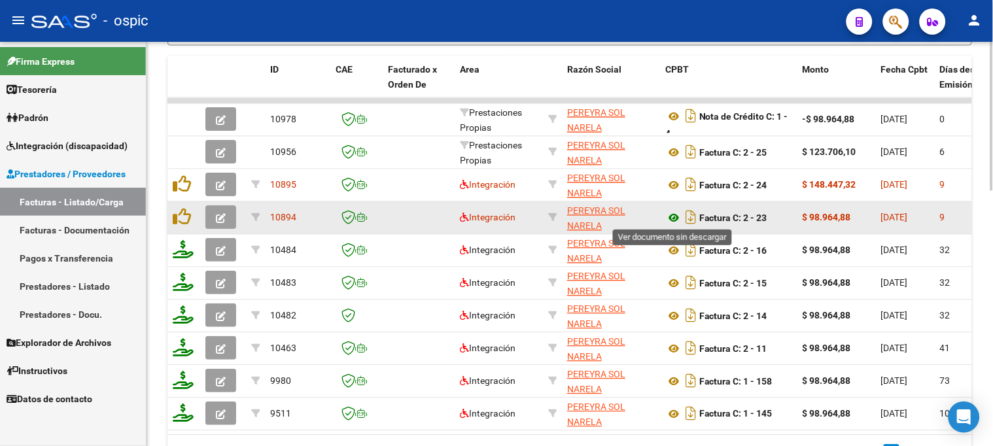
click at [672, 215] on icon at bounding box center [673, 218] width 17 height 16
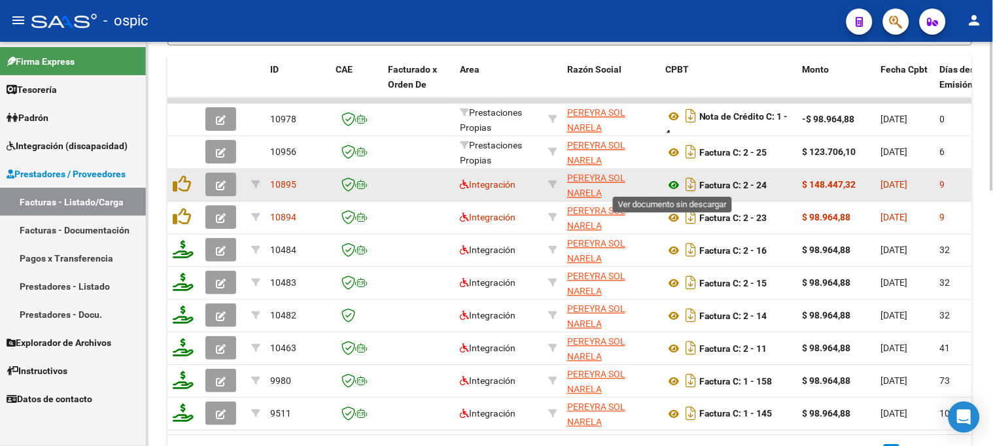
click at [669, 181] on icon at bounding box center [673, 185] width 17 height 16
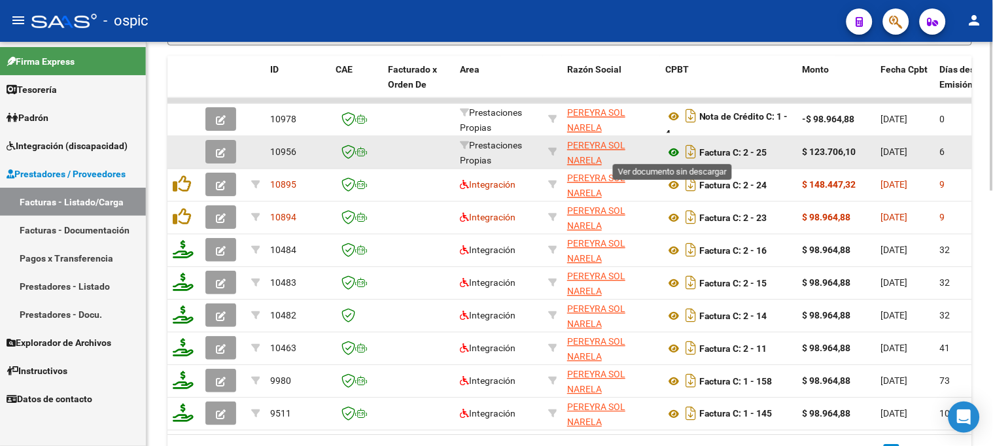
click at [672, 149] on icon at bounding box center [673, 153] width 17 height 16
click at [671, 148] on icon at bounding box center [673, 153] width 17 height 16
click at [216, 148] on icon "button" at bounding box center [221, 153] width 10 height 10
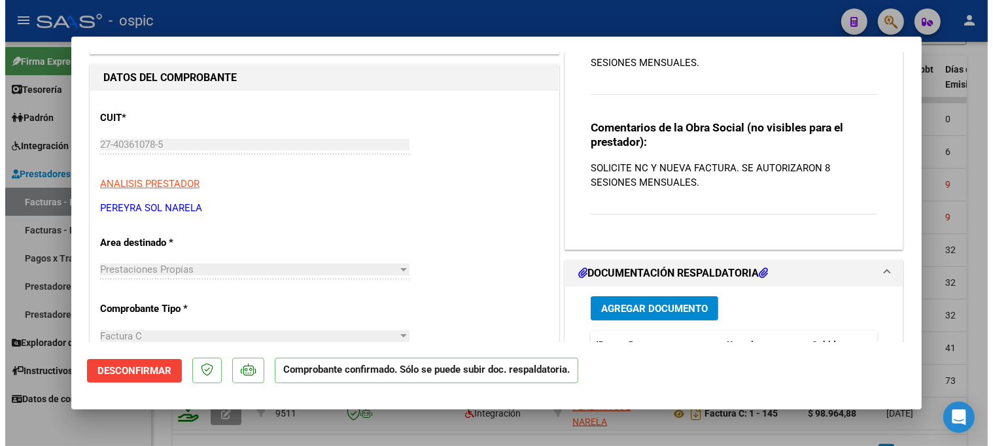
scroll to position [86, 0]
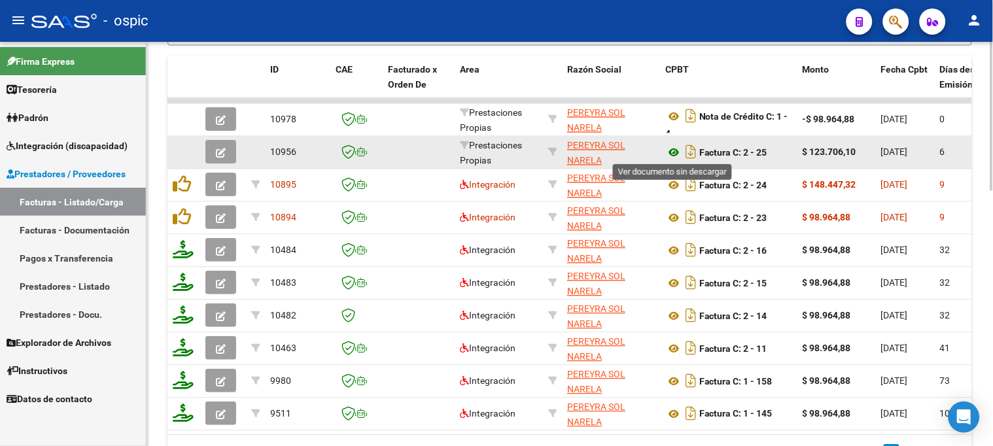
click at [676, 152] on icon at bounding box center [673, 153] width 17 height 16
click at [672, 150] on icon at bounding box center [673, 153] width 17 height 16
click at [219, 148] on icon "button" at bounding box center [221, 153] width 10 height 10
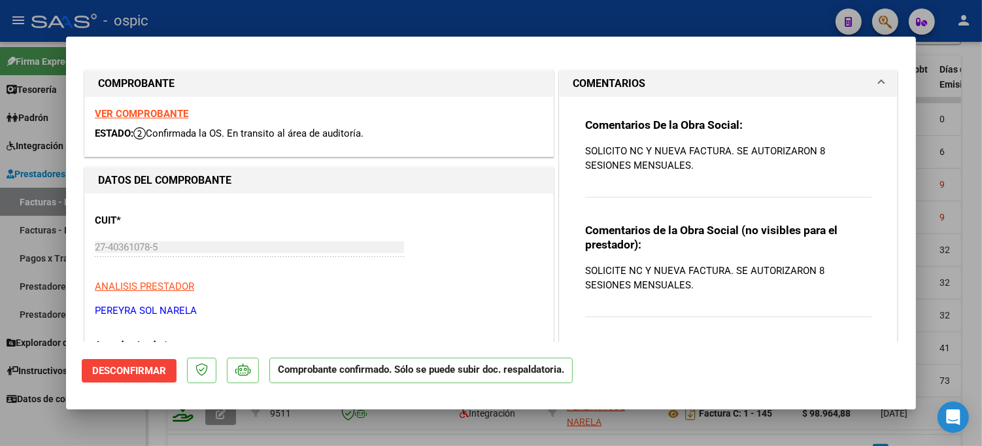
type input "$ 0,00"
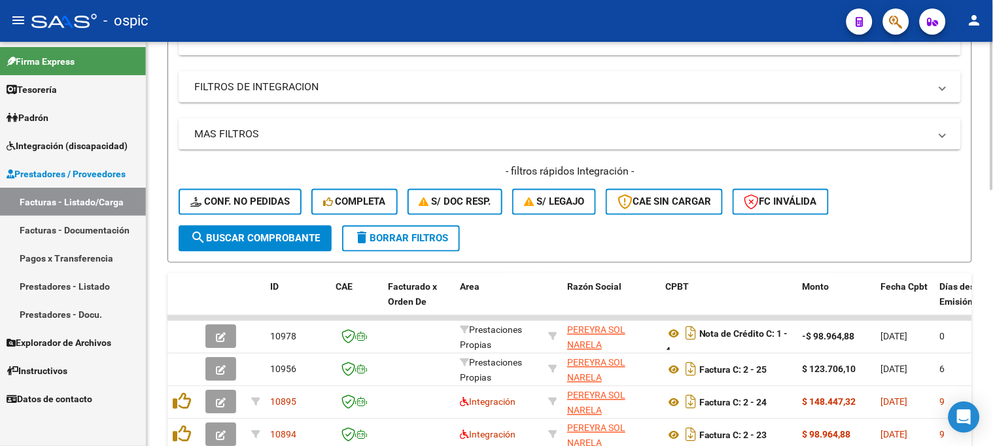
click at [433, 228] on button "delete Borrar Filtros" at bounding box center [401, 239] width 118 height 26
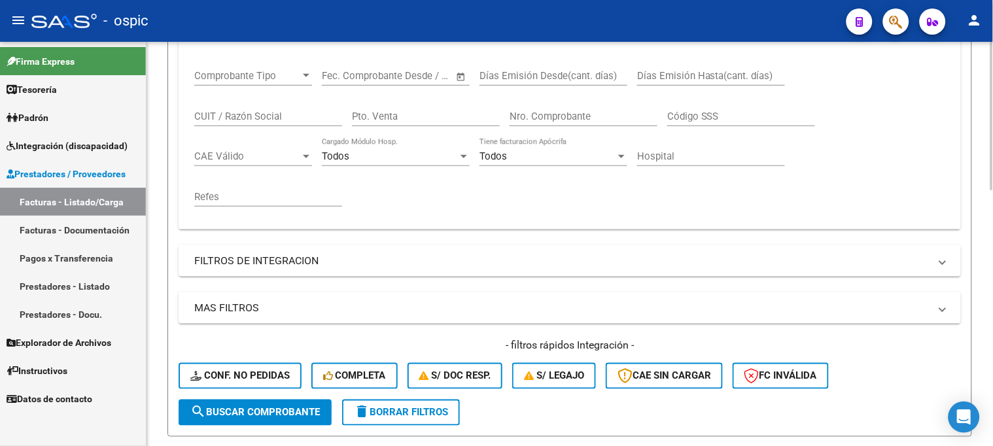
scroll to position [88, 0]
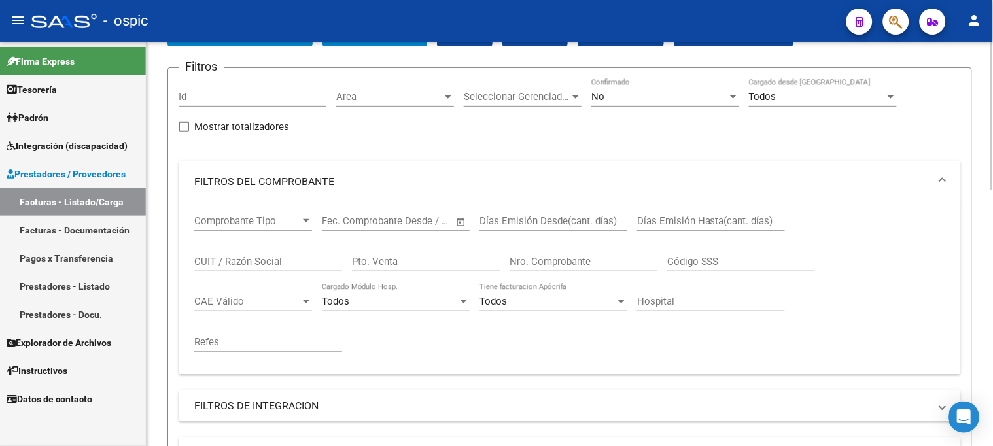
click at [266, 182] on mat-panel-title "FILTROS DEL COMPROBANTE" at bounding box center [561, 182] width 735 height 14
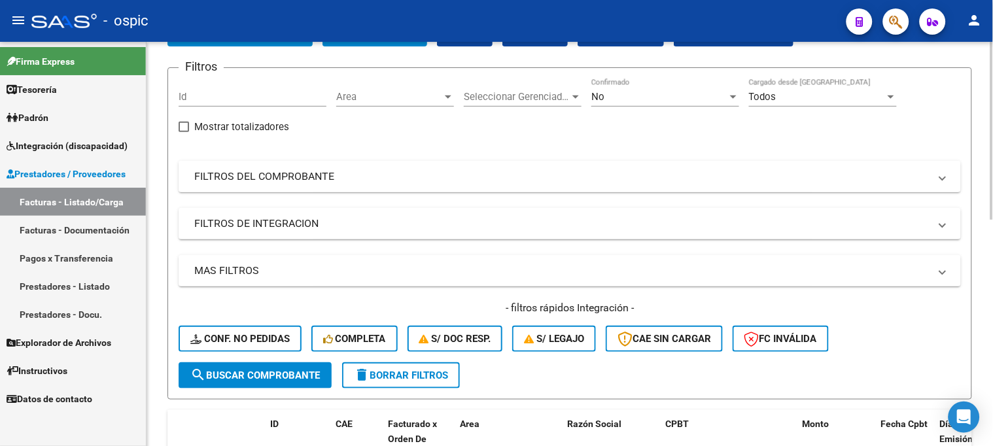
click at [250, 177] on mat-panel-title "FILTROS DEL COMPROBANTE" at bounding box center [561, 176] width 735 height 14
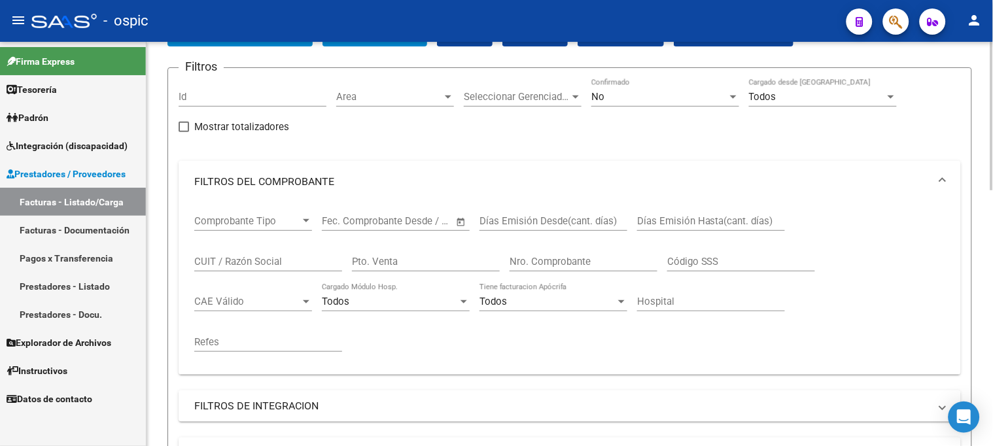
click at [255, 263] on input "CUIT / Razón Social" at bounding box center [268, 262] width 148 height 12
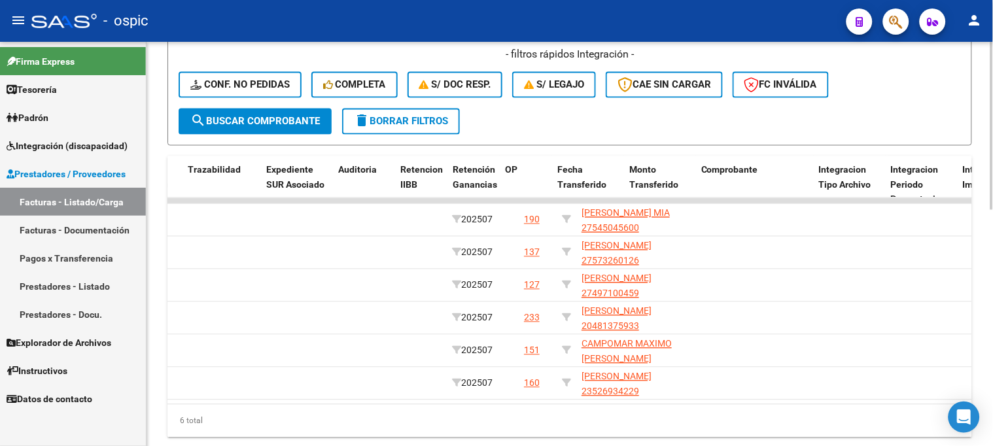
scroll to position [0, 0]
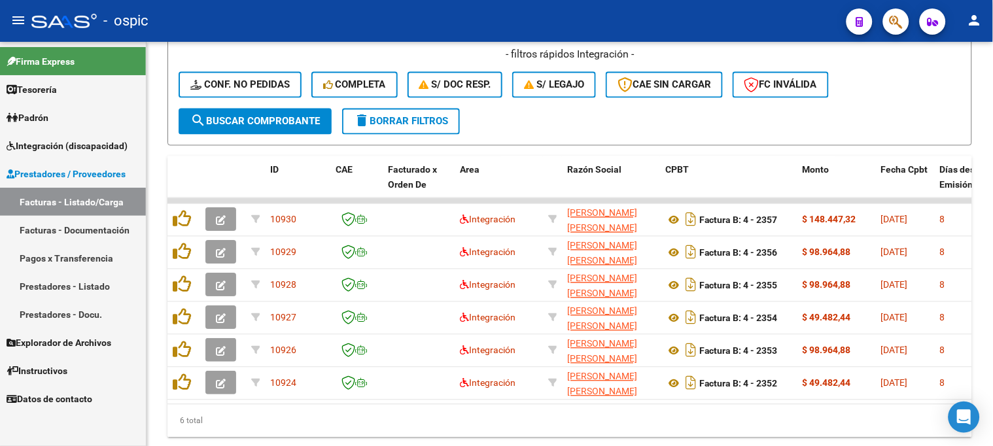
type input "[PERSON_NAME]"
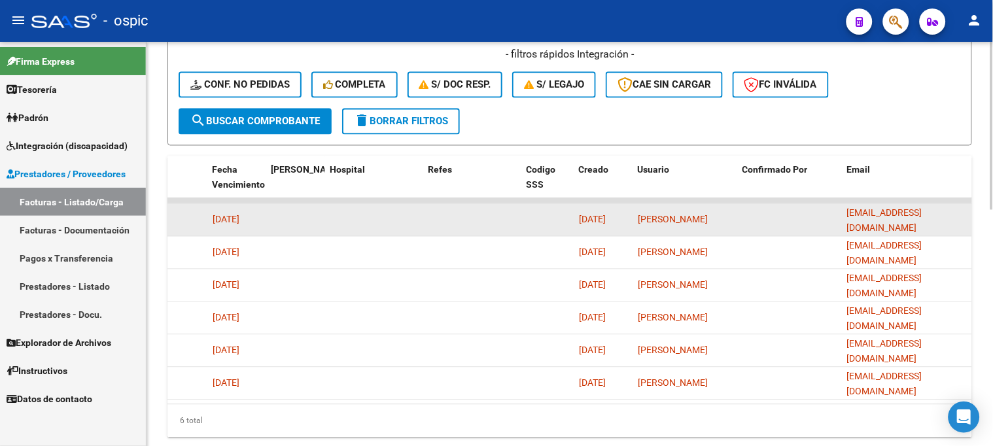
scroll to position [0, 12]
drag, startPoint x: 846, startPoint y: 218, endPoint x: 971, endPoint y: 217, distance: 124.9
click at [971, 217] on datatable-body-cell "[EMAIL_ADDRESS][DOMAIN_NAME]" at bounding box center [907, 220] width 131 height 32
copy span "[EMAIL_ADDRESS][DOMAIN_NAME]"
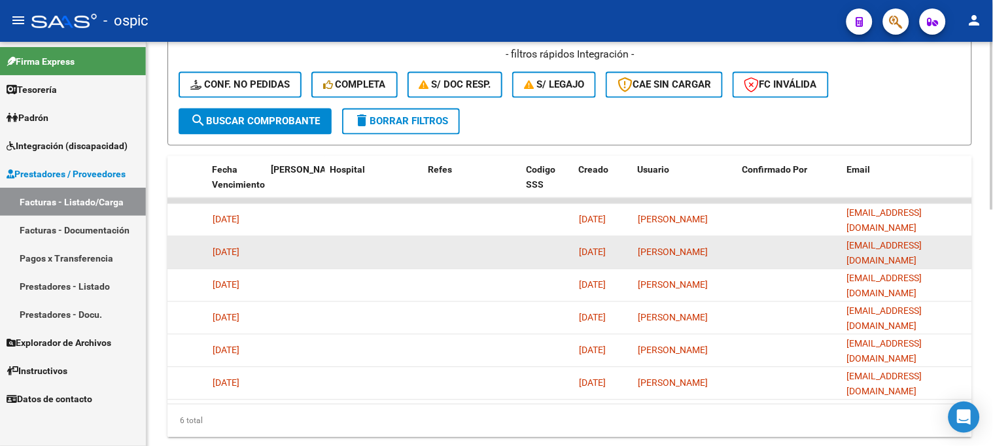
copy span "[EMAIL_ADDRESS][DOMAIN_NAME]"
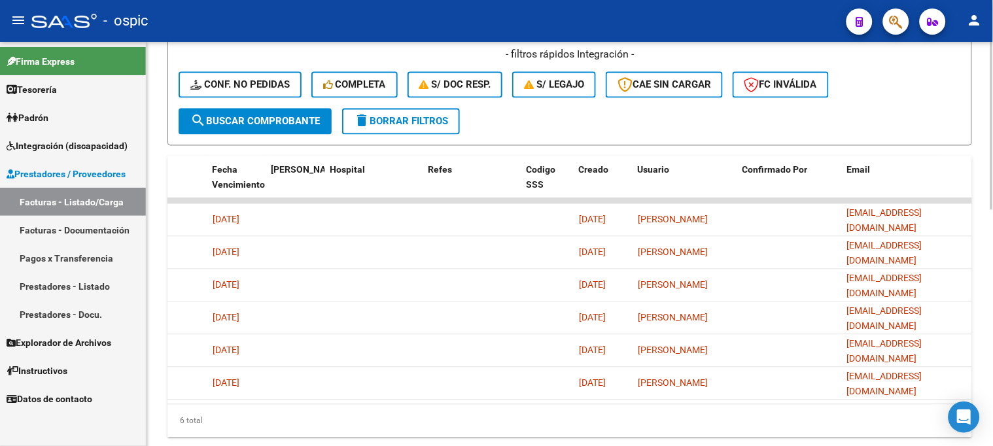
click at [409, 112] on button "delete Borrar Filtros" at bounding box center [401, 122] width 118 height 26
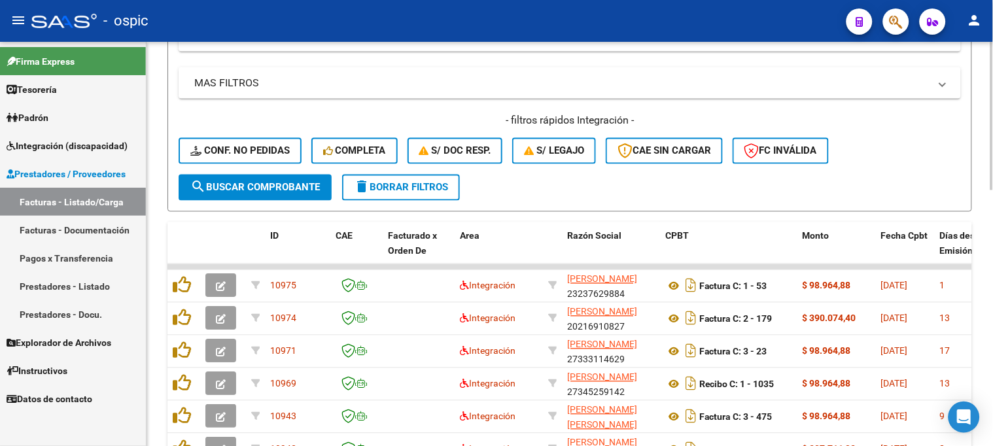
scroll to position [334, 0]
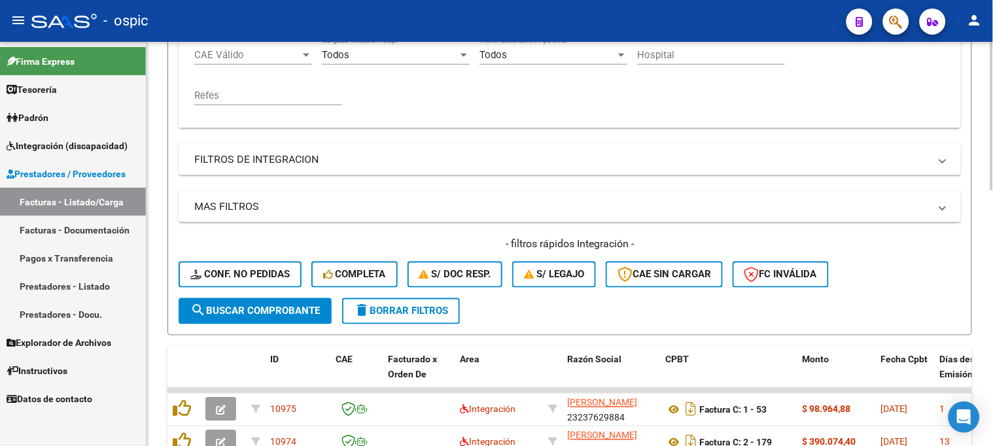
click at [412, 315] on span "delete Borrar Filtros" at bounding box center [401, 311] width 94 height 12
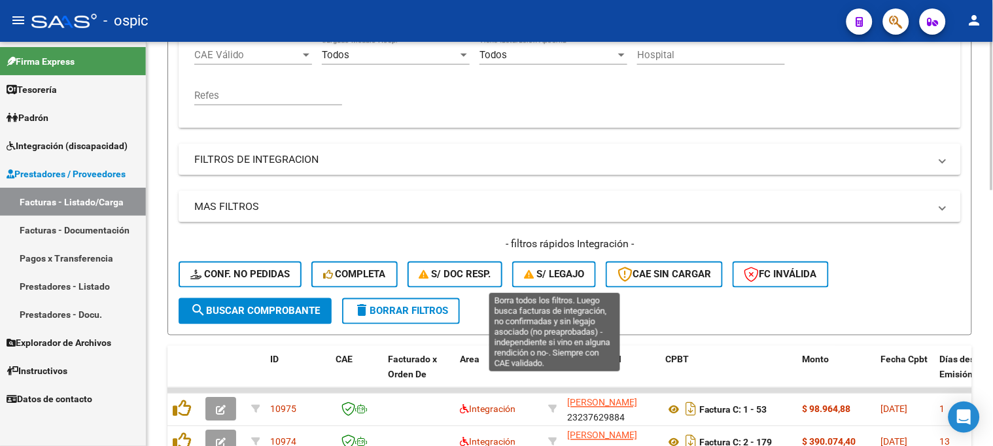
click at [560, 269] on span "S/ legajo" at bounding box center [554, 275] width 60 height 12
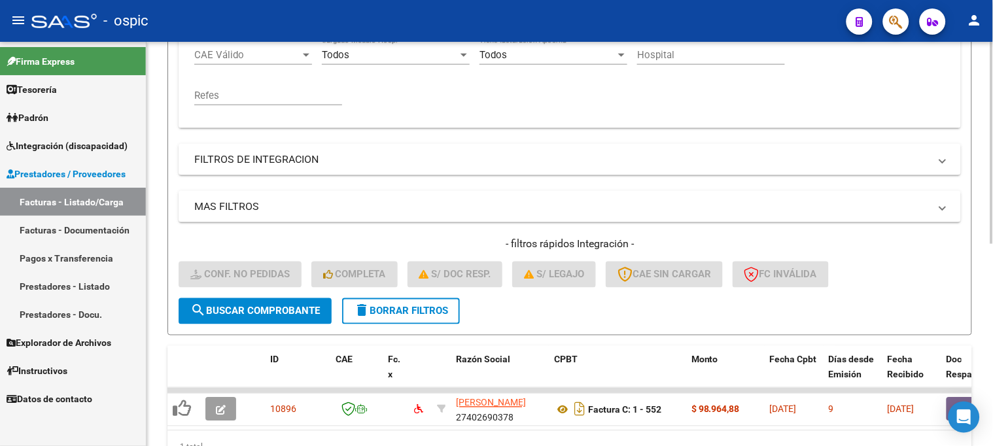
scroll to position [403, 0]
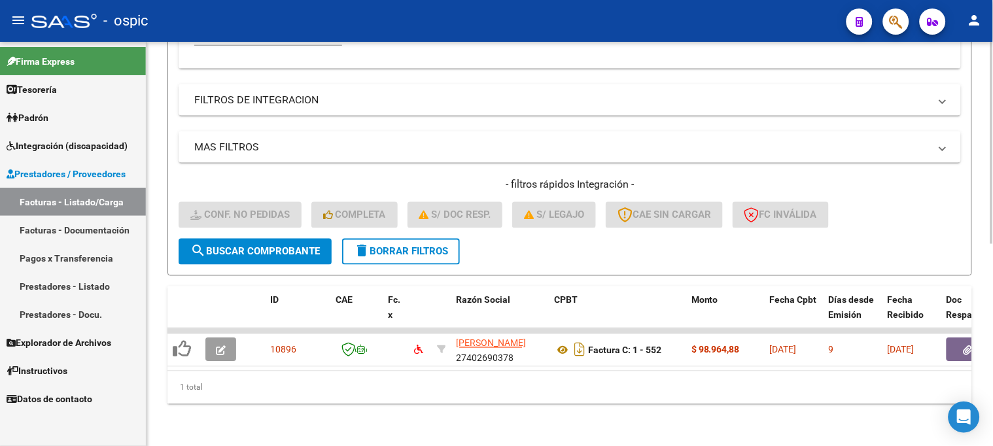
click at [427, 246] on span "delete Borrar Filtros" at bounding box center [401, 252] width 94 height 12
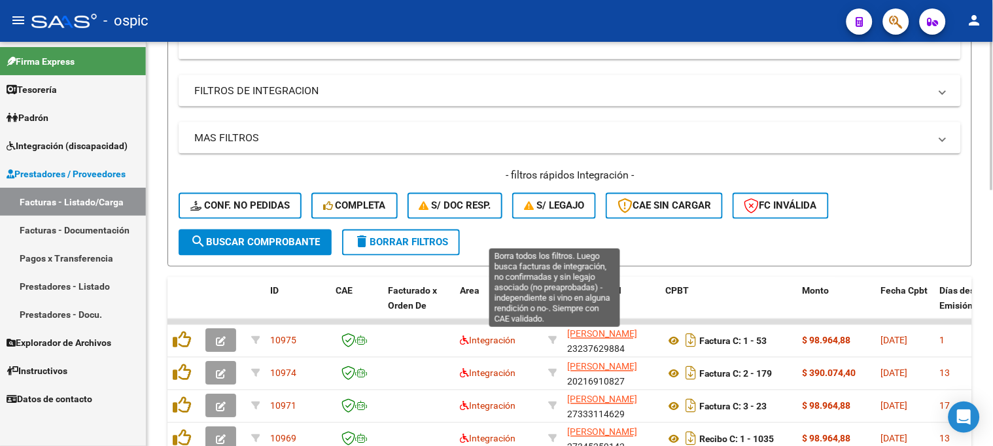
click at [560, 205] on span "S/ legajo" at bounding box center [554, 206] width 60 height 12
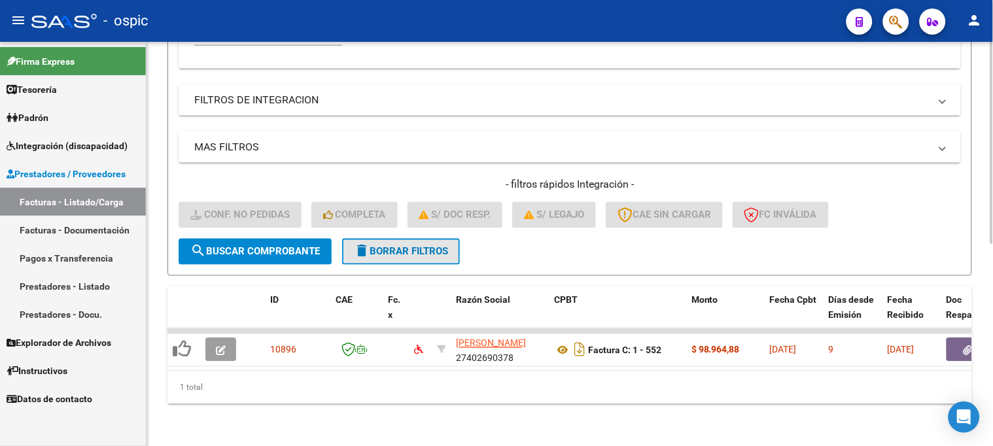
click at [429, 246] on span "delete Borrar Filtros" at bounding box center [401, 252] width 94 height 12
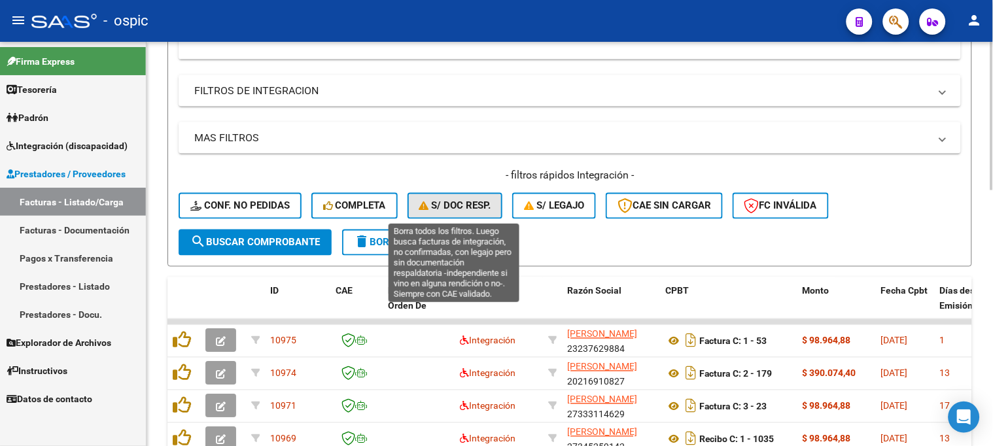
click at [468, 205] on span "S/ Doc Resp." at bounding box center [455, 206] width 72 height 12
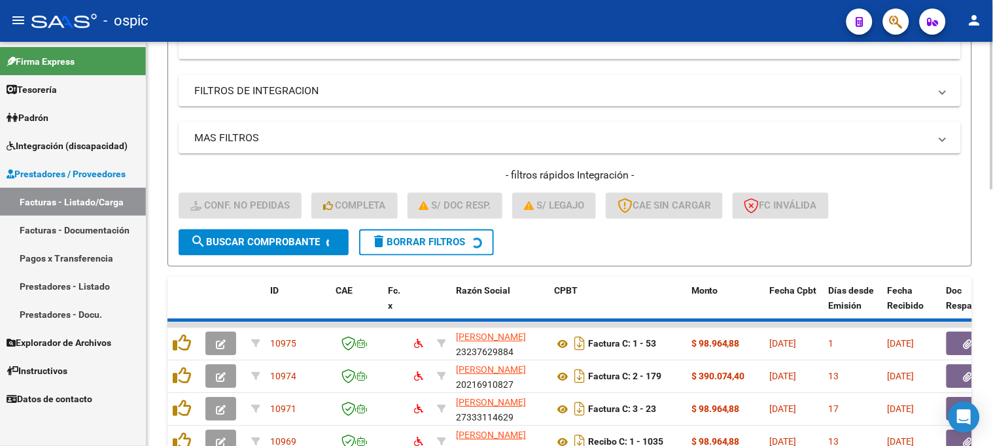
scroll to position [383, 0]
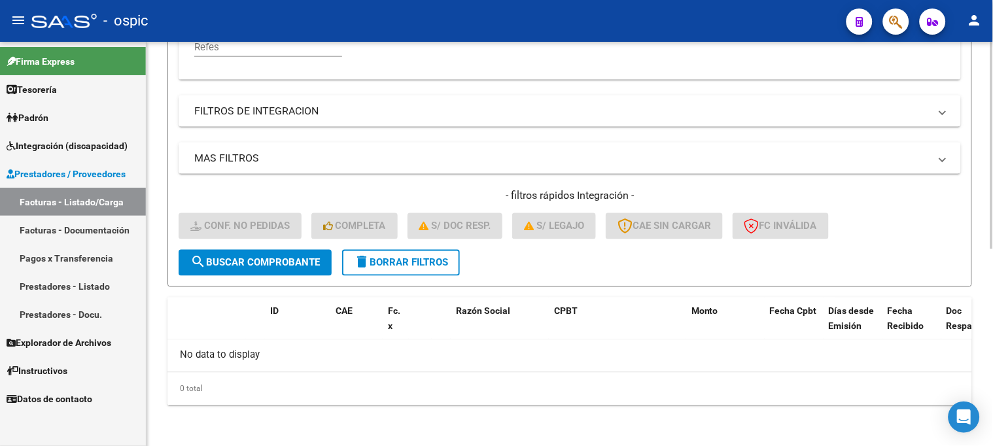
click at [422, 262] on span "delete Borrar Filtros" at bounding box center [401, 263] width 94 height 12
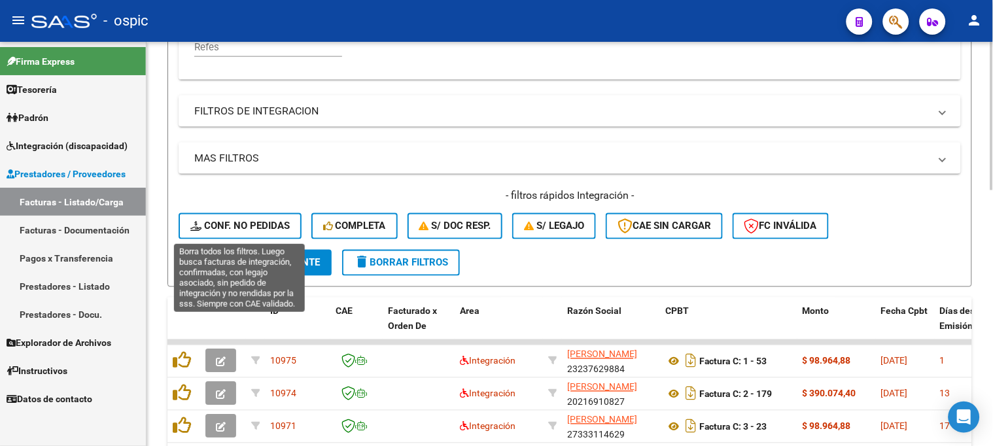
click at [275, 226] on span "Conf. no pedidas" at bounding box center [239, 226] width 99 height 12
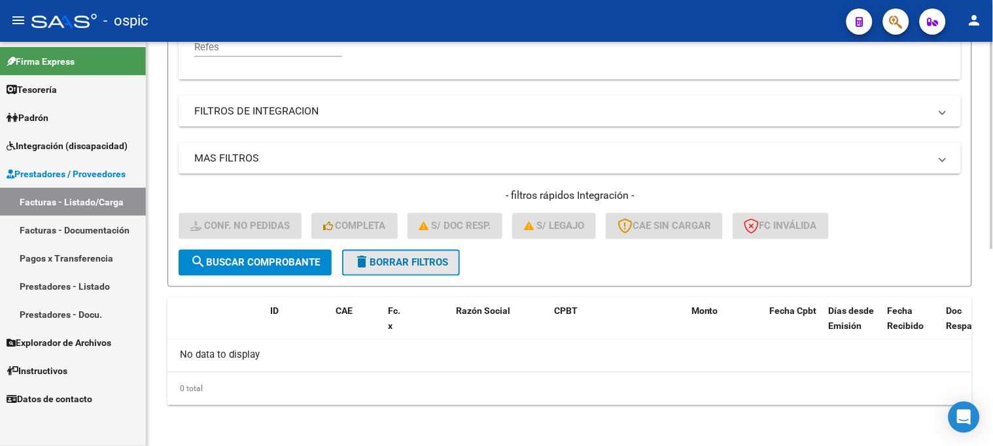
click at [425, 265] on span "delete Borrar Filtros" at bounding box center [401, 263] width 94 height 12
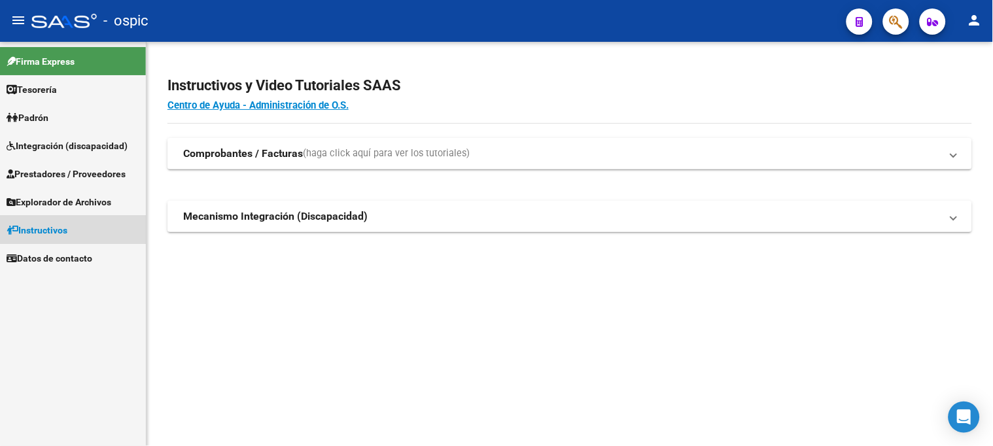
click at [57, 226] on span "Instructivos" at bounding box center [37, 230] width 61 height 14
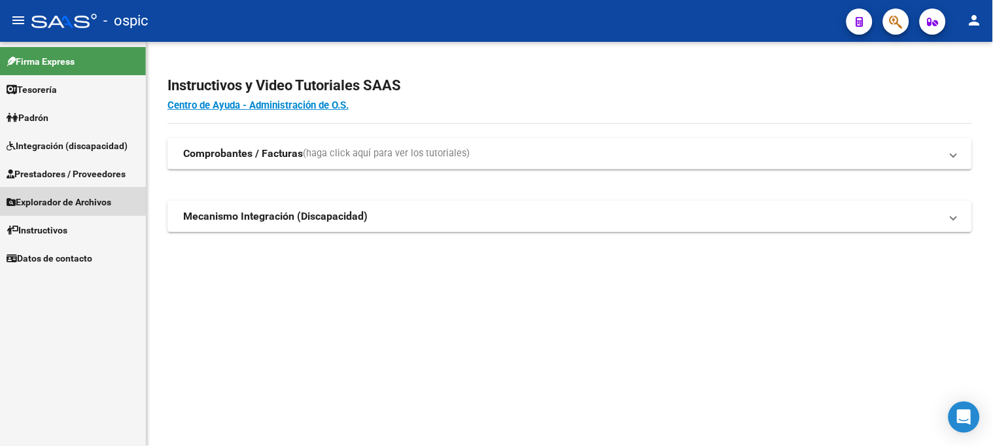
click at [68, 201] on span "Explorador de Archivos" at bounding box center [59, 202] width 105 height 14
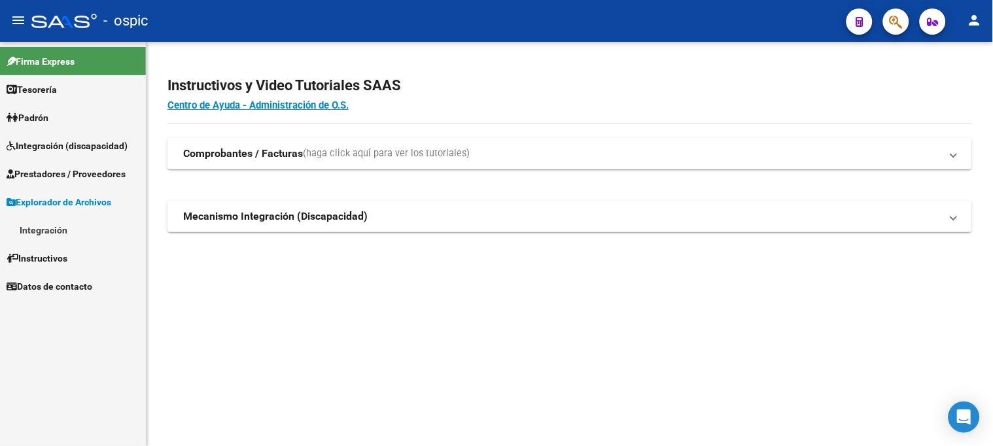
click at [63, 227] on link "Integración" at bounding box center [73, 230] width 146 height 28
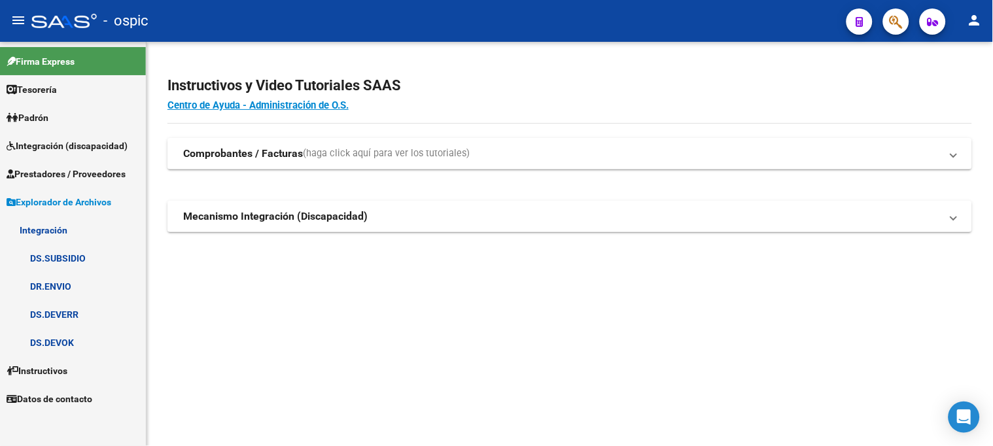
click at [62, 314] on link "DS.DEVERR" at bounding box center [73, 314] width 146 height 28
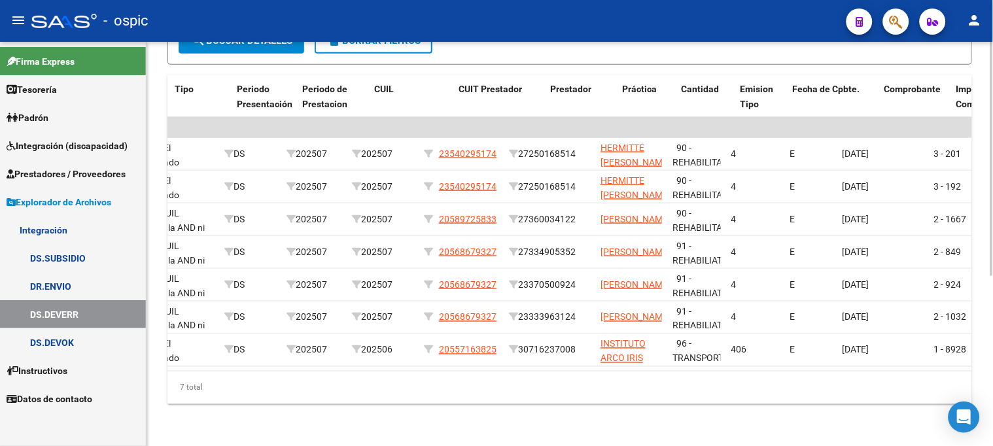
scroll to position [0, 466]
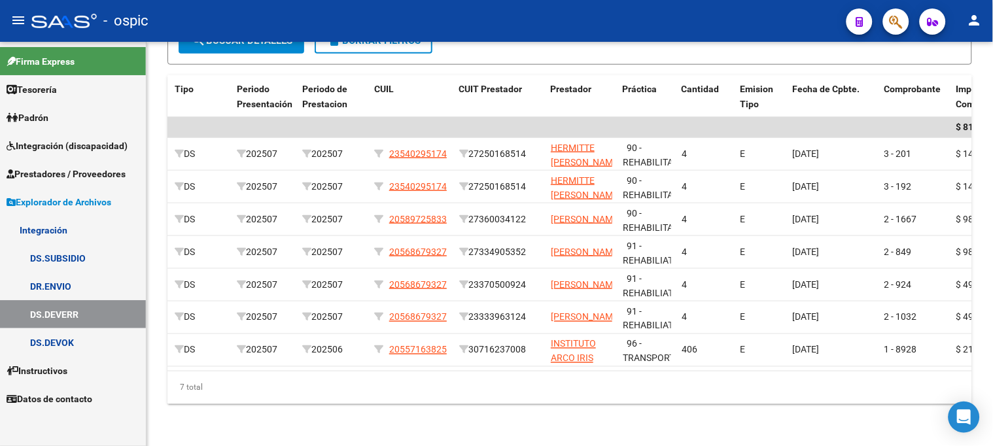
click at [43, 198] on span "Explorador de Archivos" at bounding box center [59, 202] width 105 height 14
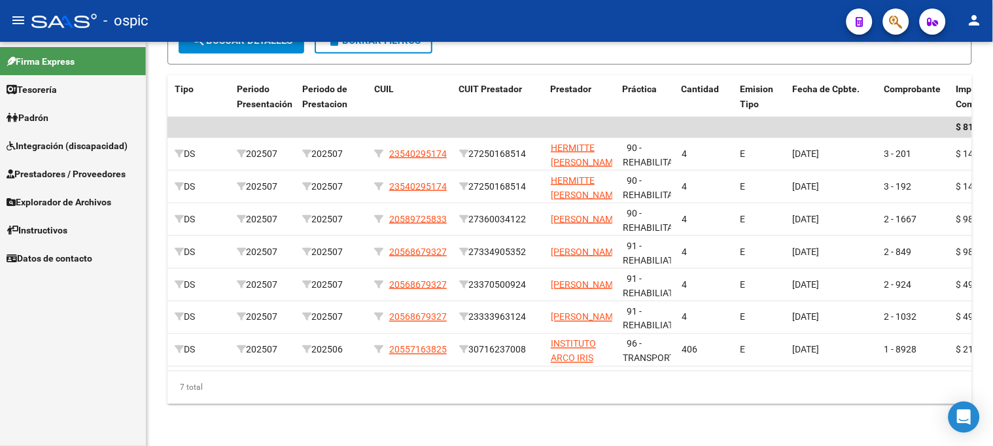
click at [56, 139] on span "Integración (discapacidad)" at bounding box center [67, 146] width 121 height 14
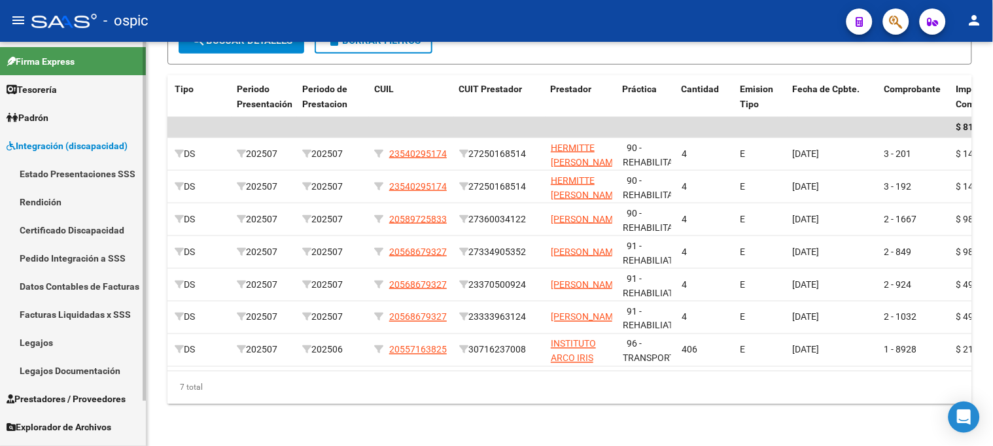
click at [61, 251] on link "Pedido Integración a SSS" at bounding box center [73, 258] width 146 height 28
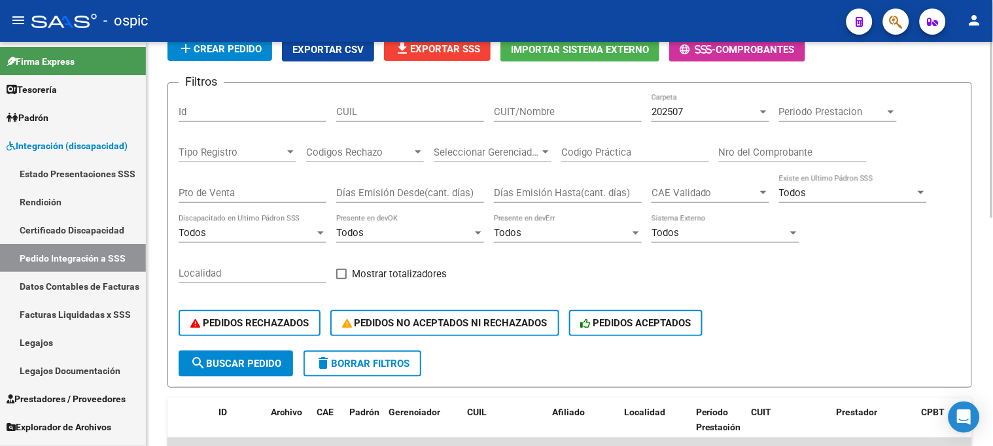
scroll to position [73, 0]
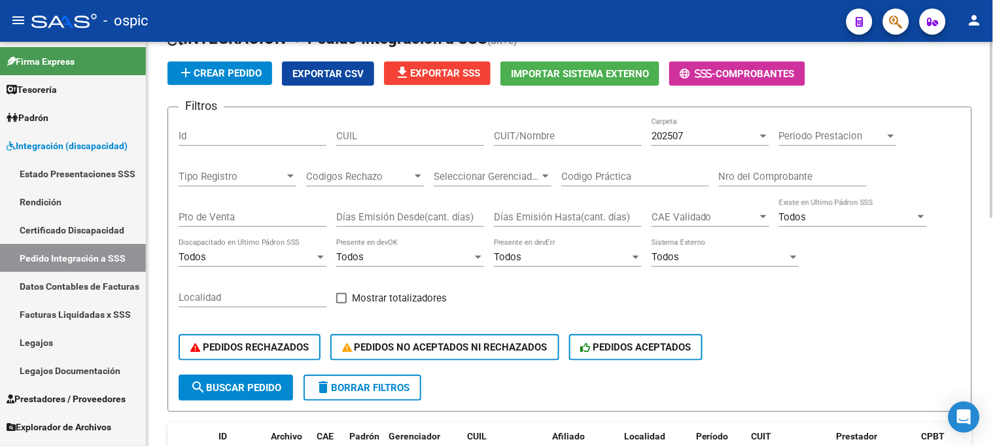
click at [432, 141] on input "CUIL" at bounding box center [410, 136] width 148 height 12
paste input "20351303272"
type input "20351303272"
drag, startPoint x: 224, startPoint y: 392, endPoint x: 232, endPoint y: 377, distance: 17.3
click at [225, 392] on span "search Buscar Pedido" at bounding box center [235, 388] width 91 height 12
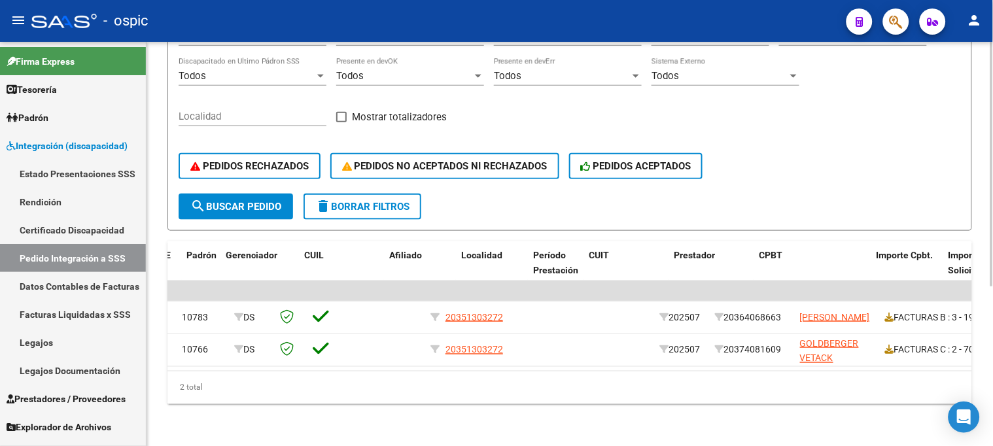
scroll to position [0, 165]
